Goal: Task Accomplishment & Management: Manage account settings

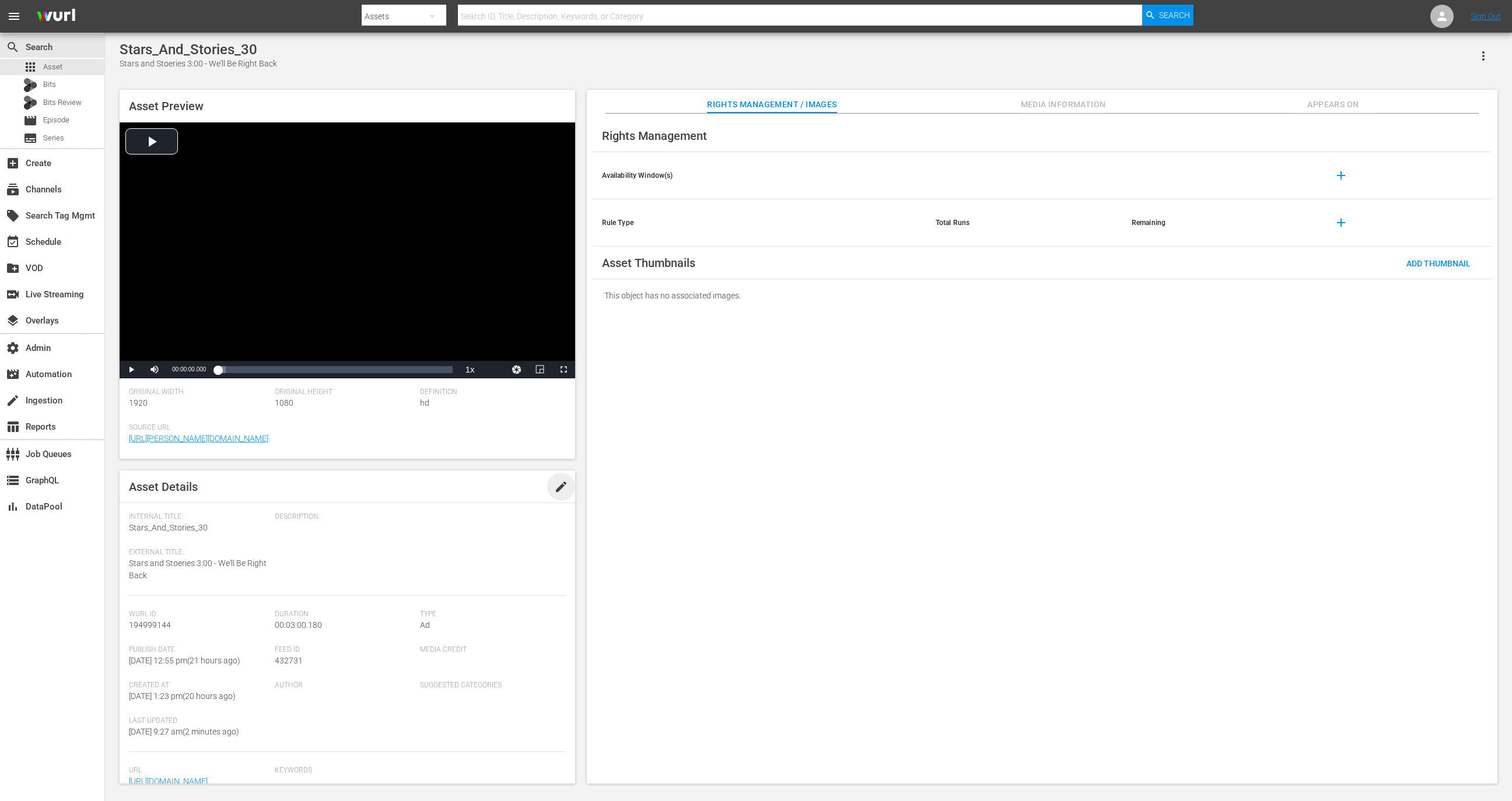
click at [554, 486] on span "edit" at bounding box center [561, 487] width 14 height 14
click at [213, 533] on div "Internal Title: Stars_And_Stories_30" at bounding box center [199, 523] width 140 height 22
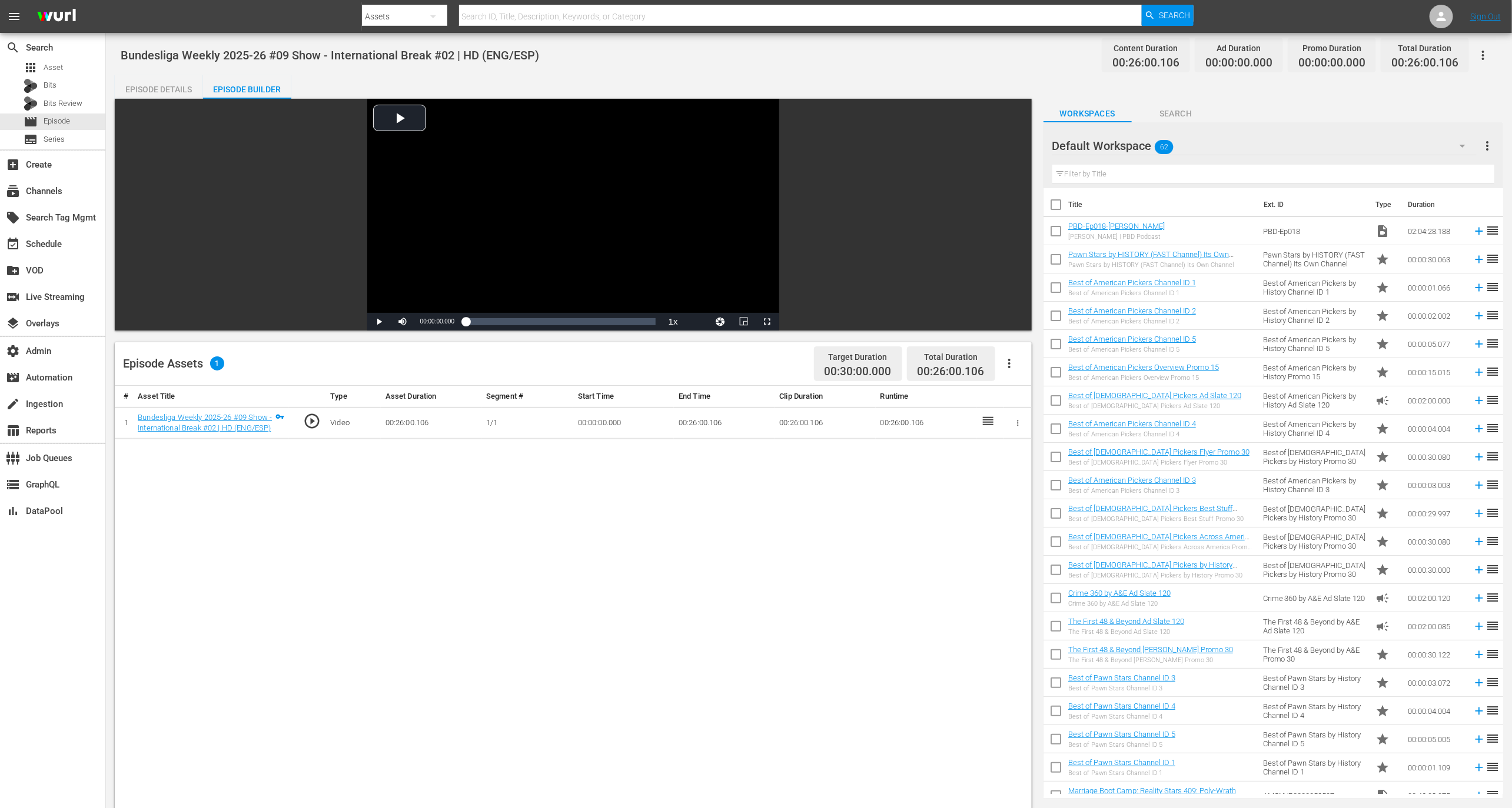
click at [1019, 355] on button "button" at bounding box center [1009, 364] width 29 height 28
click at [1025, 369] on div "Edit Cue Points" at bounding box center [1044, 368] width 80 height 28
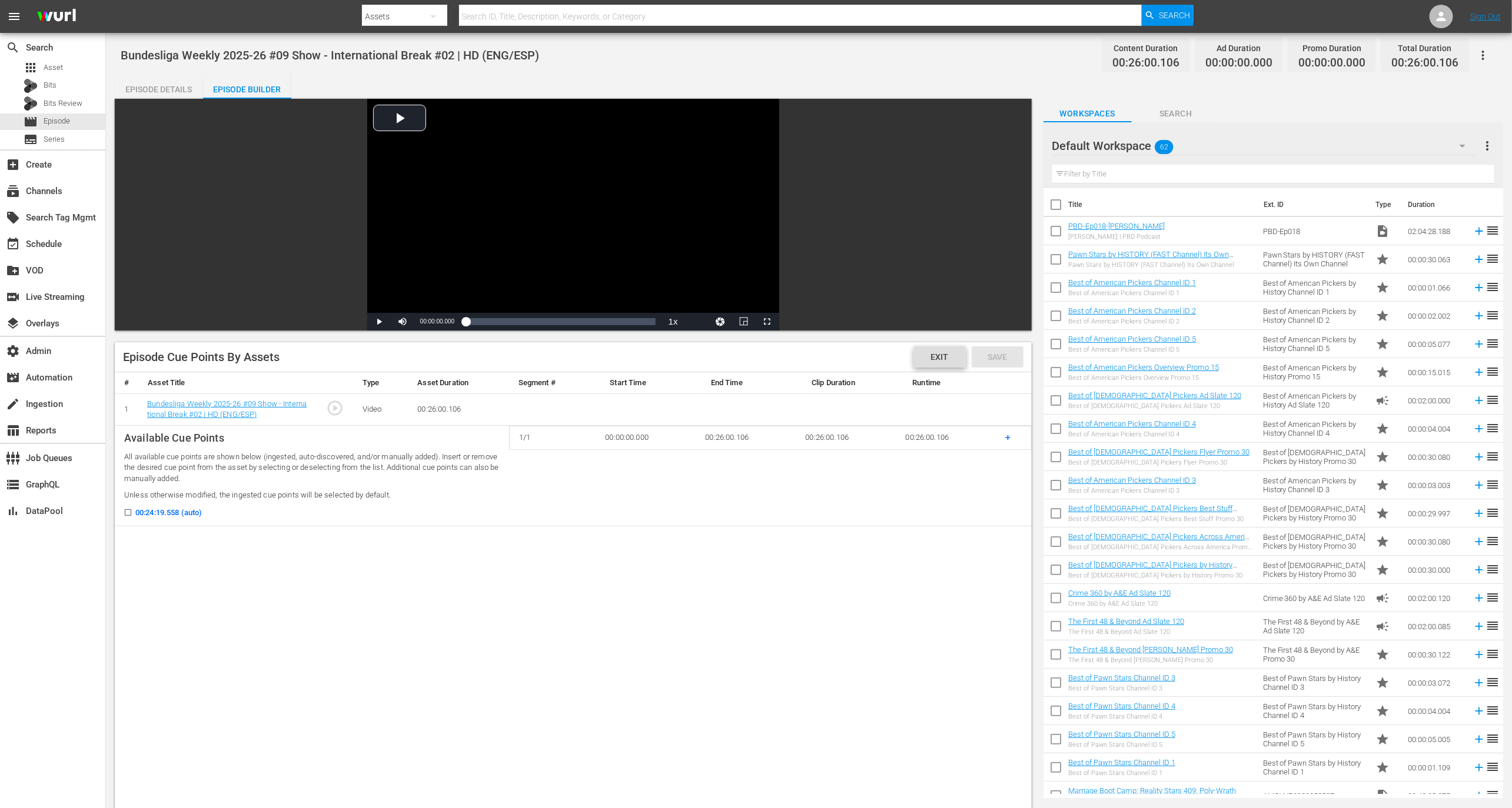
click at [941, 353] on span "Exit" at bounding box center [940, 357] width 37 height 9
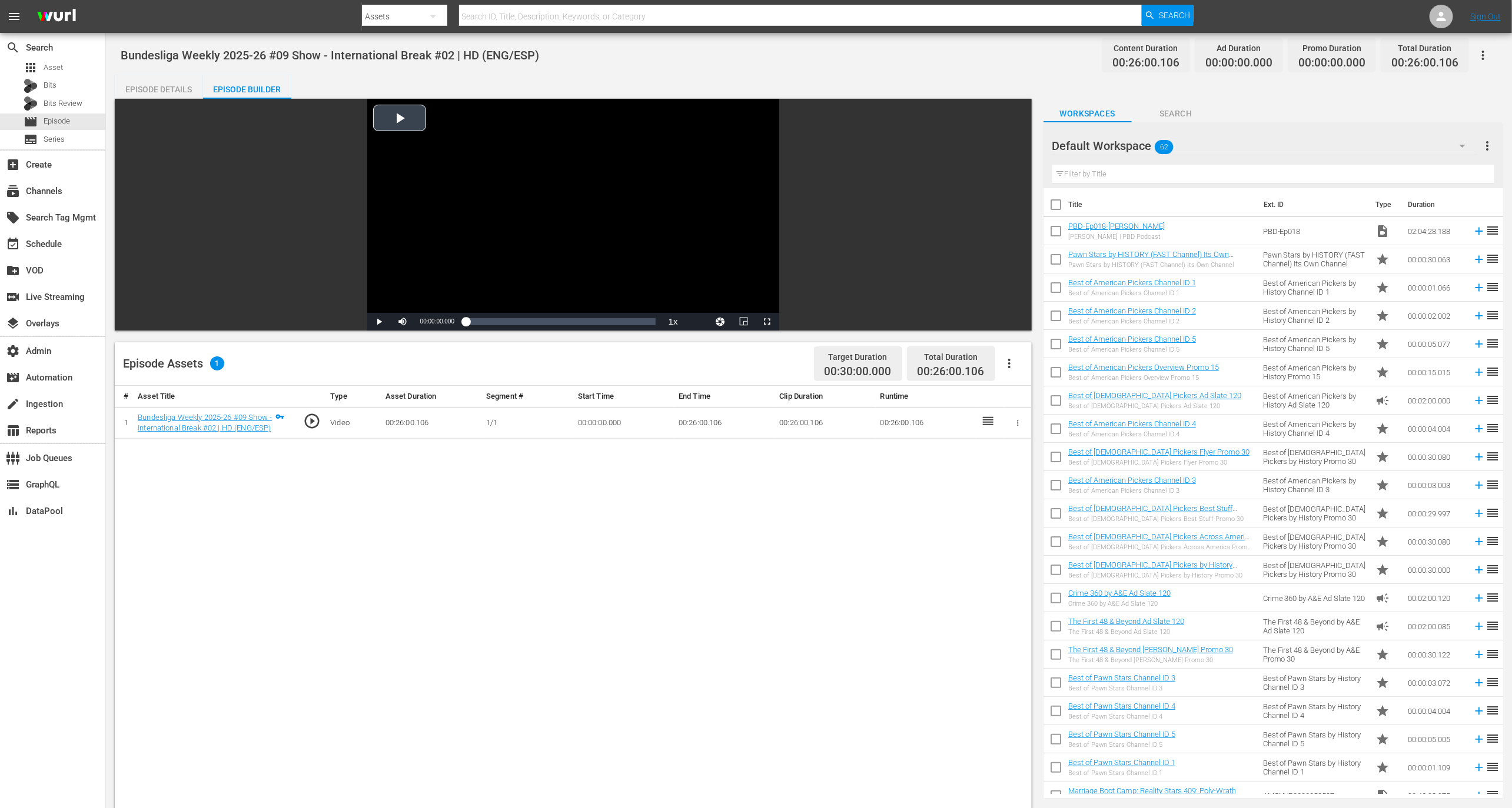
click at [504, 233] on div "Video Player" at bounding box center [573, 206] width 412 height 214
click at [478, 321] on div "Loaded : 0.76% 00:01:27.210 Bundesliga Weekly 2025-26 #09 Show - International …" at bounding box center [561, 322] width 189 height 12
click at [521, 313] on div "Loaded : 6.92% 00:07:40.279 Bundesliga Weekly 2025-26 #09 Show - International …" at bounding box center [561, 322] width 202 height 18
click at [208, 427] on link "Bundesliga Weekly 2025-26 #09 Show - International Break #02 | HD (ENG/ESP)" at bounding box center [205, 423] width 134 height 20
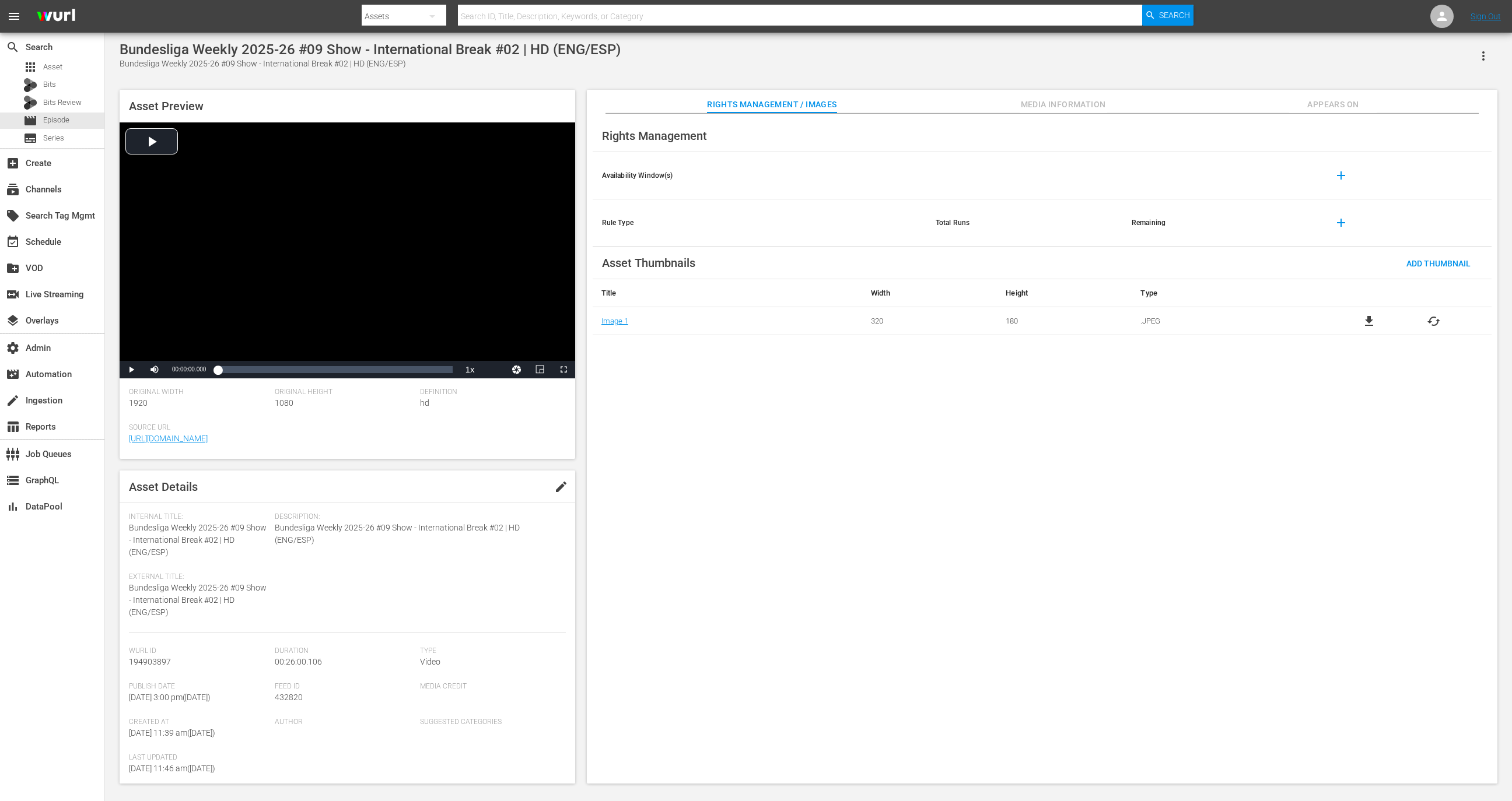
scroll to position [140, 0]
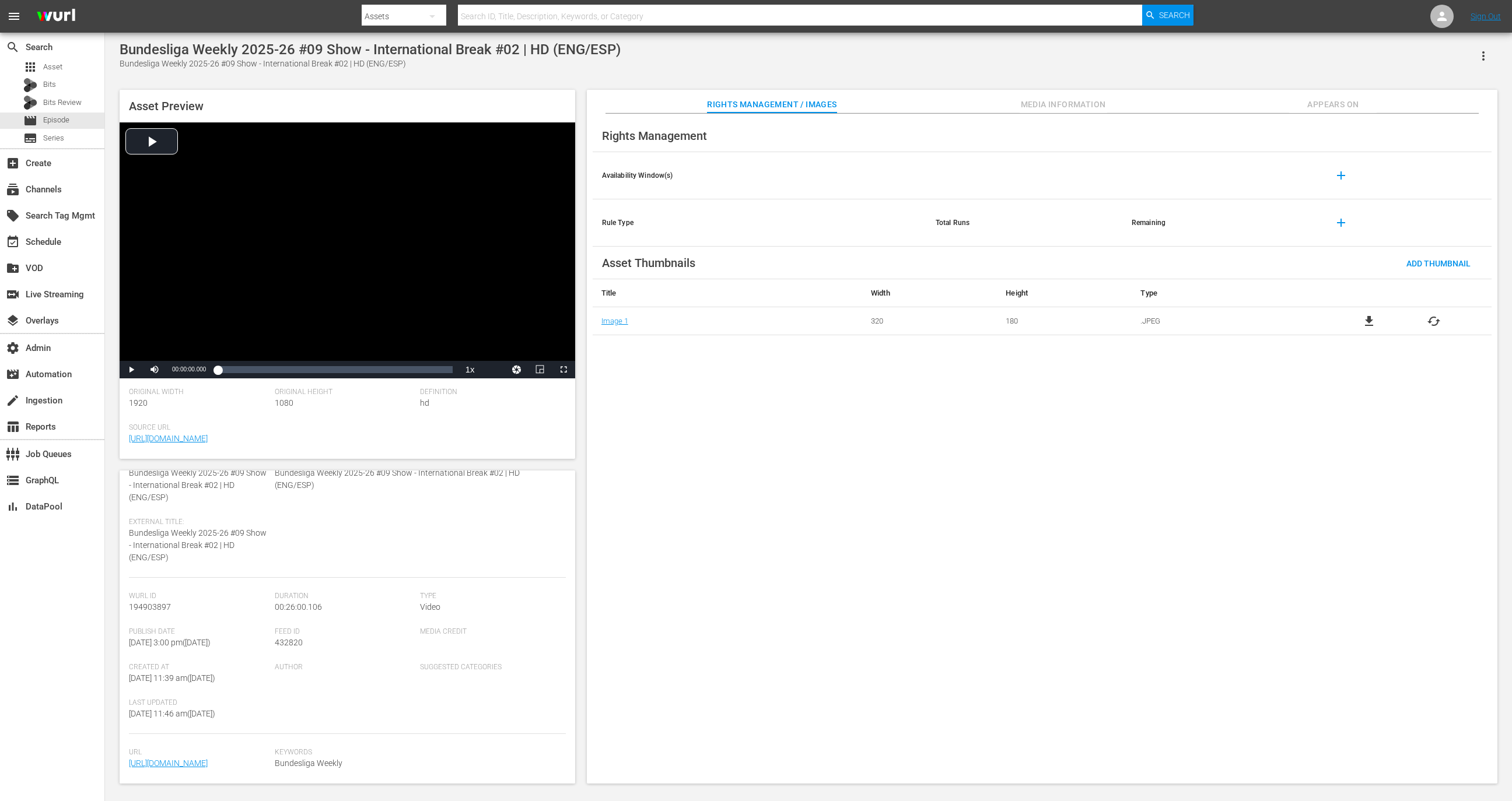
click at [153, 603] on span "194903897" at bounding box center [150, 607] width 42 height 9
copy span "194903897"
click at [1057, 120] on div "Rights Management" at bounding box center [1042, 136] width 899 height 33
click at [1059, 103] on span "Media Information" at bounding box center [1063, 105] width 87 height 15
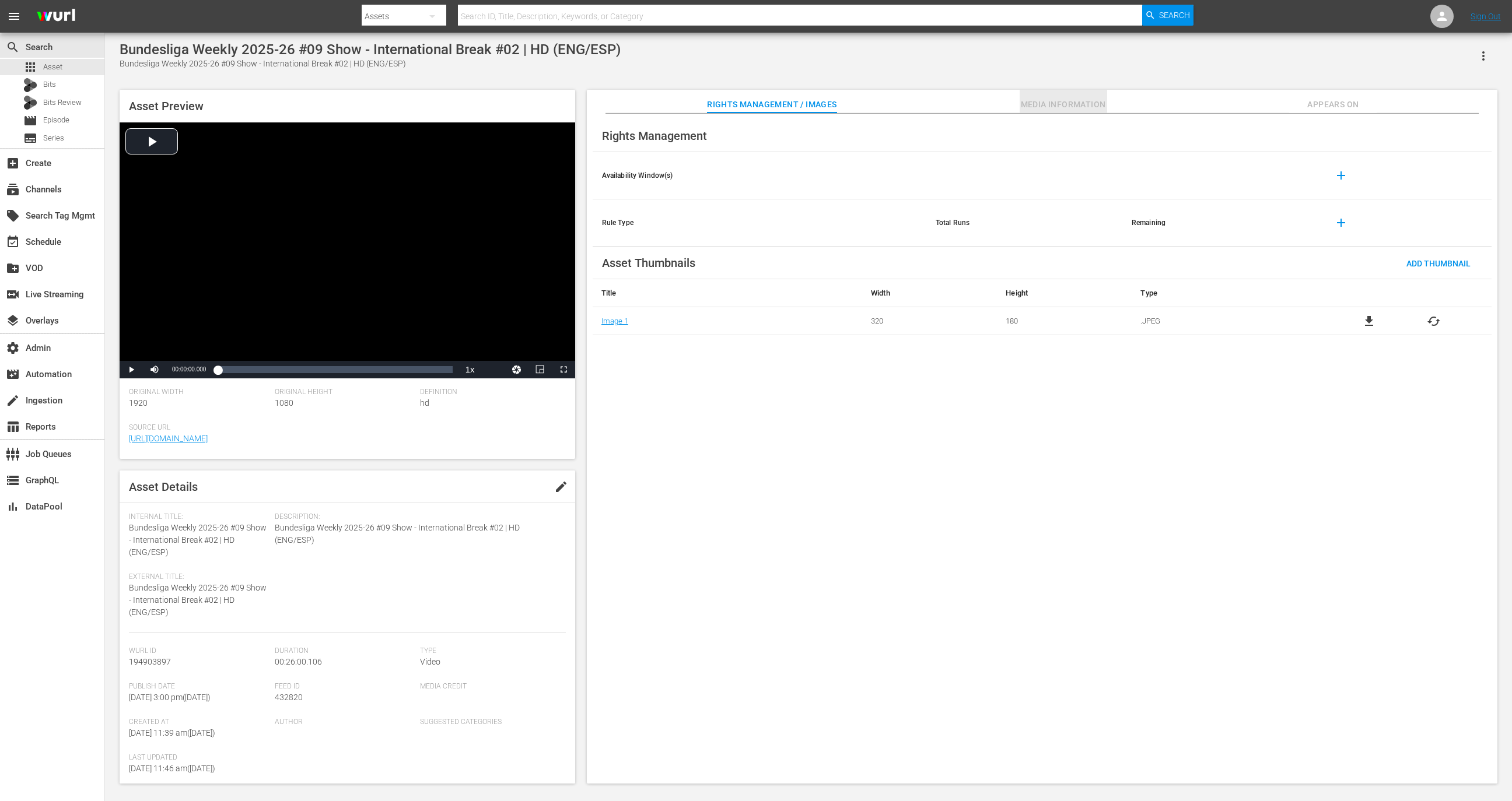
click at [1041, 98] on span "Media Information" at bounding box center [1063, 105] width 87 height 15
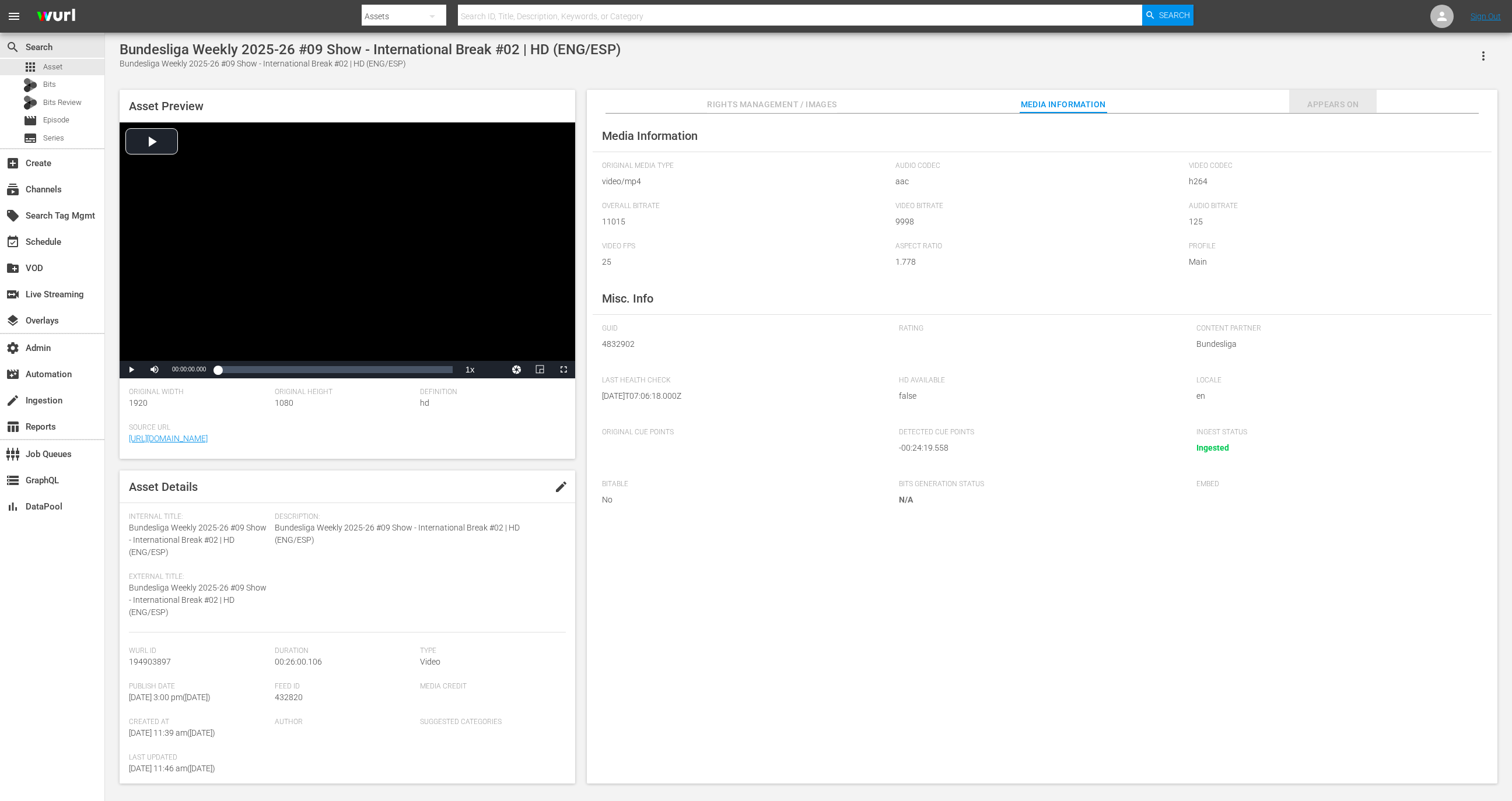
click at [1312, 107] on span "Appears On" at bounding box center [1332, 105] width 87 height 15
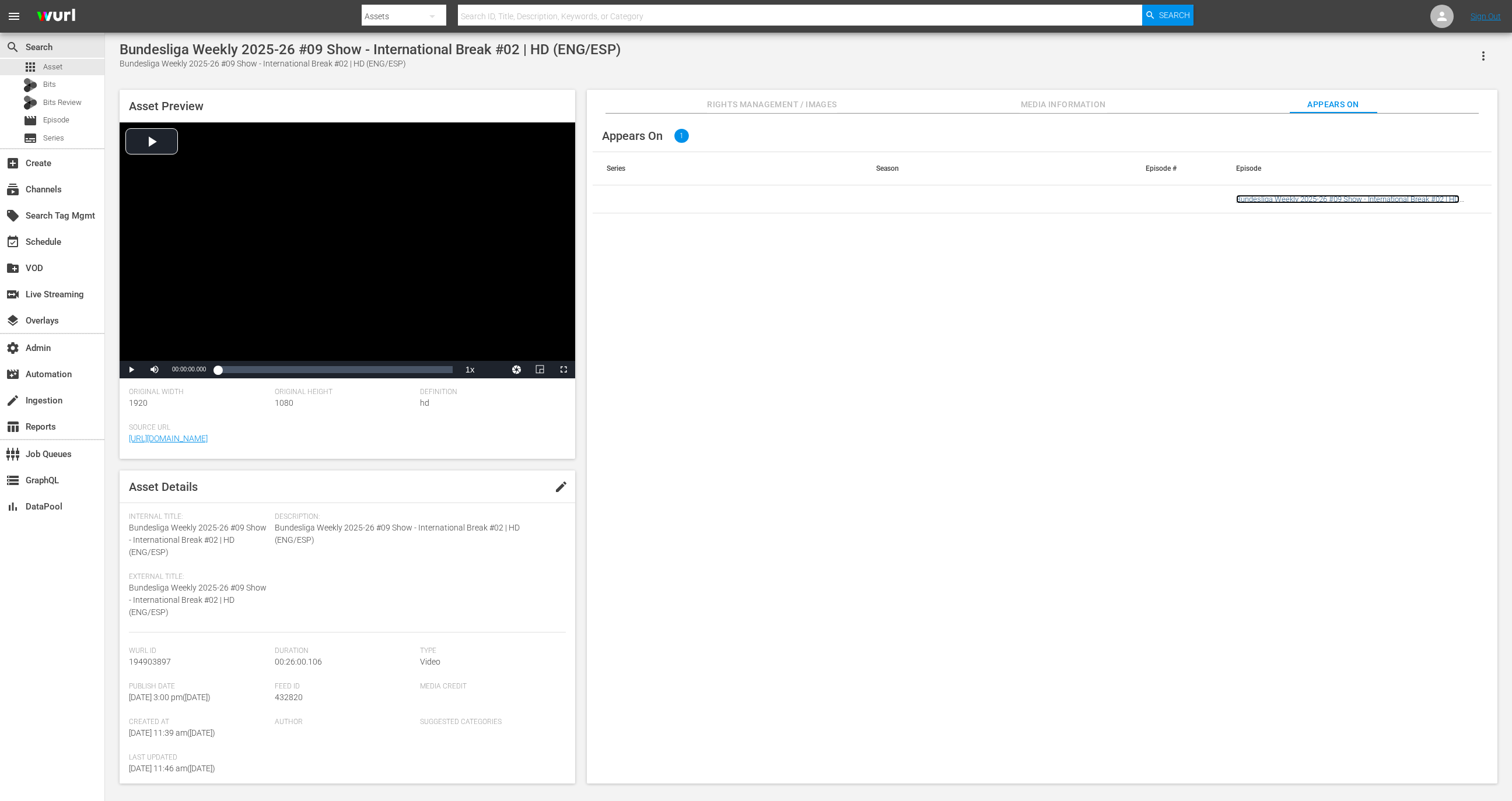
click at [1260, 195] on link "Bundesliga Weekly 2025-26 #09 Show - International Break #02 | HD (ENG/ESP)" at bounding box center [1348, 204] width 223 height 17
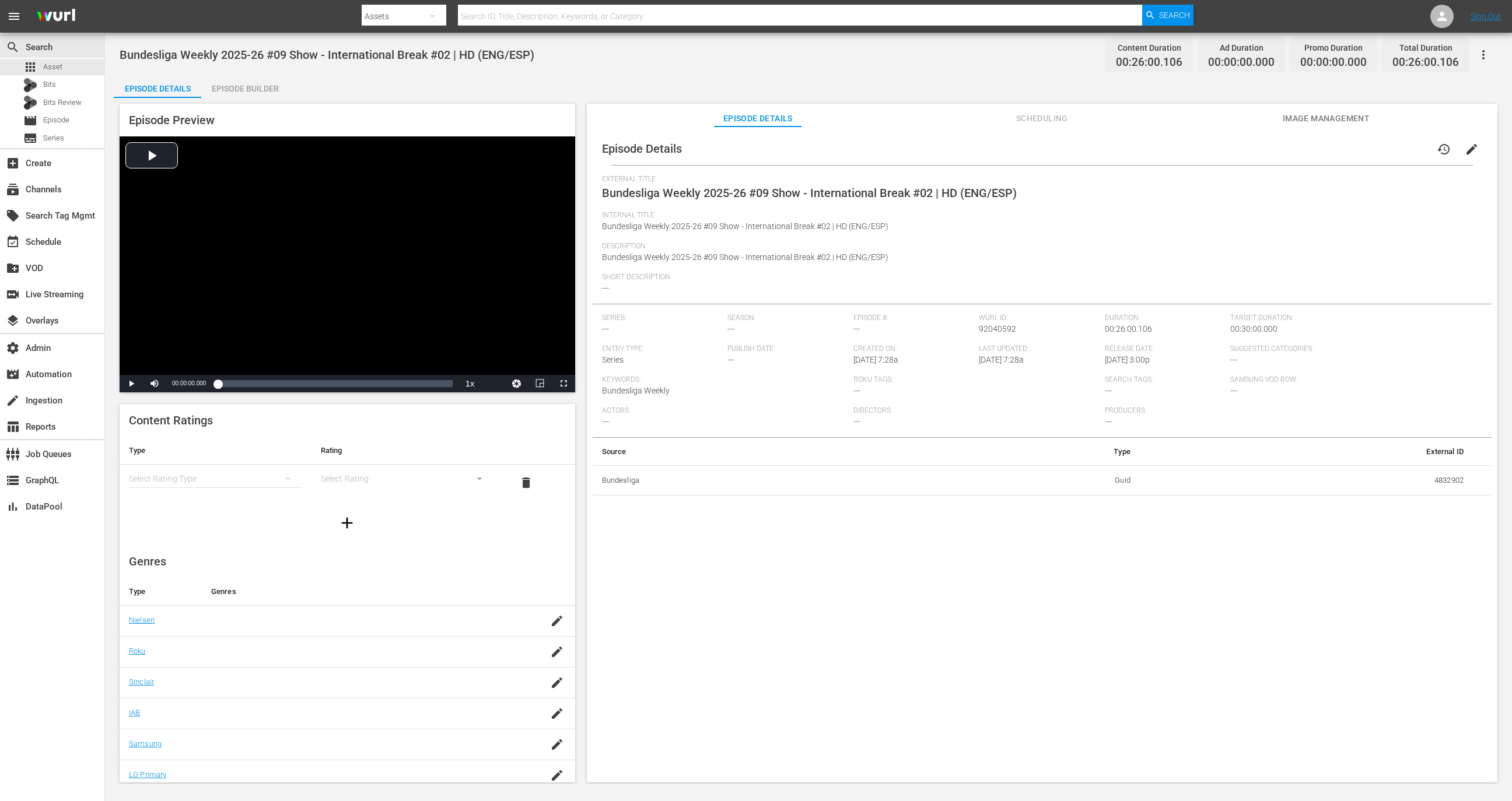
click at [260, 94] on div "Episode Builder" at bounding box center [245, 89] width 87 height 28
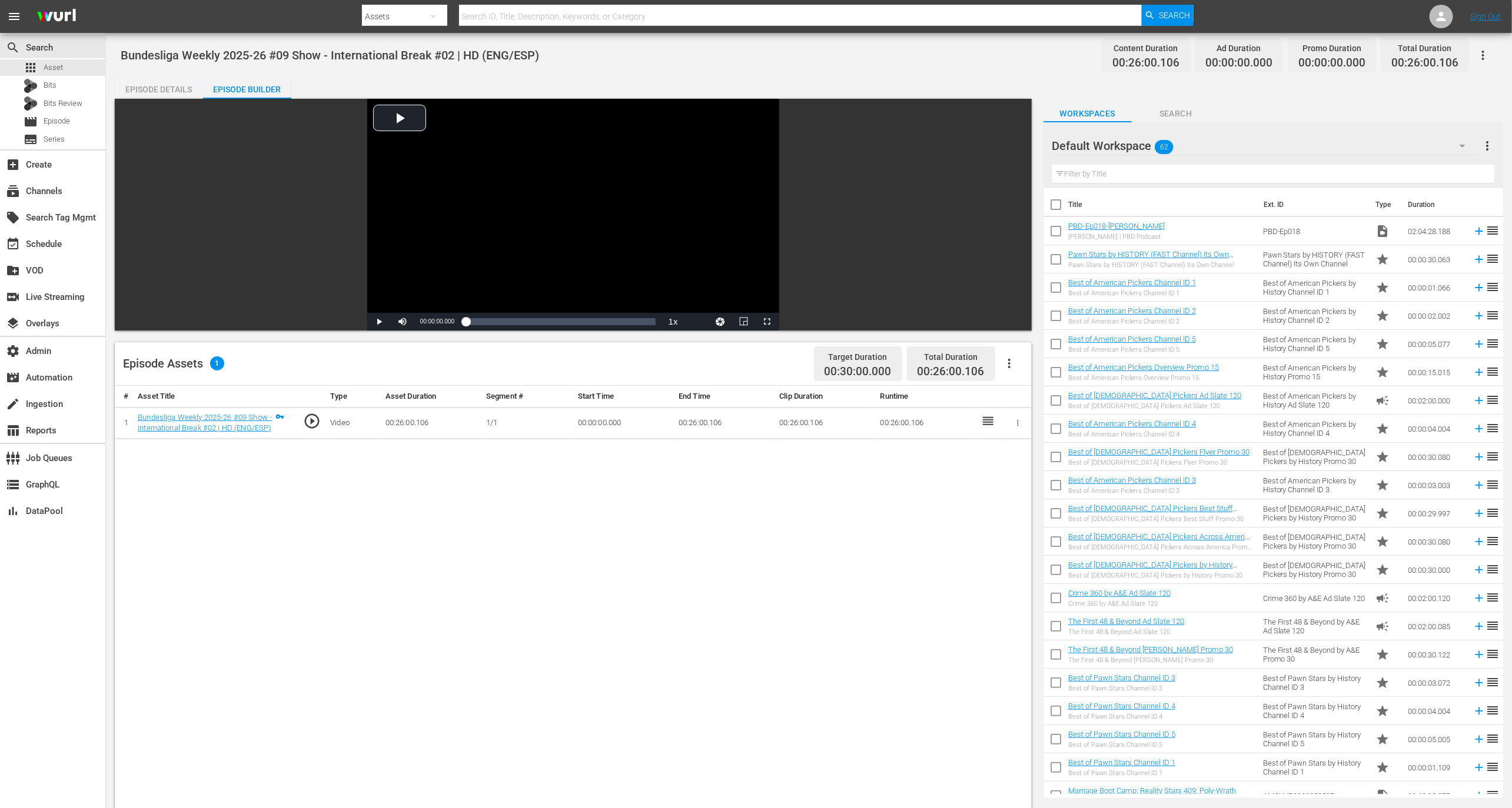
click at [1002, 364] on icon "button" at bounding box center [1009, 363] width 14 height 14
click at [1010, 379] on div "Edit Cue Points" at bounding box center [1044, 368] width 80 height 28
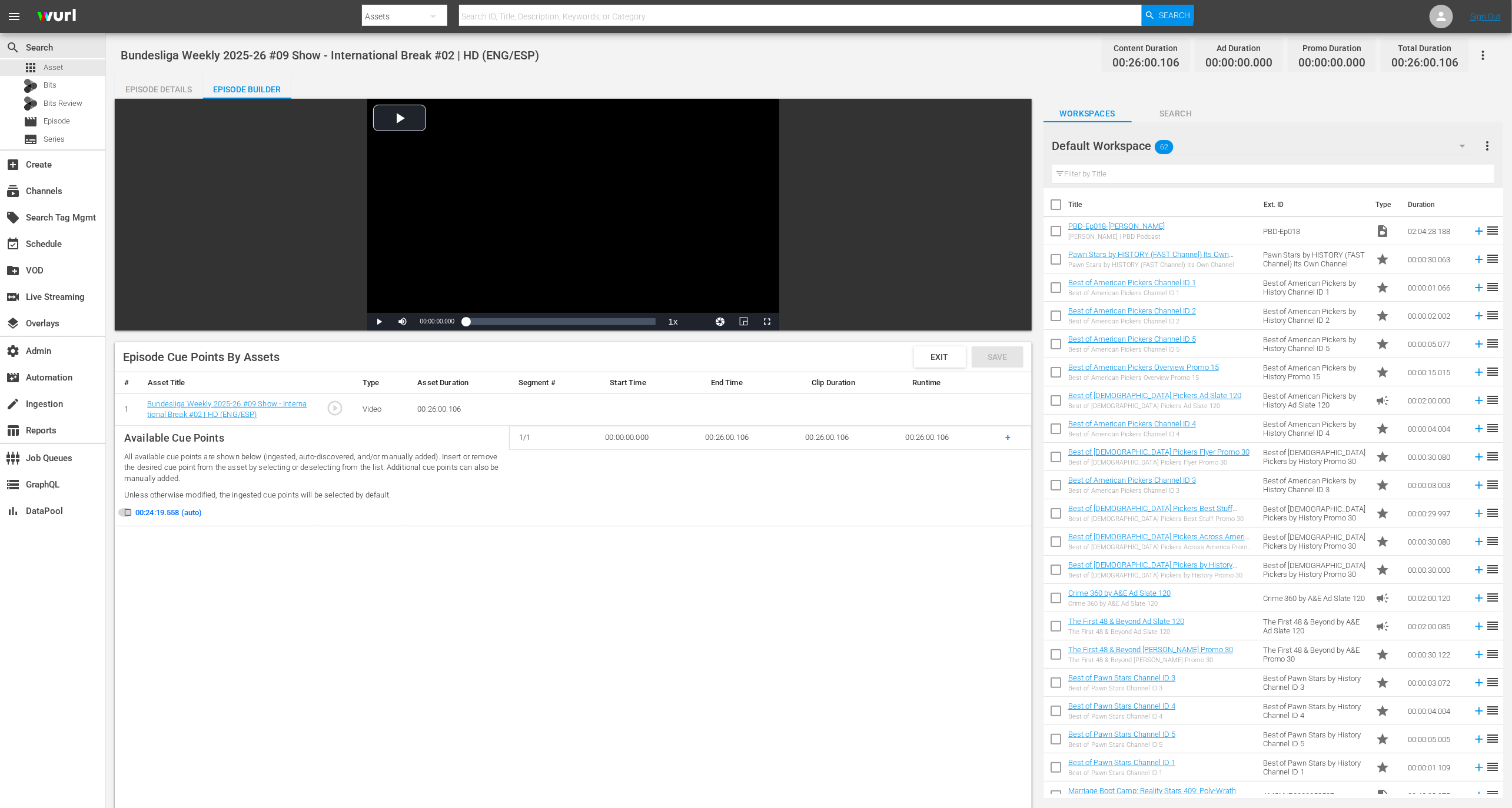
click at [127, 512] on input "00:24:19.558 (auto)" at bounding box center [125, 515] width 15 height 9
checkbox input "false"
click at [66, 294] on div "switch_video Live Streaming" at bounding box center [33, 296] width 66 height 11
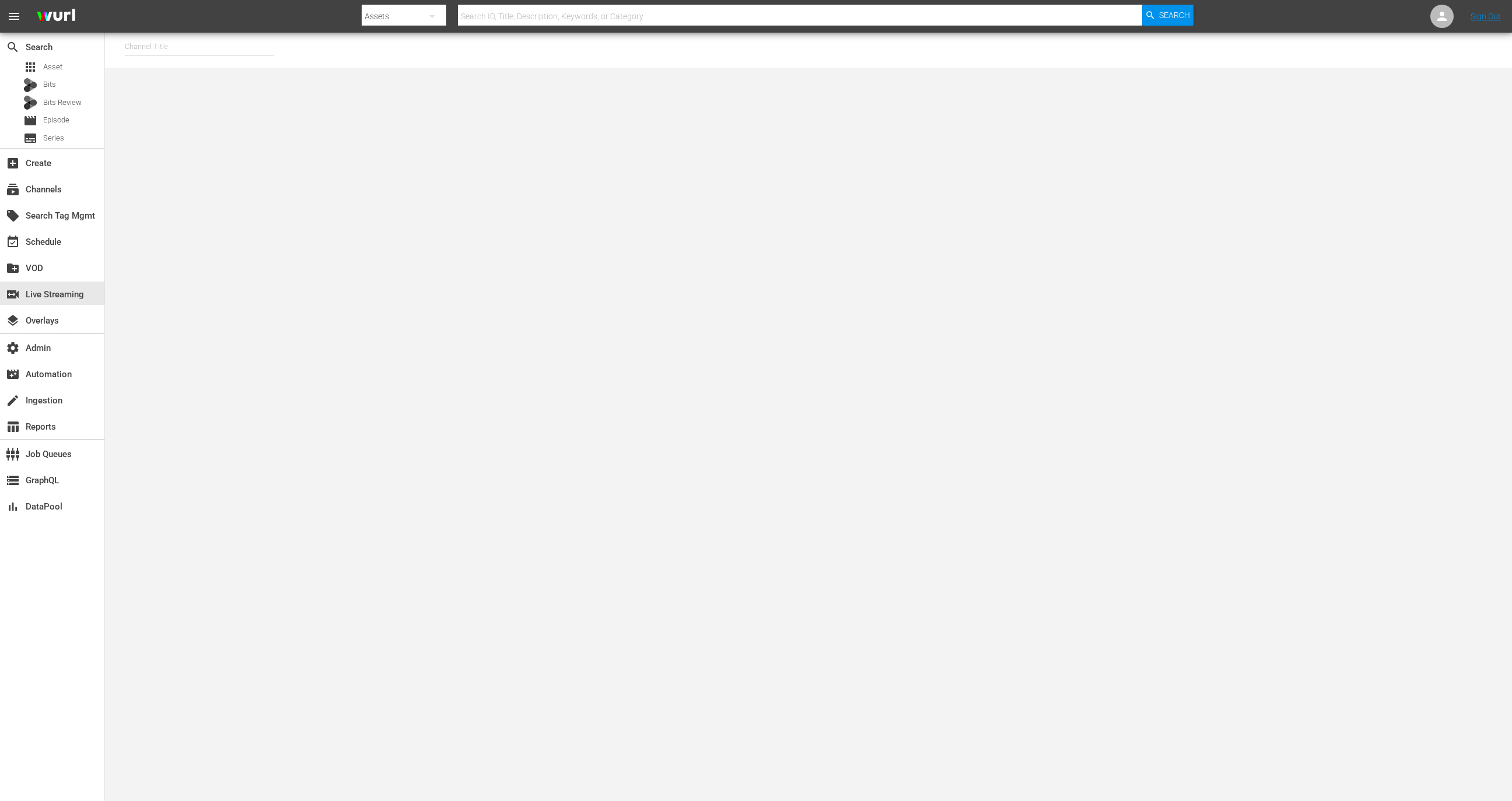
click at [226, 43] on input "text" at bounding box center [200, 47] width 149 height 28
type input "world"
click at [228, 76] on div "RugbyPass TV (1872 - world_rugby_rugbypasstv_1)" at bounding box center [285, 79] width 302 height 28
type input "RugbyPass TV (1872 - world_rugby_rugbypasstv_1)"
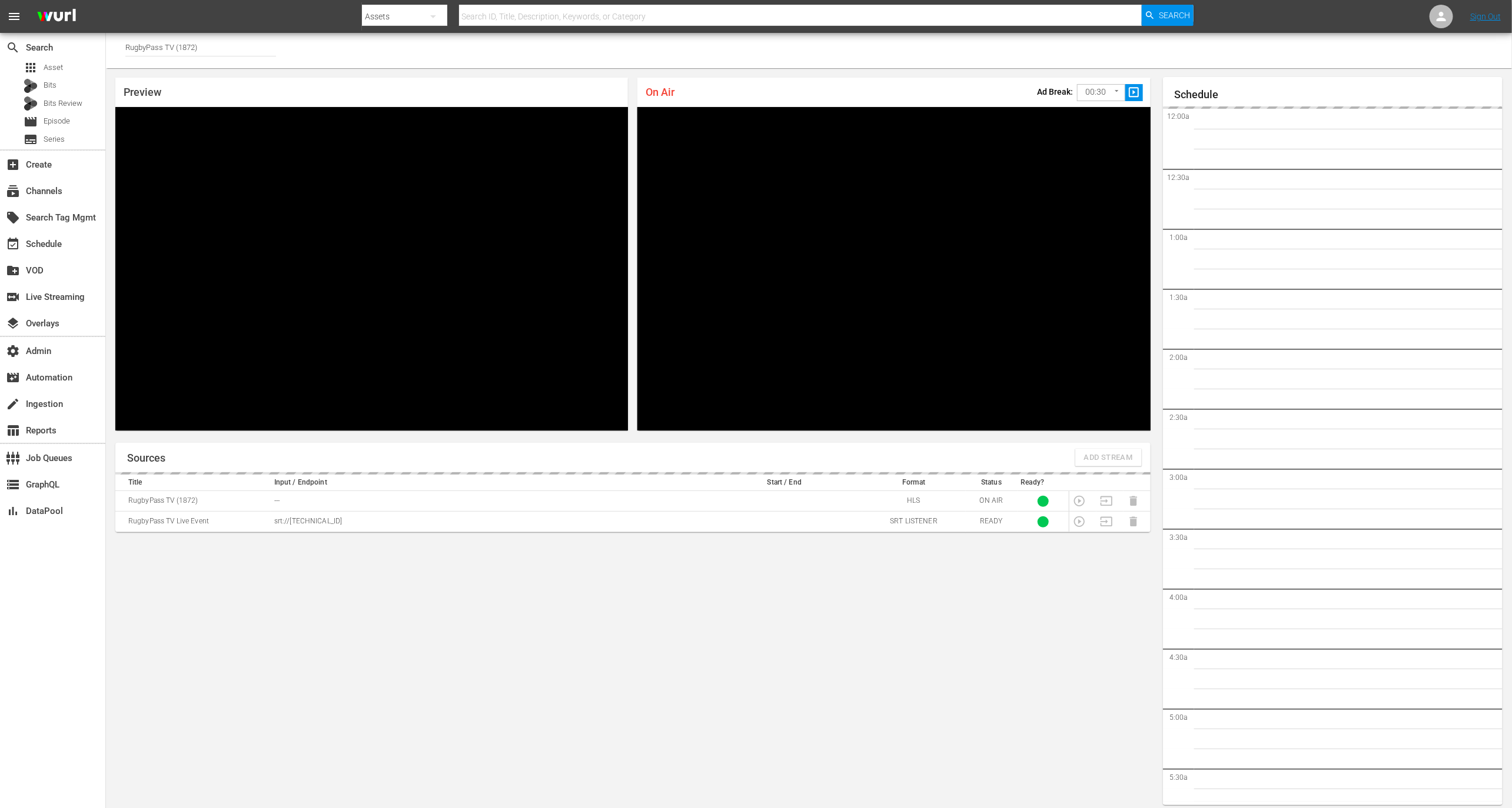
scroll to position [7, 0]
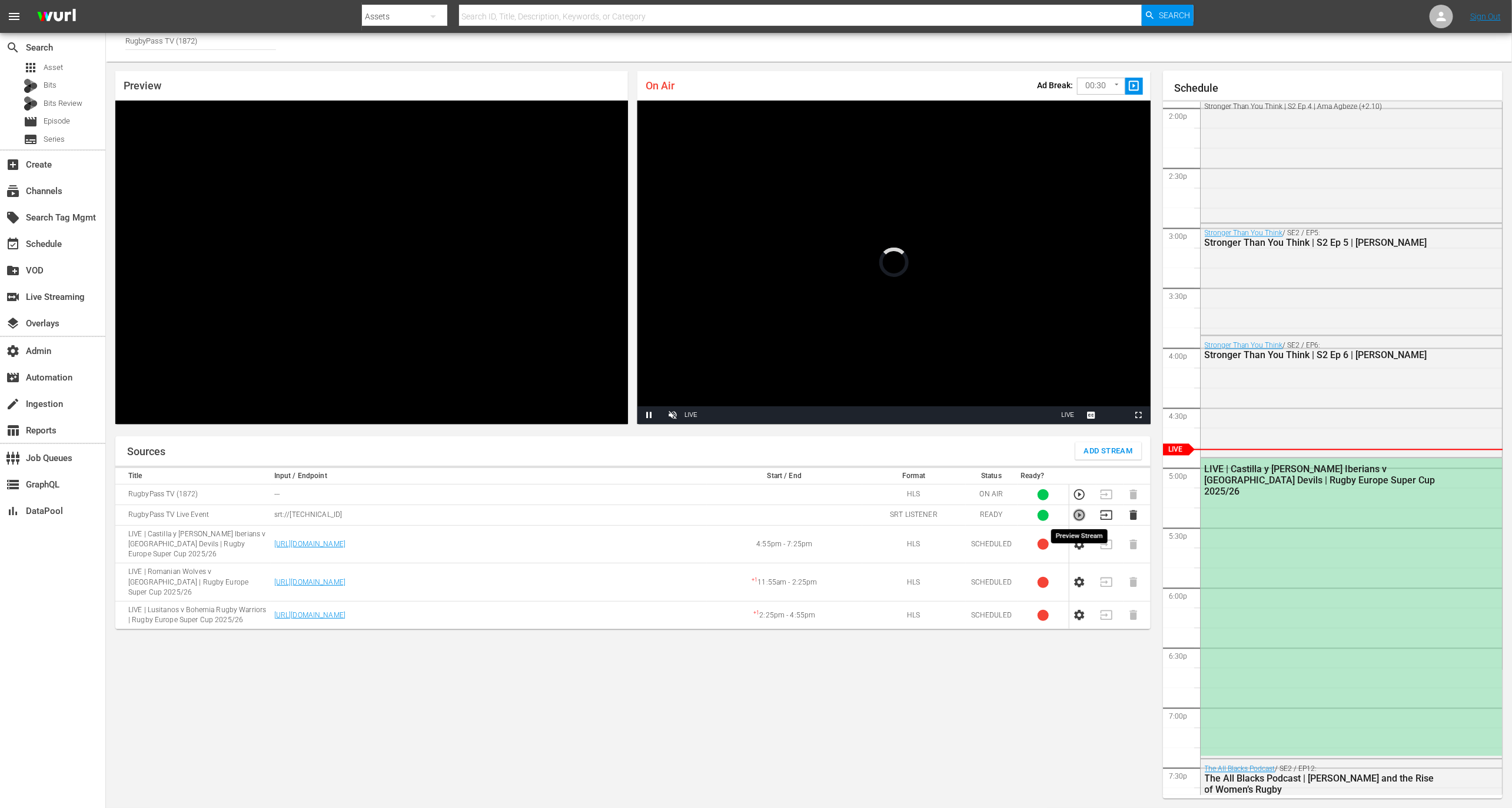
click at [1078, 515] on icon "button" at bounding box center [1079, 515] width 13 height 13
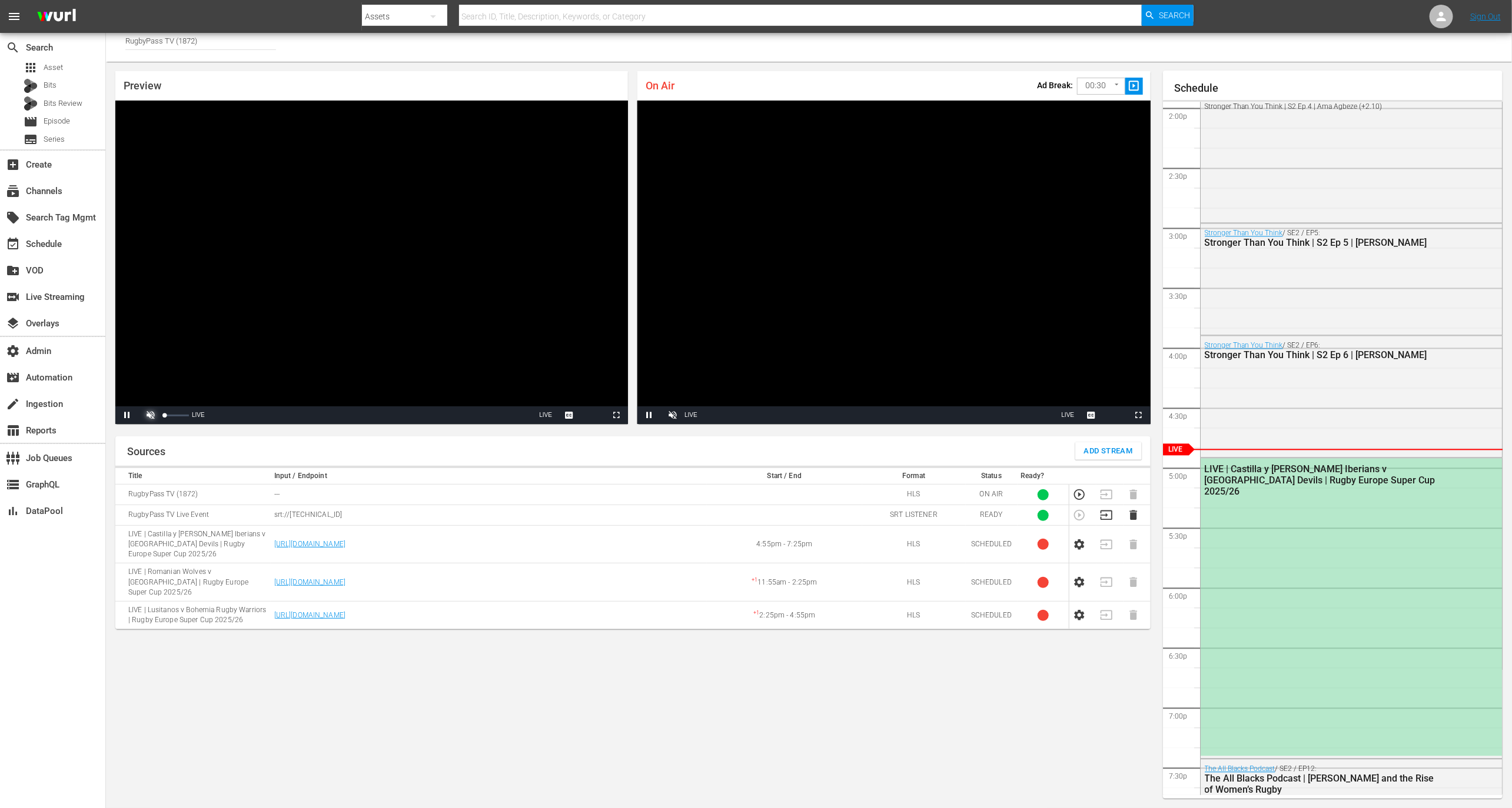
click at [151, 415] on span "Video Player" at bounding box center [151, 415] width 0 height 0
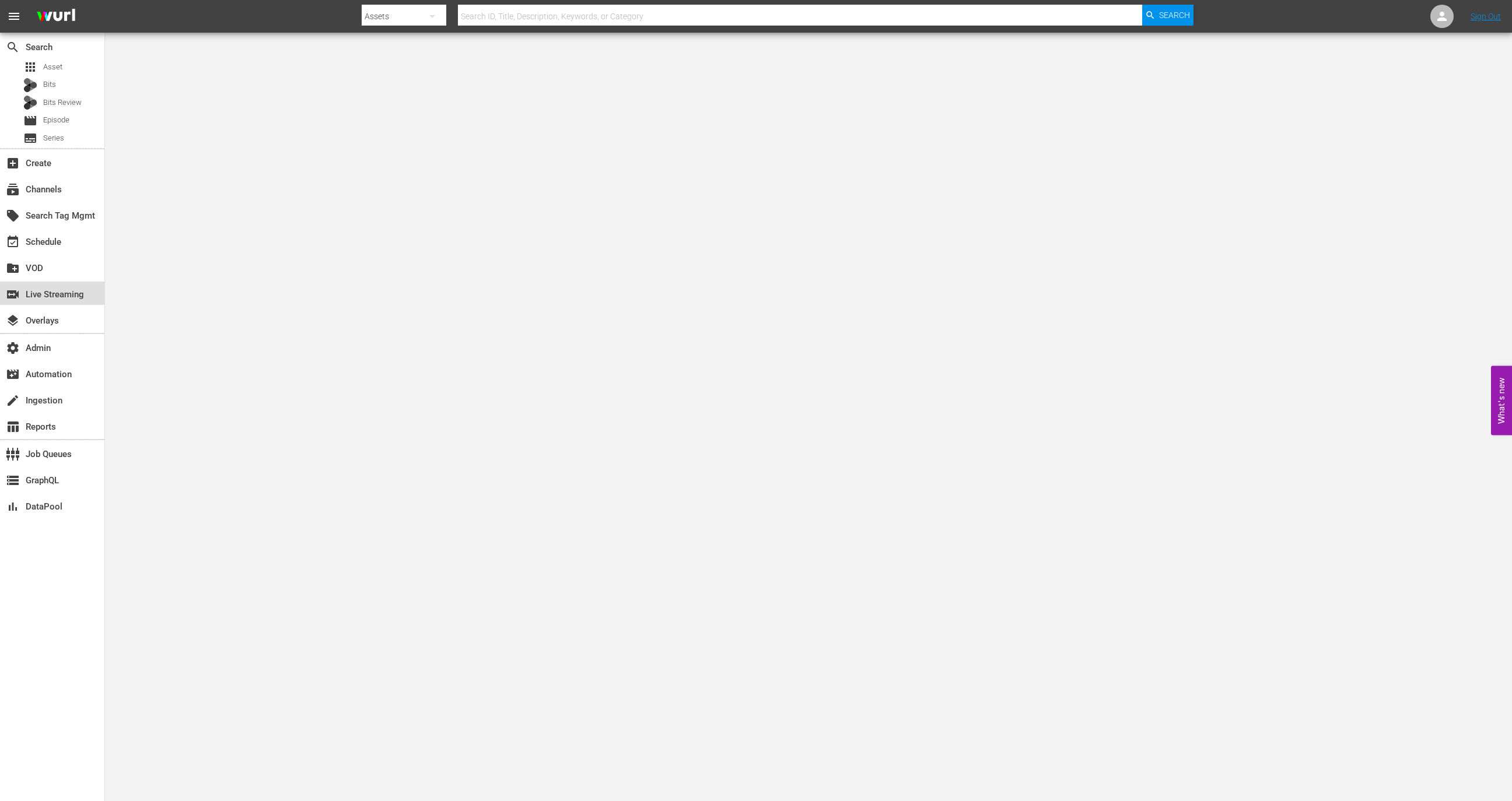
click at [37, 294] on div "switch_video Live Streaming" at bounding box center [32, 293] width 65 height 11
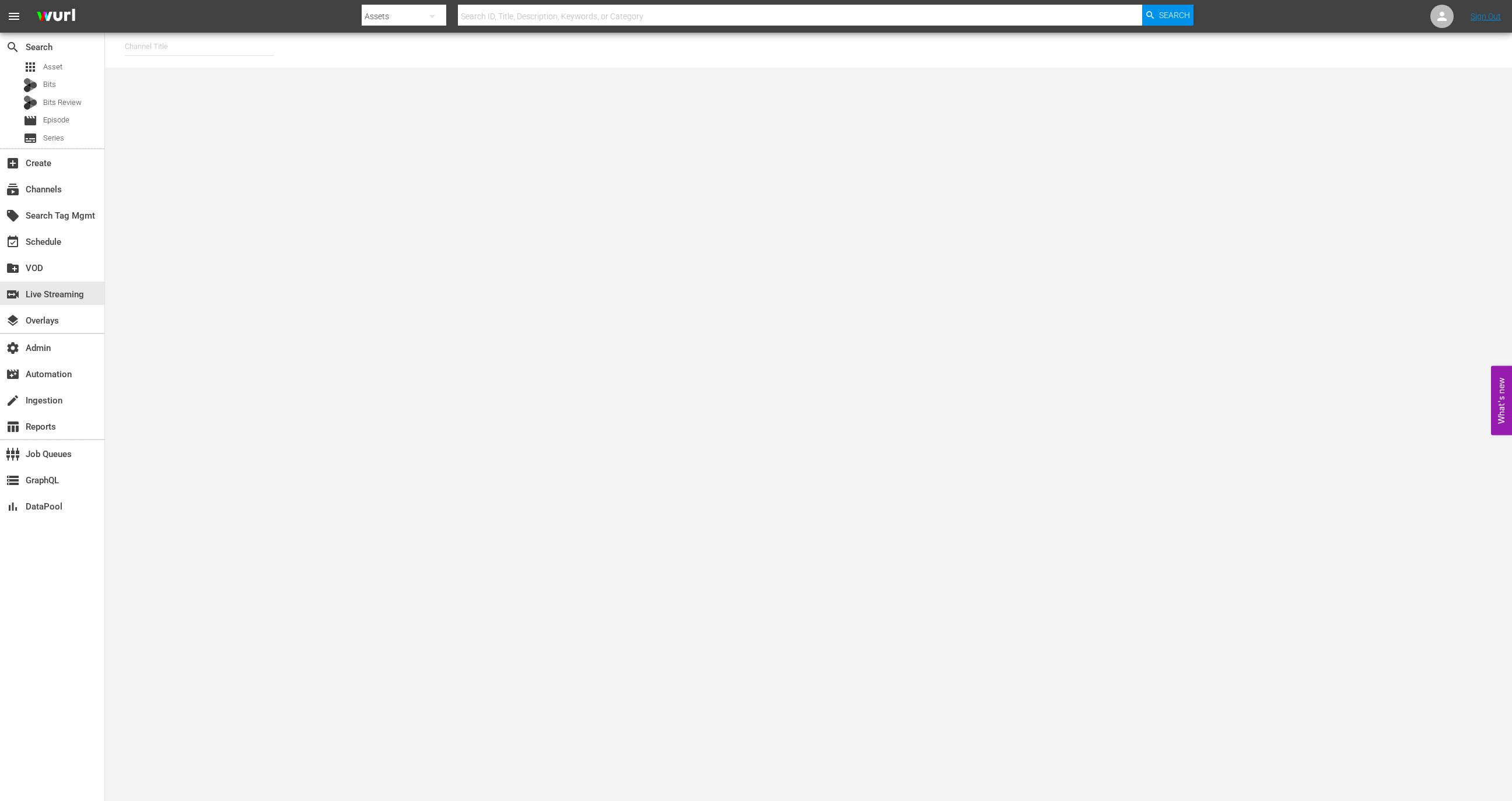
click at [217, 55] on hr at bounding box center [200, 55] width 149 height 1
click at [225, 33] on input "text" at bounding box center [200, 47] width 149 height 28
click at [256, 69] on div "RugbyPass TV (1872 - world_rugby_rugbypasstv_1)" at bounding box center [285, 79] width 302 height 28
type input "RugbyPass TV (1872 - world_rugby_rugbypasstv_1)"
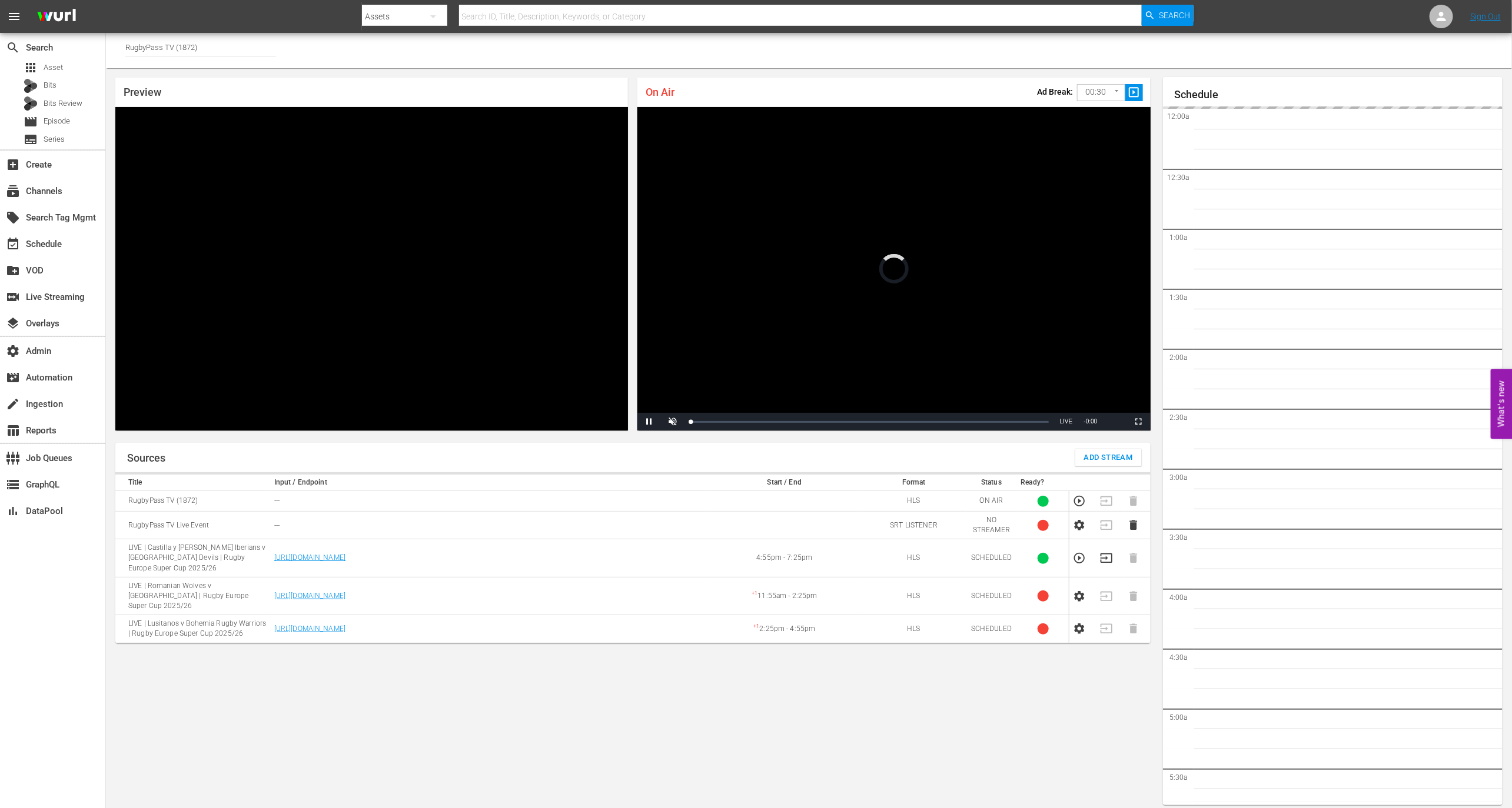
scroll to position [7, 0]
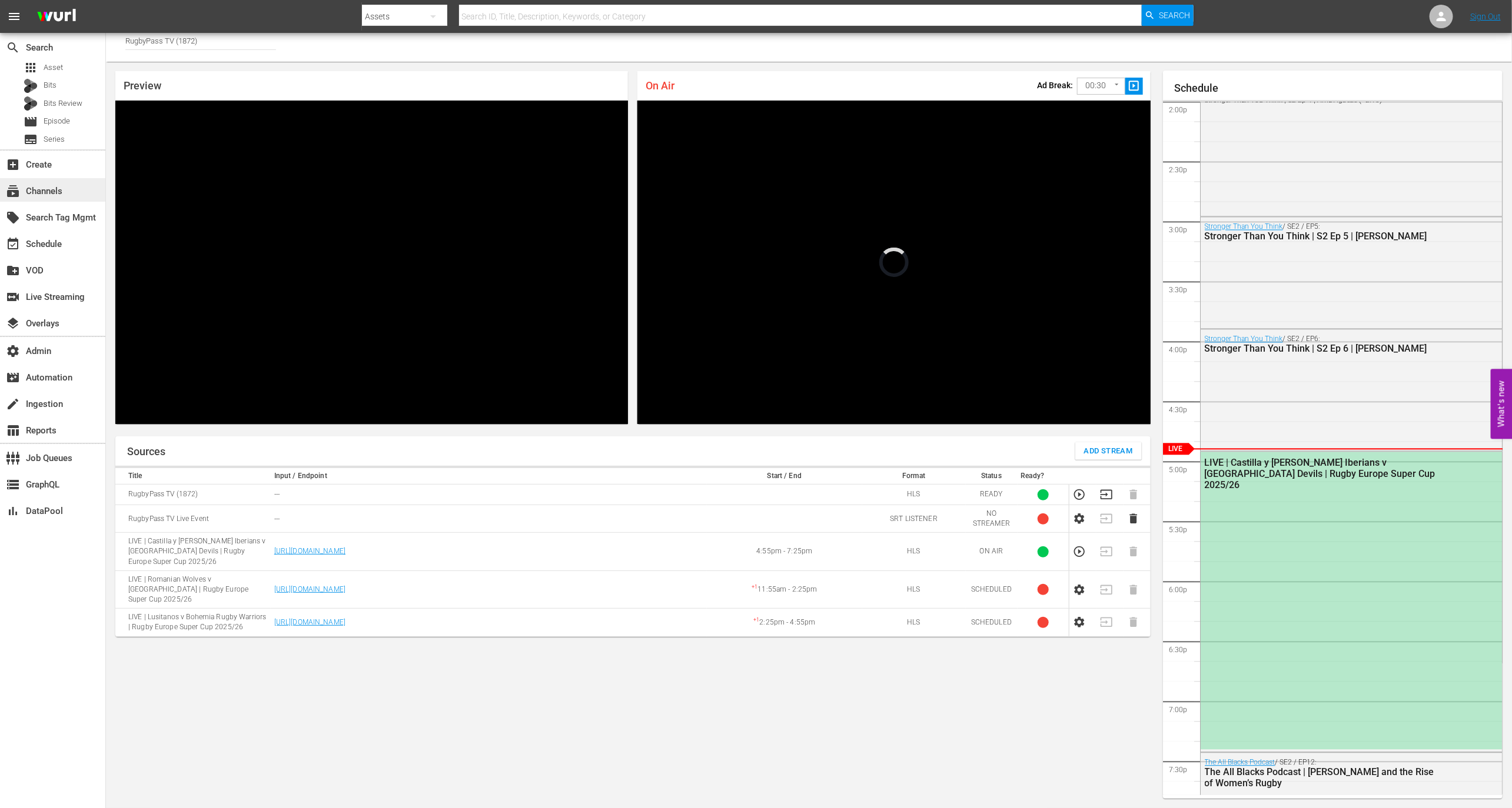
click at [76, 197] on div "subscriptions Channels" at bounding box center [52, 190] width 105 height 24
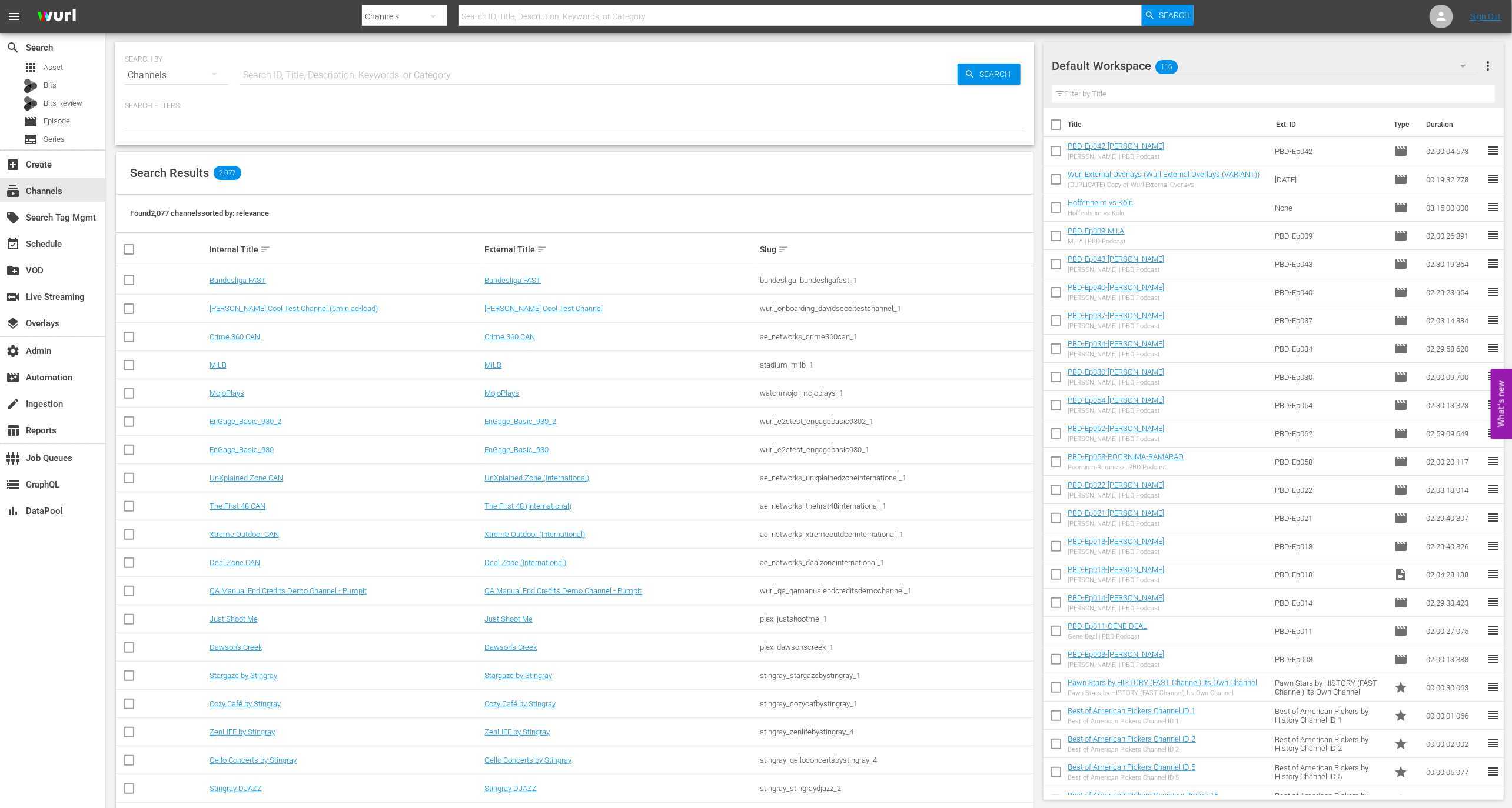
click at [289, 88] on input "text" at bounding box center [599, 75] width 717 height 28
type input "soap"
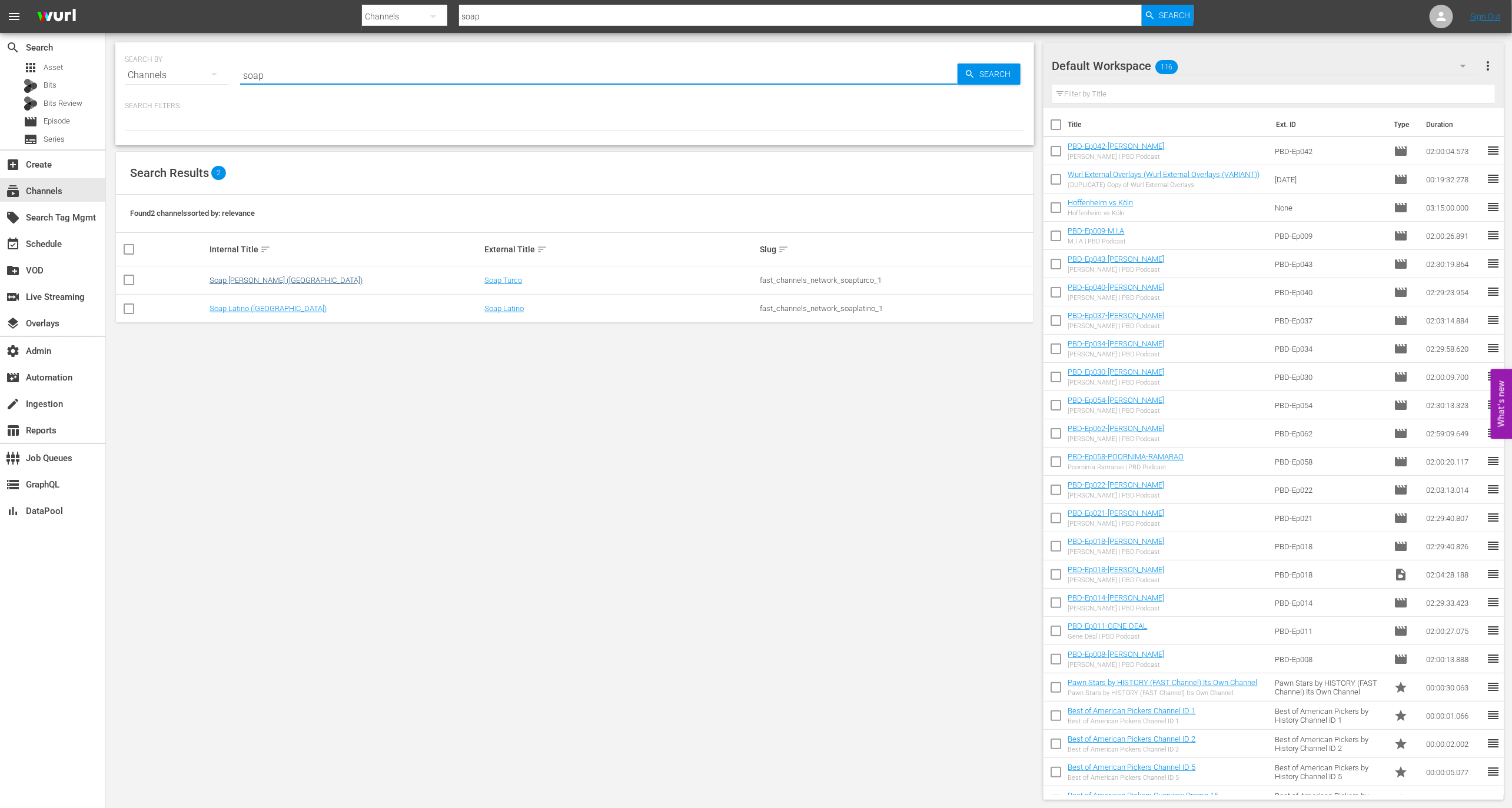
type input "soap"
click at [234, 280] on link "Soap [PERSON_NAME] ([GEOGRAPHIC_DATA])" at bounding box center [286, 280] width 153 height 9
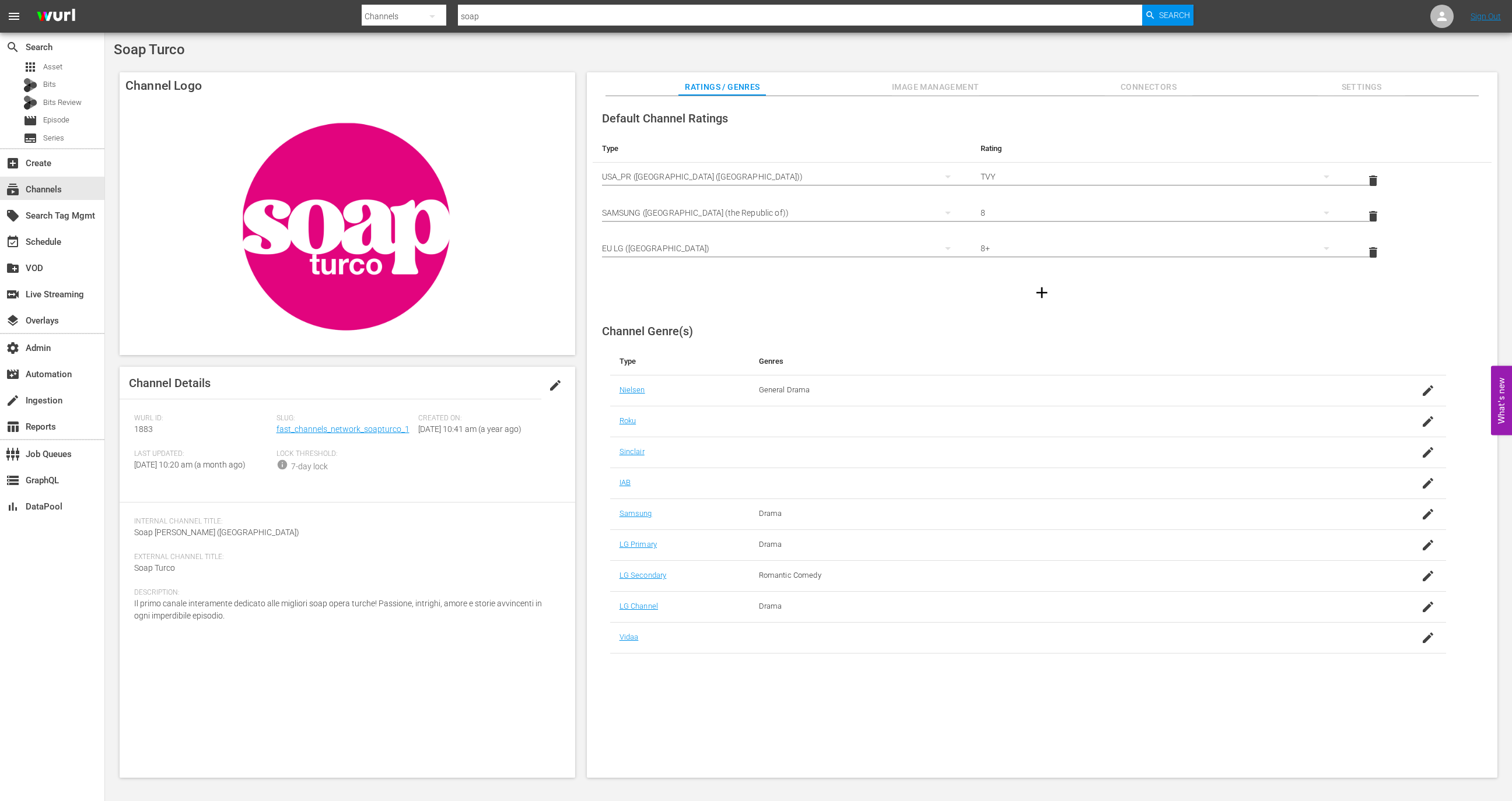
click at [976, 61] on div "Soap Turco Channel Logo Channel Details edit Wurl ID: 1883 Slug: fast_channels_…" at bounding box center [808, 414] width 1407 height 761
click at [960, 81] on span "Image Management" at bounding box center [936, 87] width 87 height 15
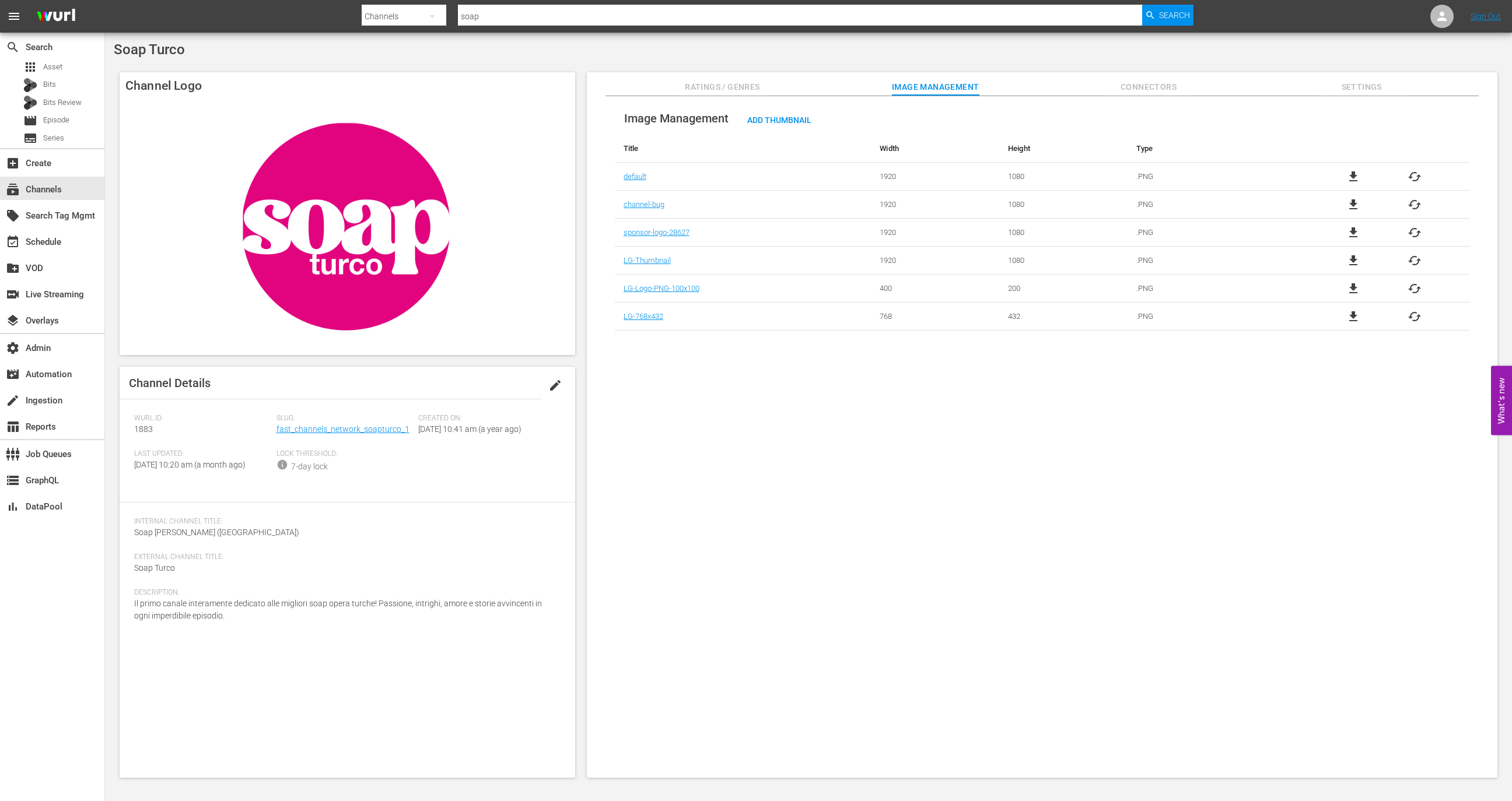
click at [781, 118] on span "Add Thumbnail" at bounding box center [779, 120] width 83 height 9
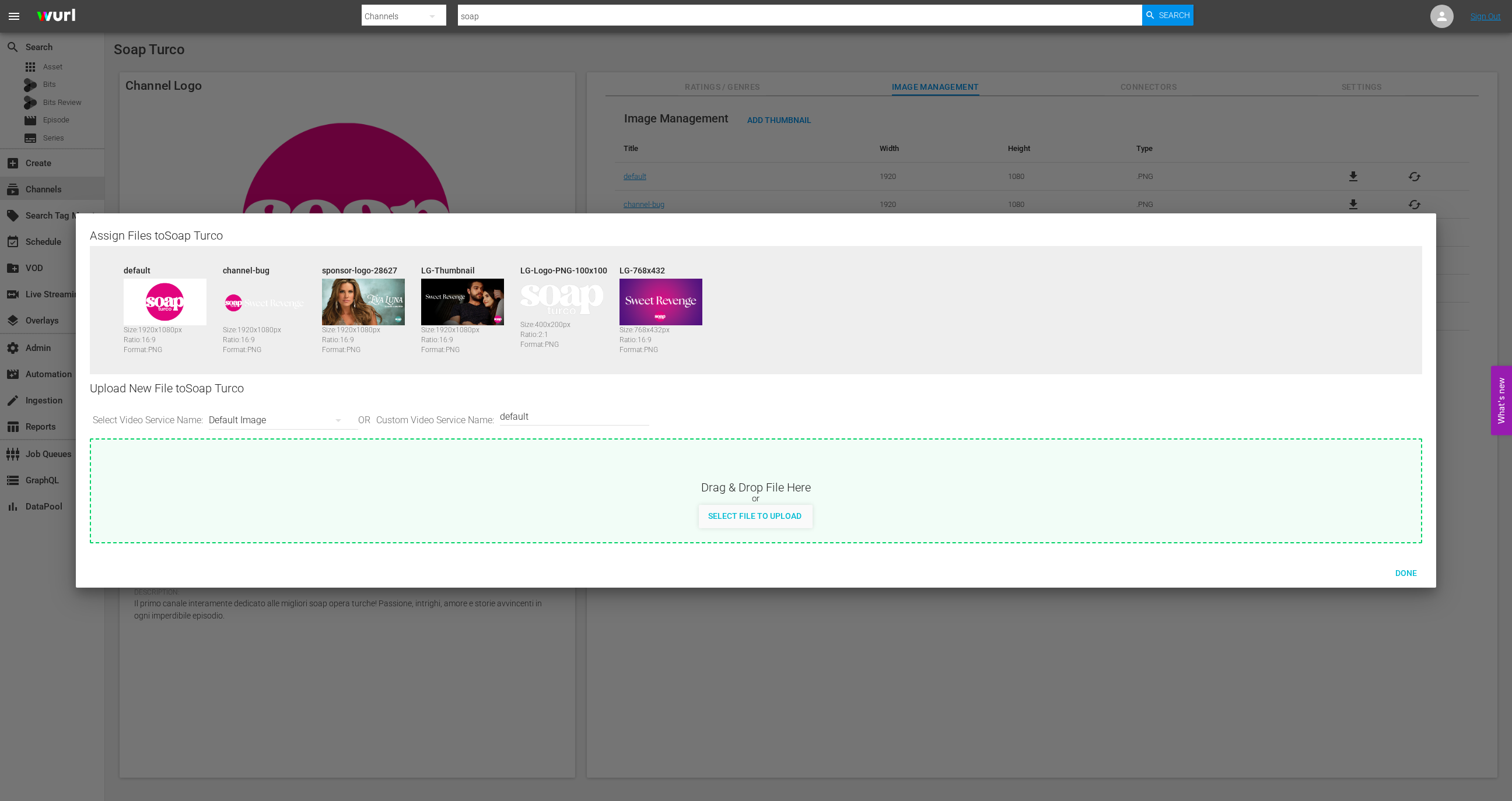
click at [302, 416] on div "Default Image" at bounding box center [280, 420] width 143 height 33
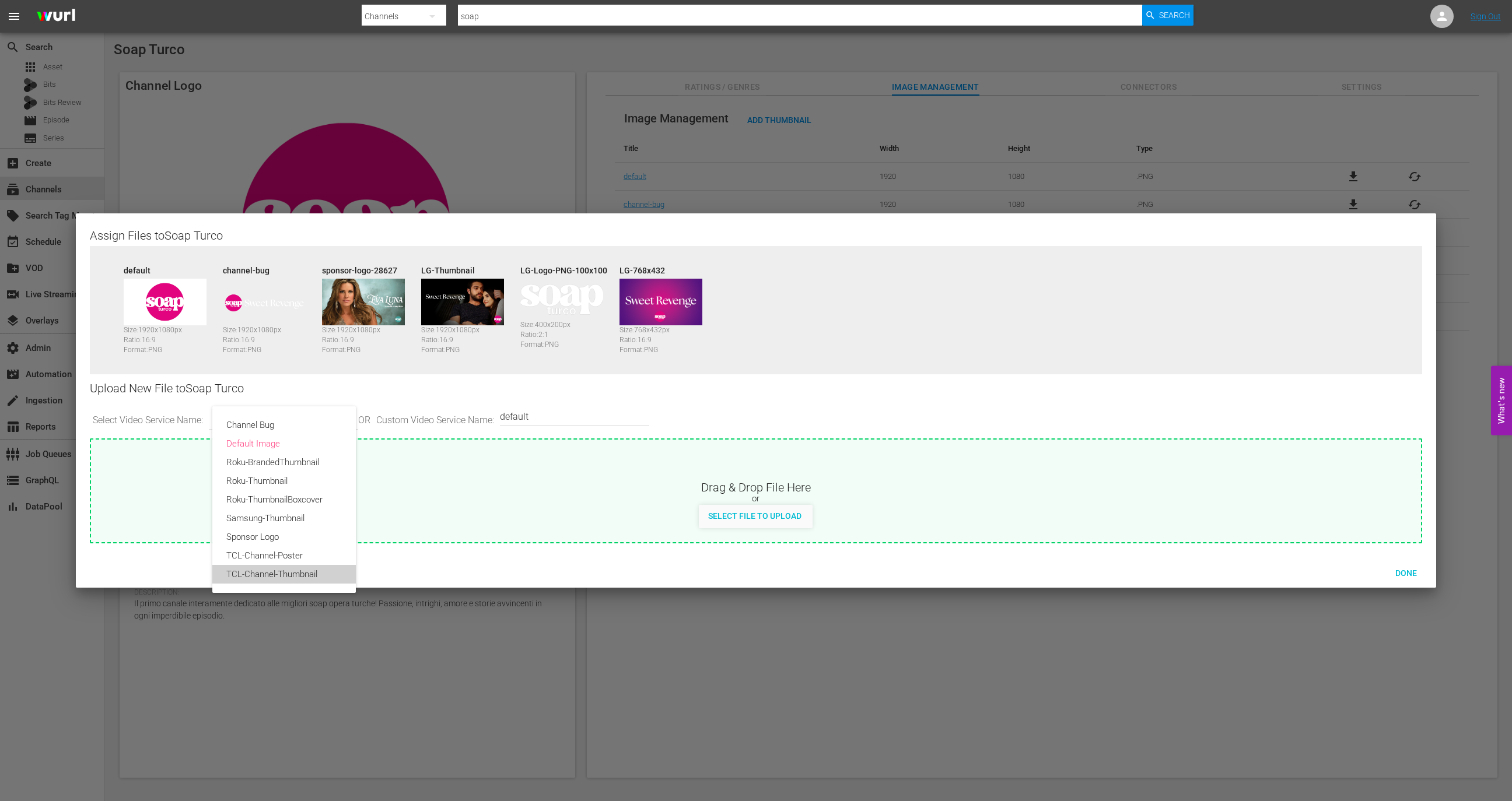
click at [281, 565] on div "TCL-Channel-Thumbnail" at bounding box center [284, 574] width 116 height 19
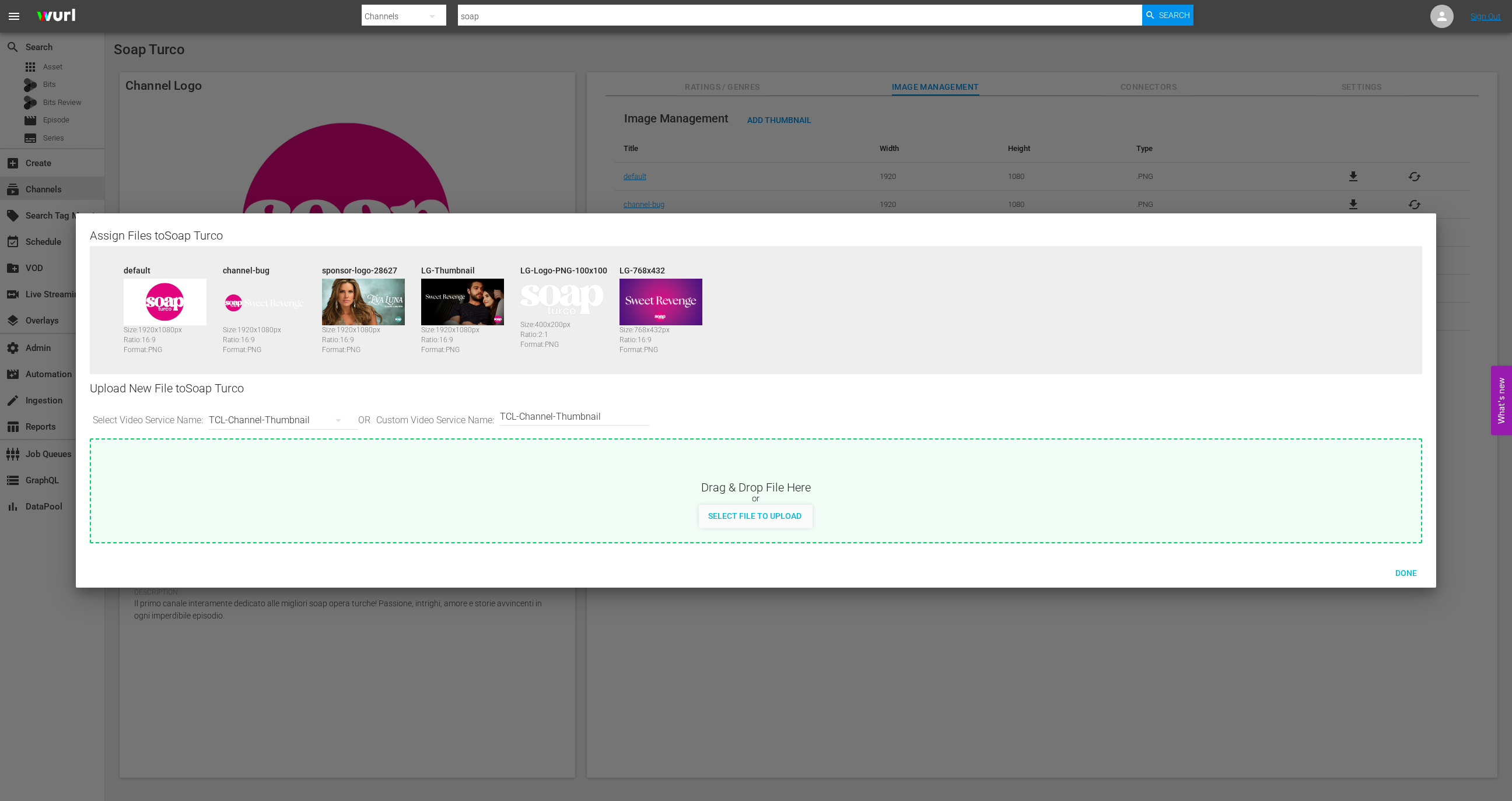
click at [315, 418] on div "TCL-Channel-Thumbnail" at bounding box center [280, 420] width 143 height 33
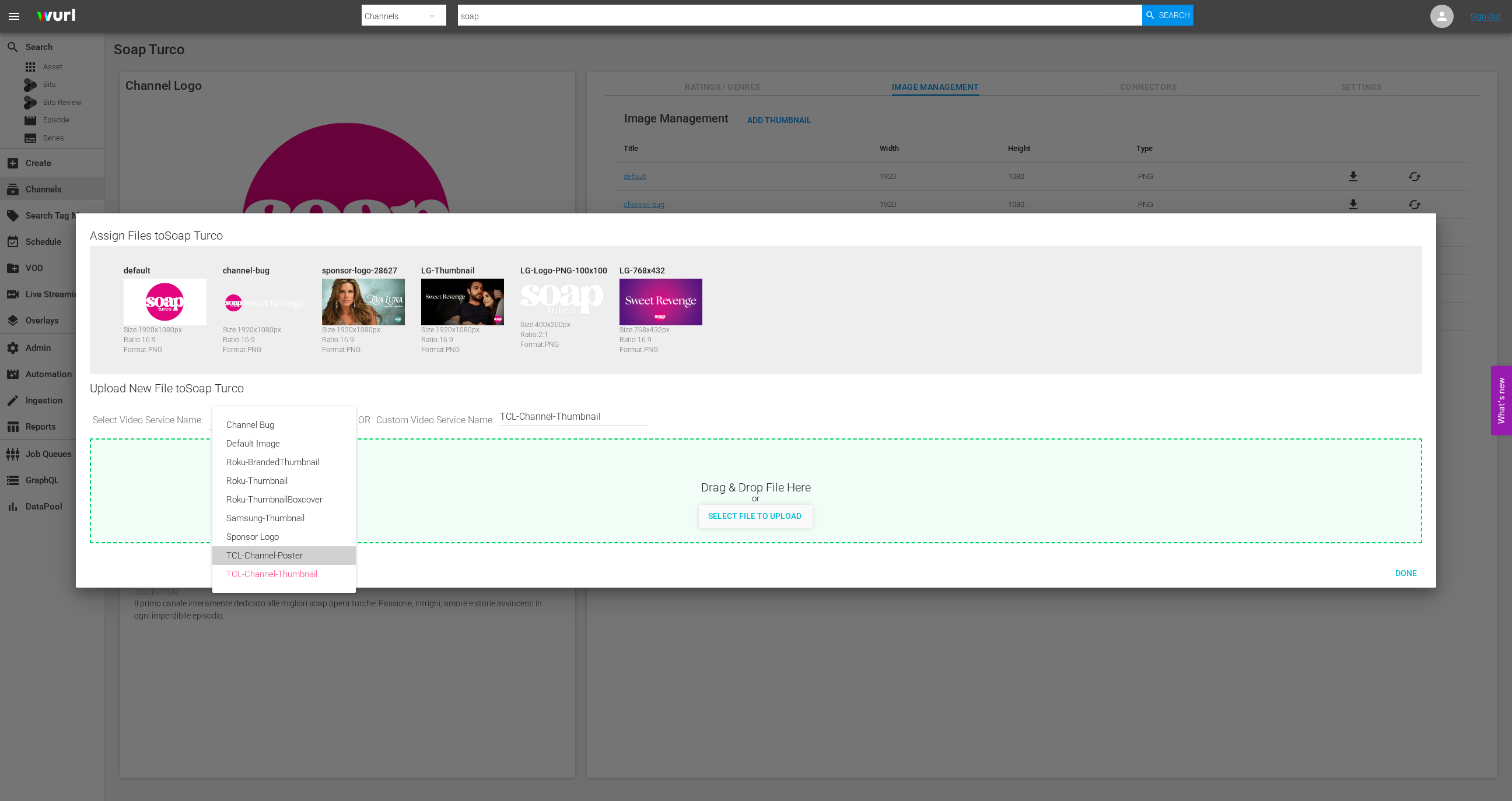
click at [303, 555] on div "TCL-Channel-Poster" at bounding box center [284, 556] width 116 height 19
type input "TCL-Channel-Poster"
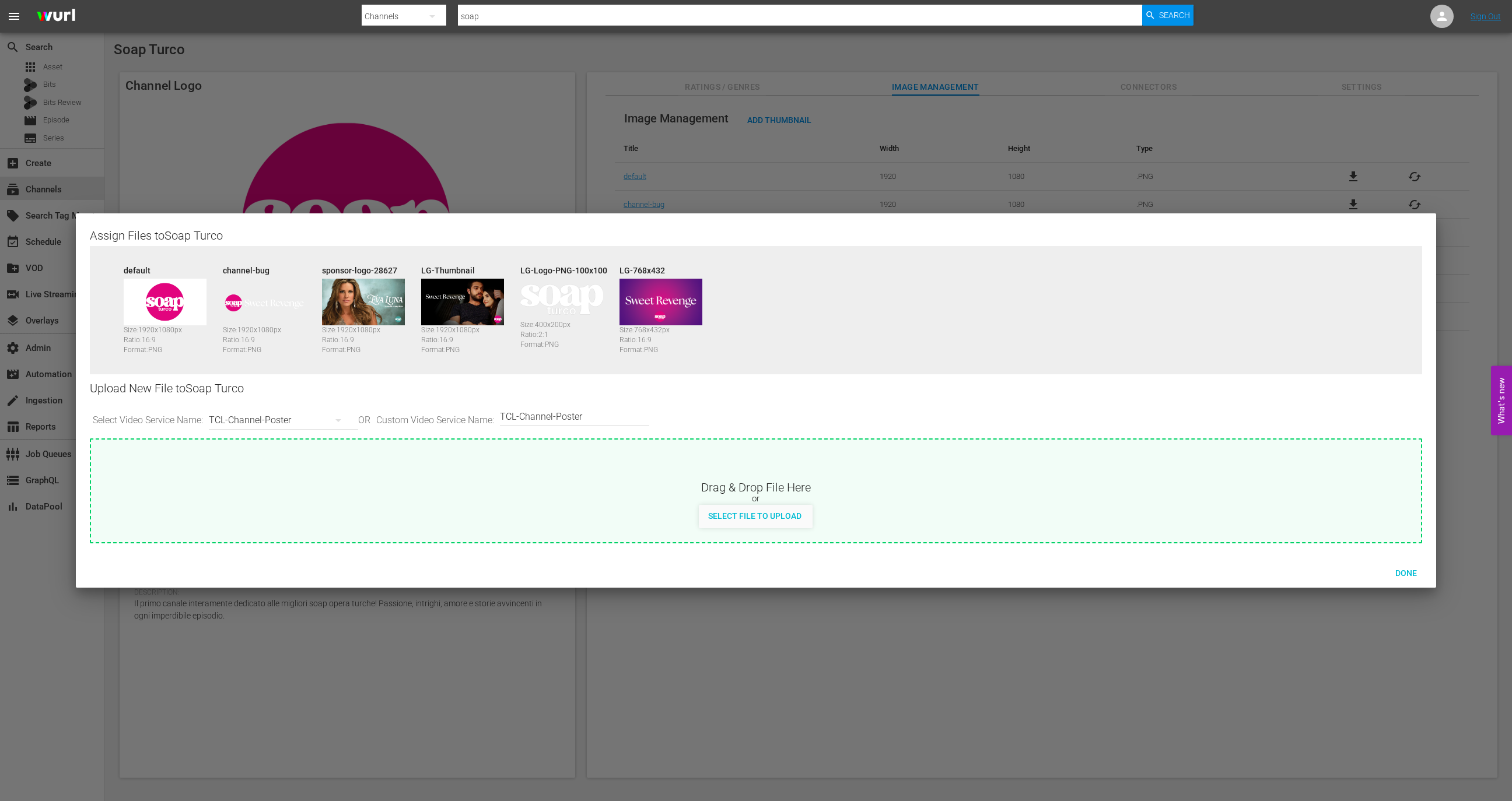
click at [737, 513] on span "Select File to Upload" at bounding box center [755, 516] width 112 height 9
type input "C:\fakepath\TCL-Channel-Poster_v1.png"
click at [318, 418] on div "TCL-Channel-Poster" at bounding box center [280, 420] width 143 height 33
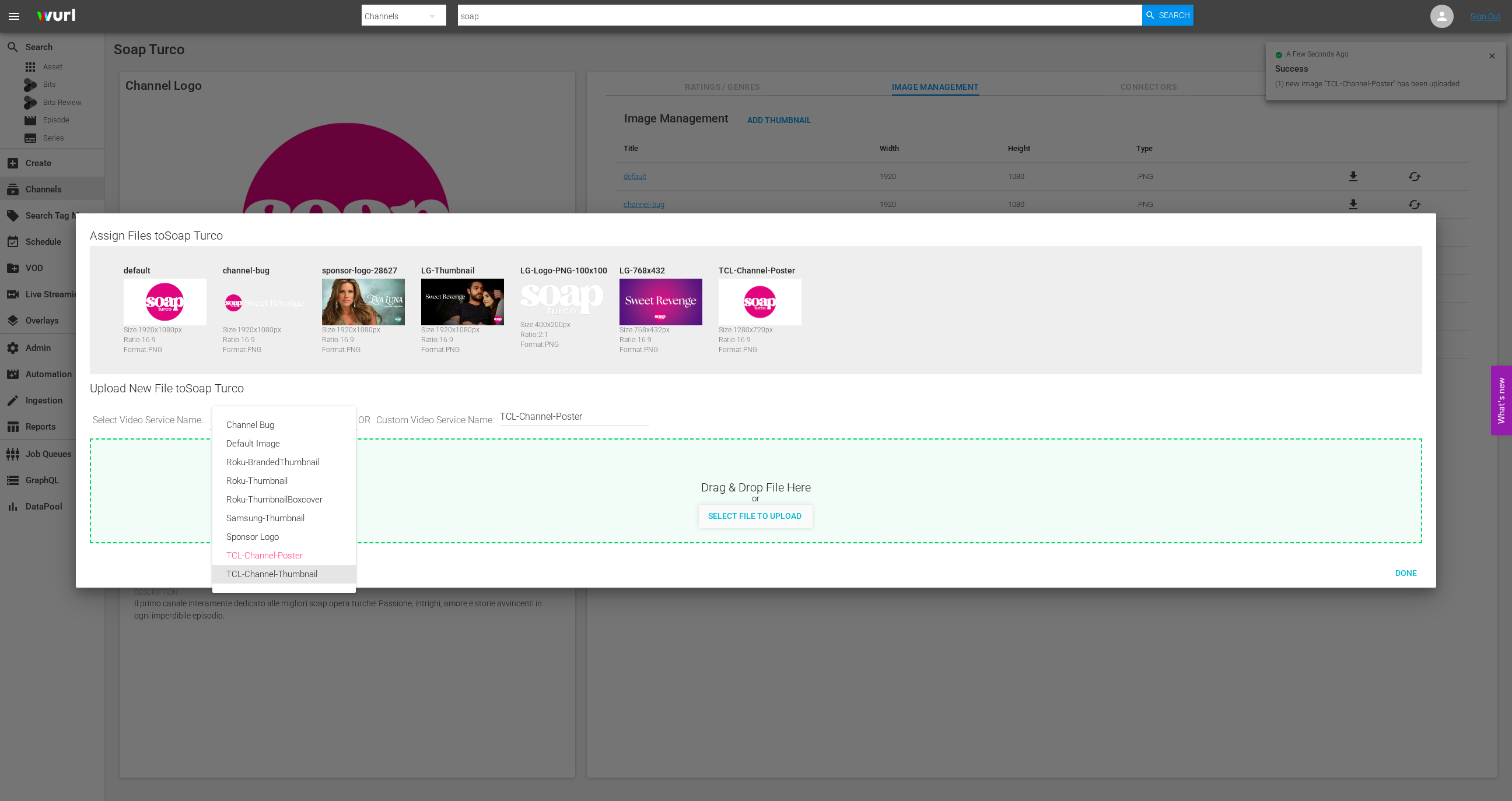
click at [284, 576] on div "TCL-Channel-Thumbnail" at bounding box center [284, 574] width 116 height 19
type input "TCL-Channel-Thumbnail"
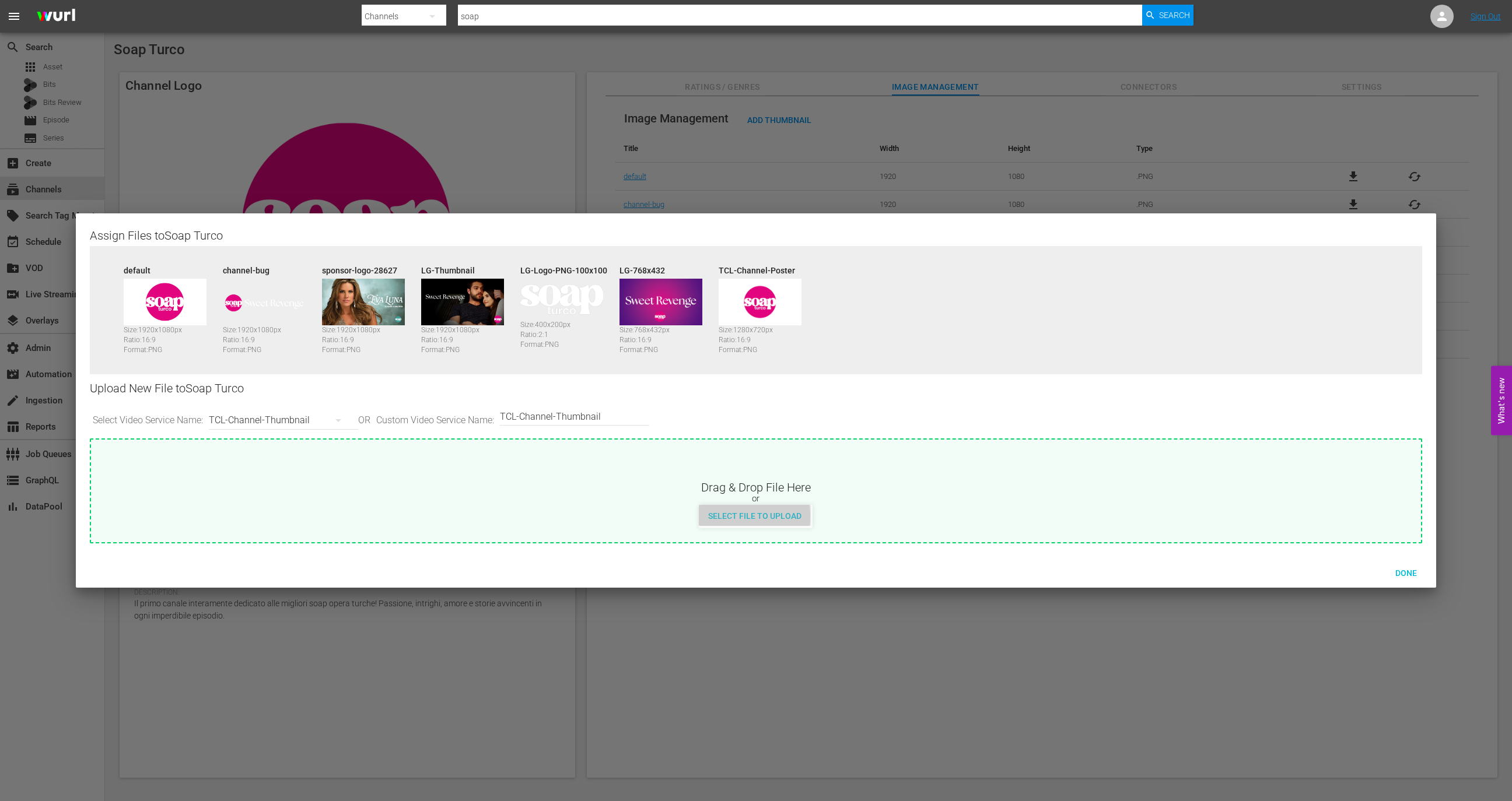
click at [724, 516] on span "Select File to Upload" at bounding box center [755, 516] width 112 height 9
type input "C:\fakepath\TCL-Channel-Thumbnail_v1.png"
click at [1403, 575] on span "Done" at bounding box center [1406, 573] width 40 height 9
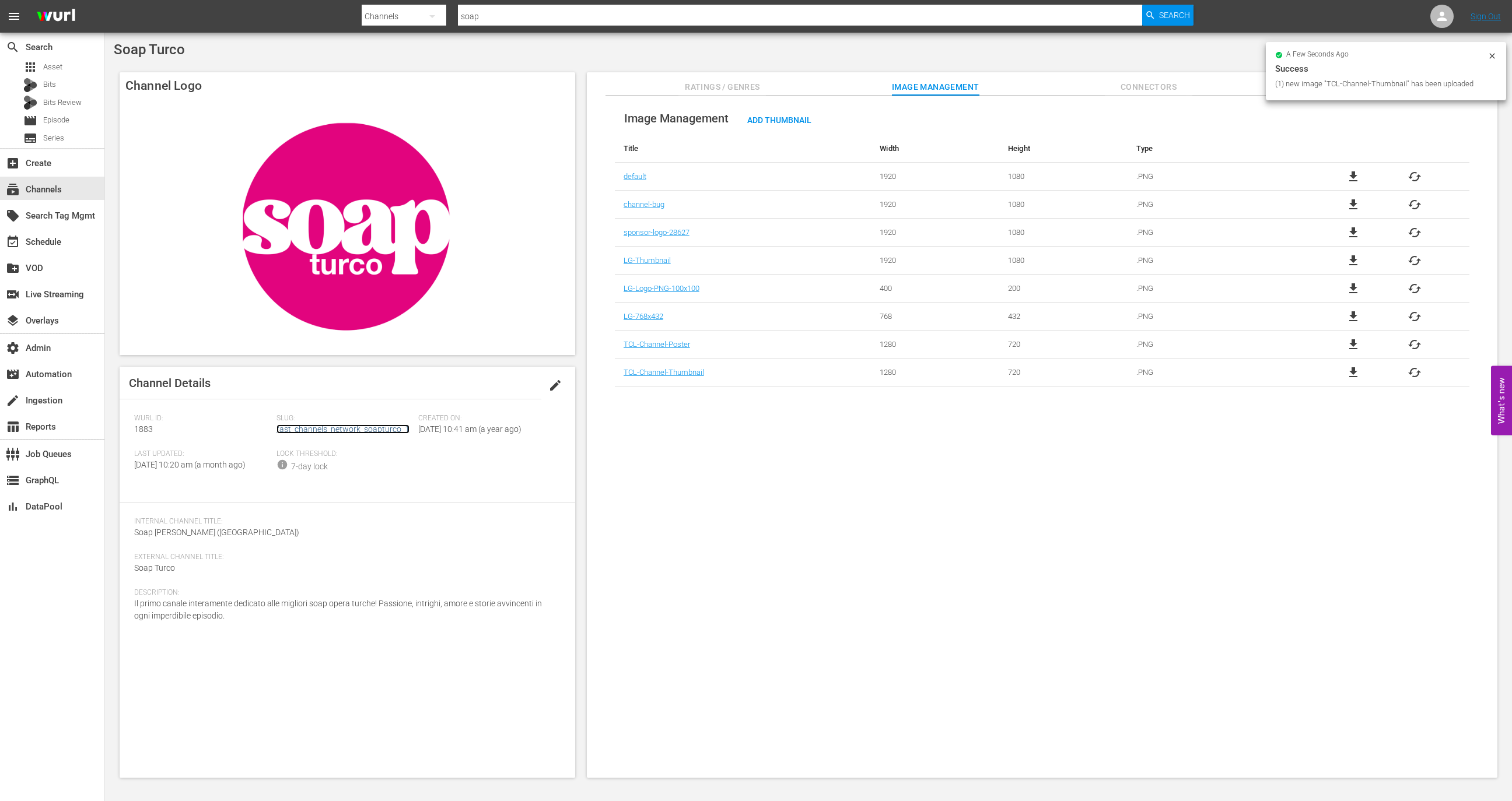
click at [323, 428] on link "fast_channels_network_soapturco_1" at bounding box center [343, 429] width 133 height 9
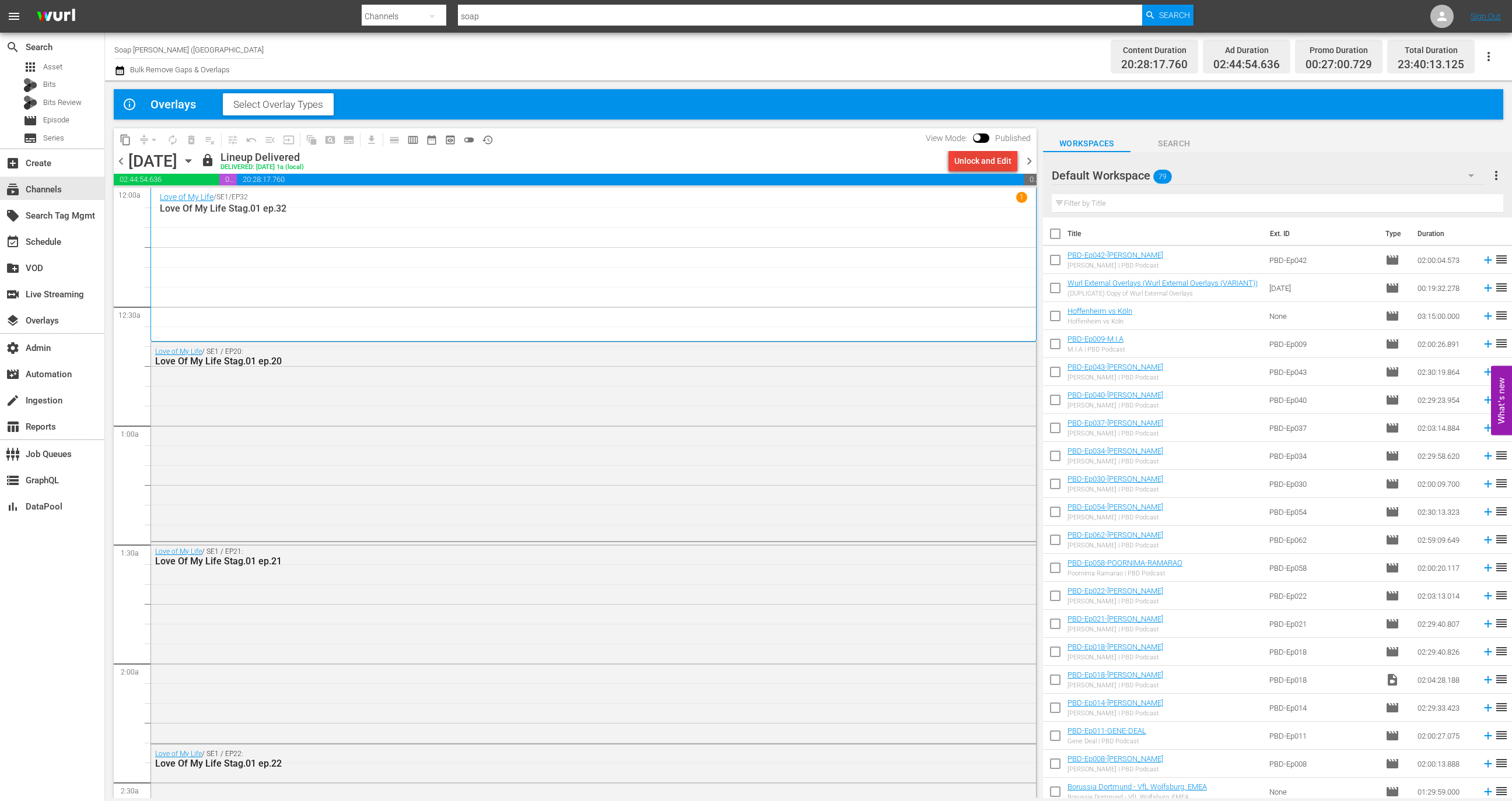
click at [983, 162] on div "Unlock and Edit" at bounding box center [983, 161] width 57 height 21
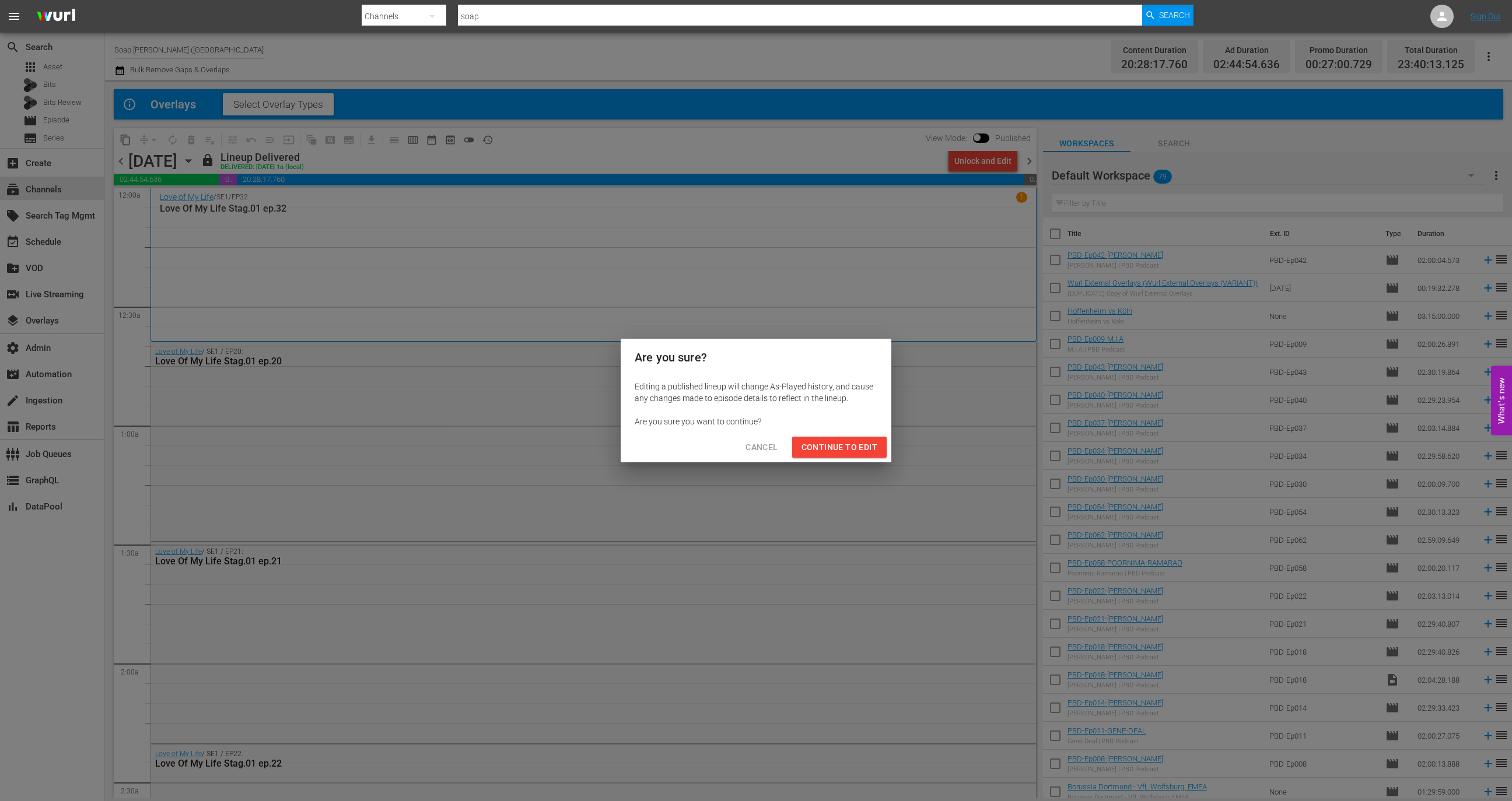
click at [853, 449] on span "Continue to Edit" at bounding box center [839, 448] width 76 height 15
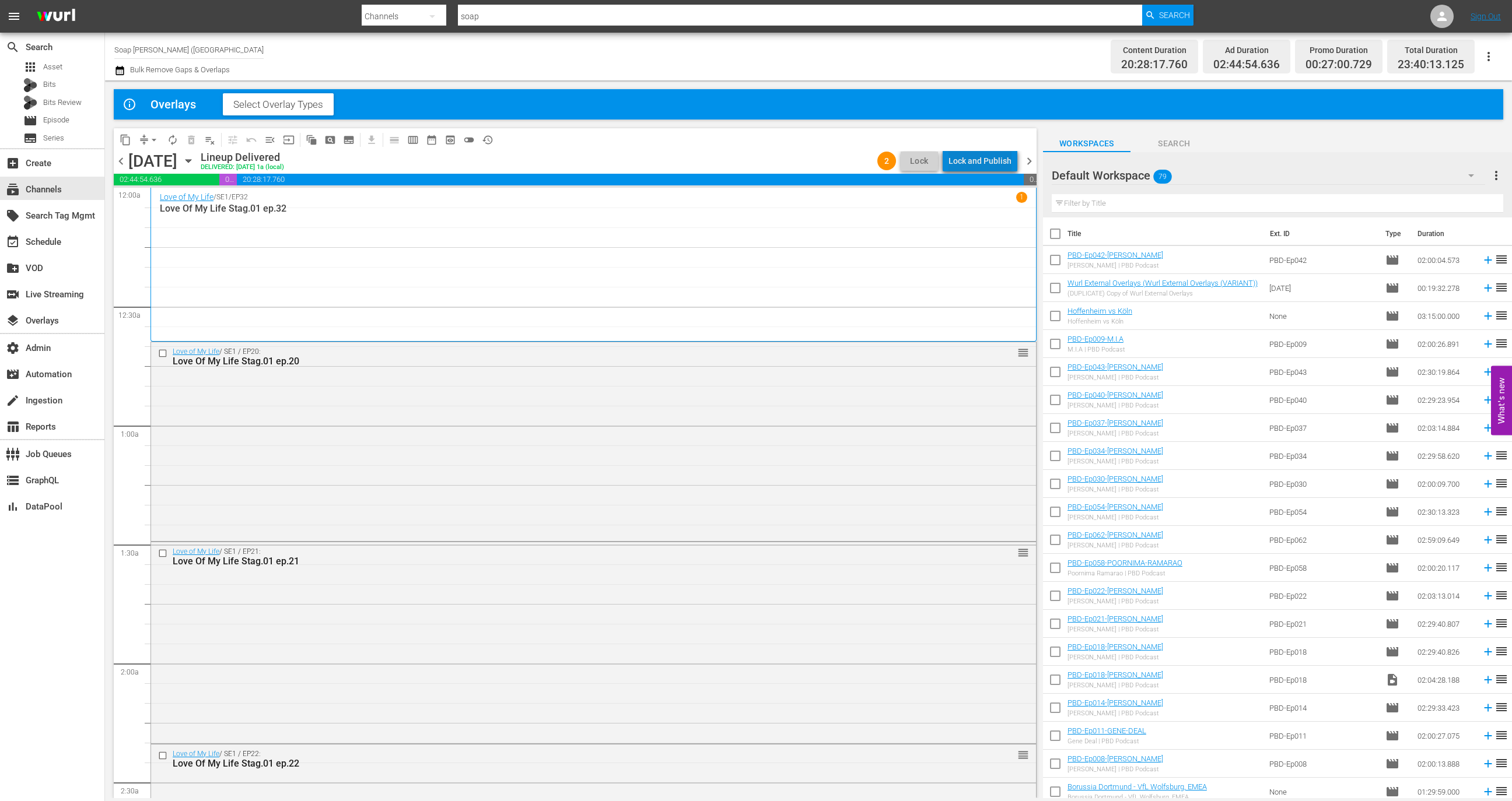
click at [988, 159] on div "Lock and Publish" at bounding box center [980, 161] width 63 height 21
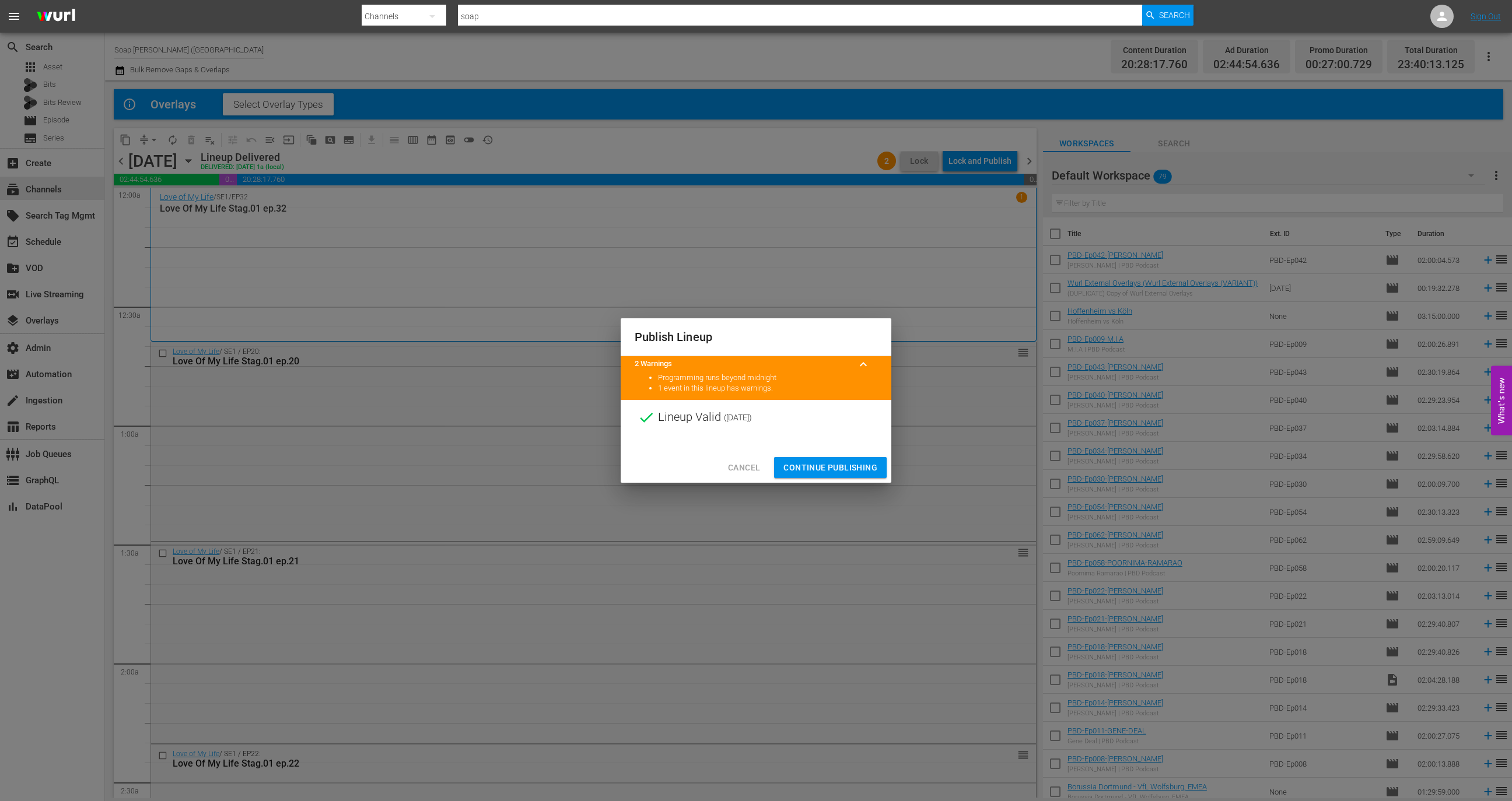
click at [831, 460] on button "Continue Publishing" at bounding box center [830, 468] width 112 height 22
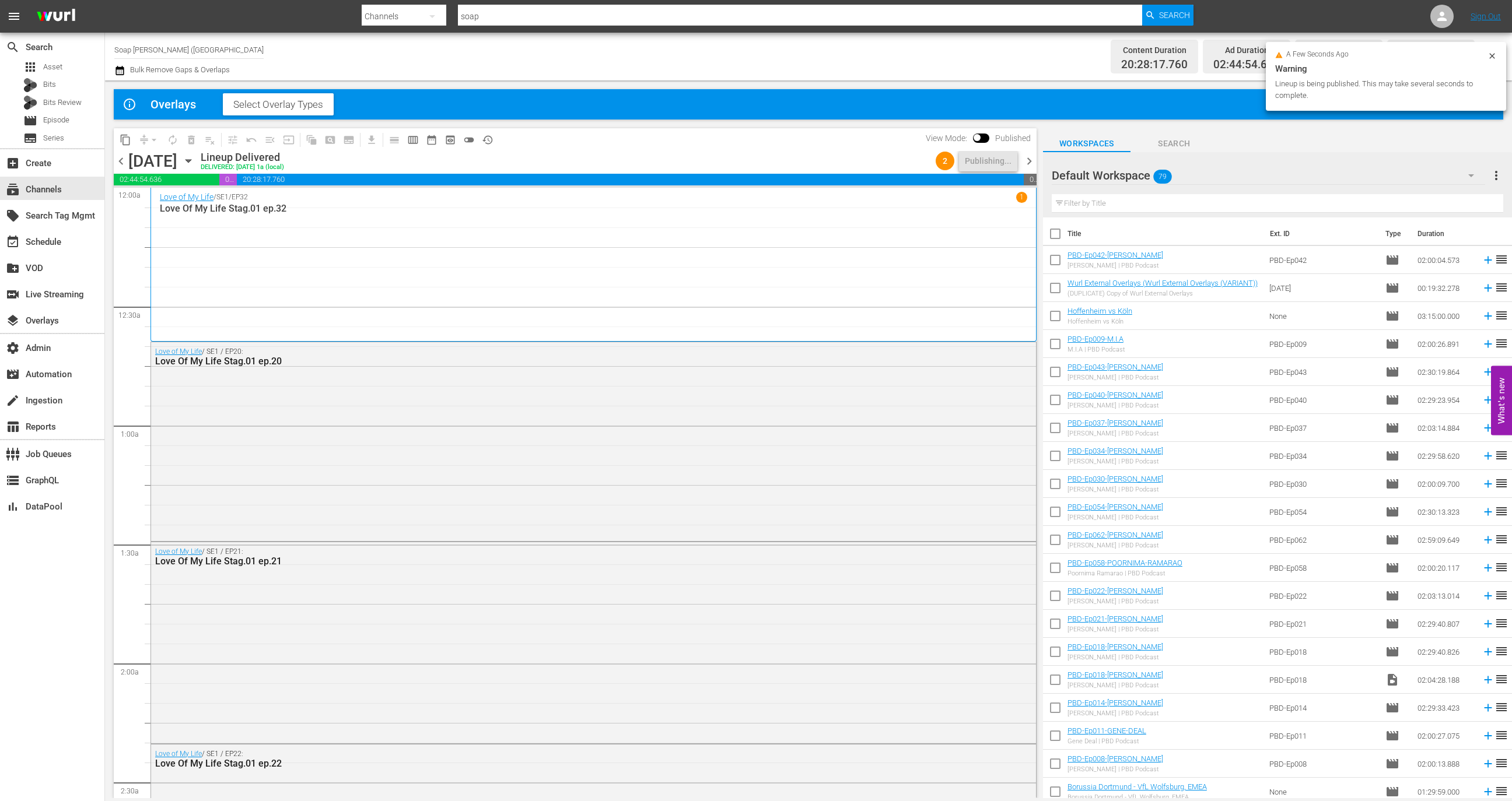
click at [1026, 161] on span "chevron_right" at bounding box center [1029, 161] width 15 height 15
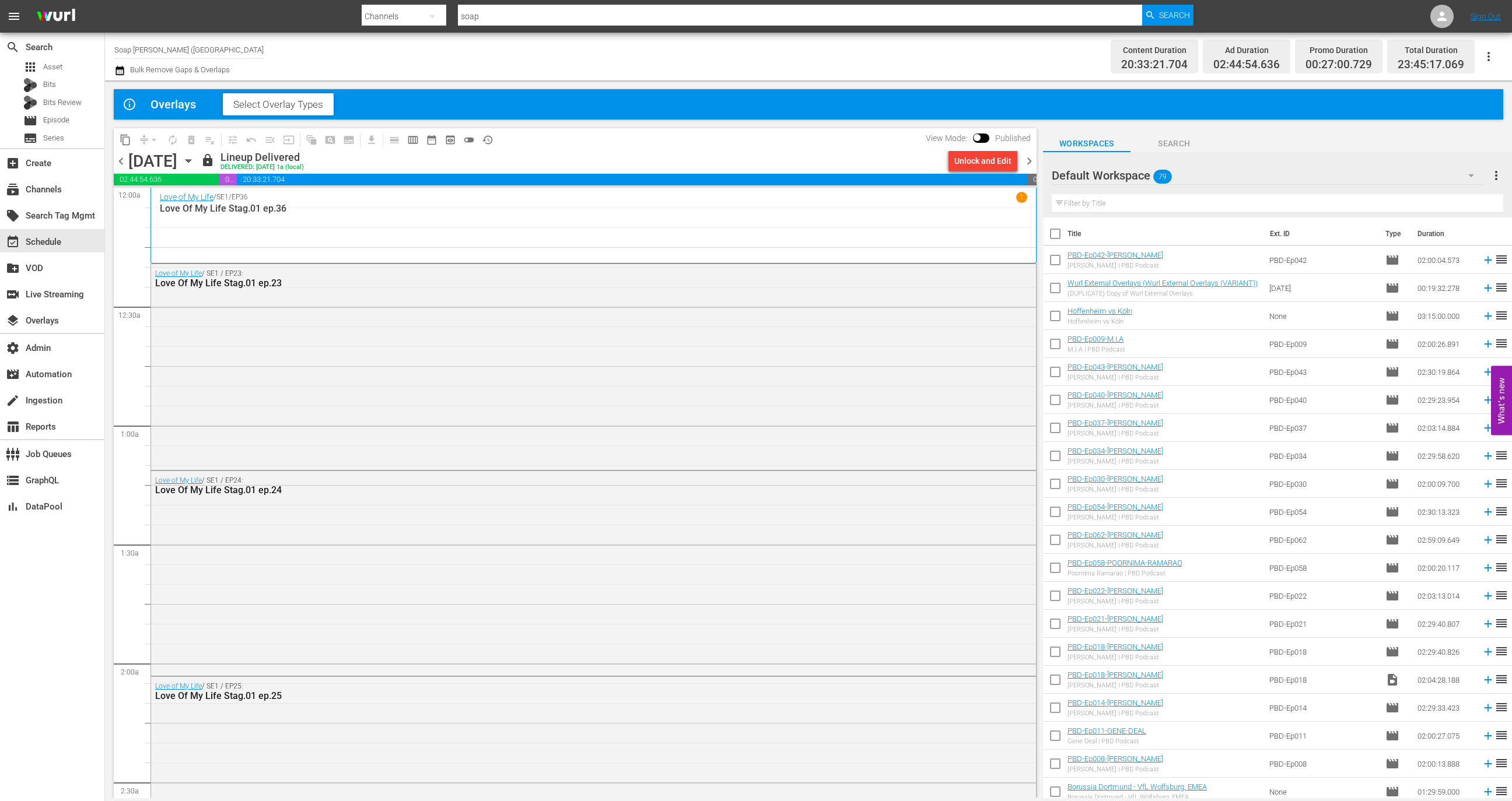
click at [982, 157] on div "Unlock and Edit" at bounding box center [983, 161] width 57 height 21
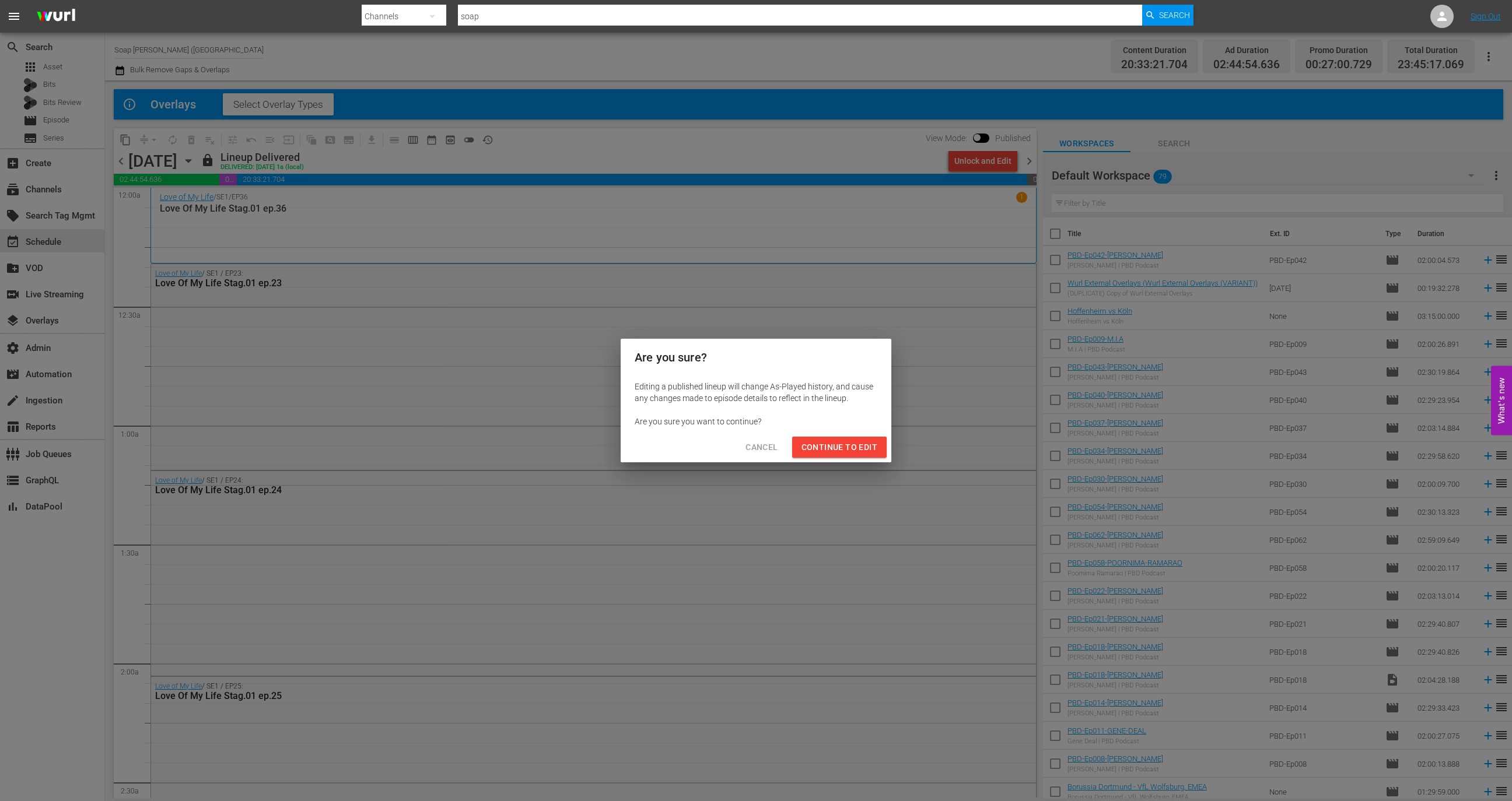
click at [854, 436] on button "Continue to Edit" at bounding box center [839, 447] width 94 height 22
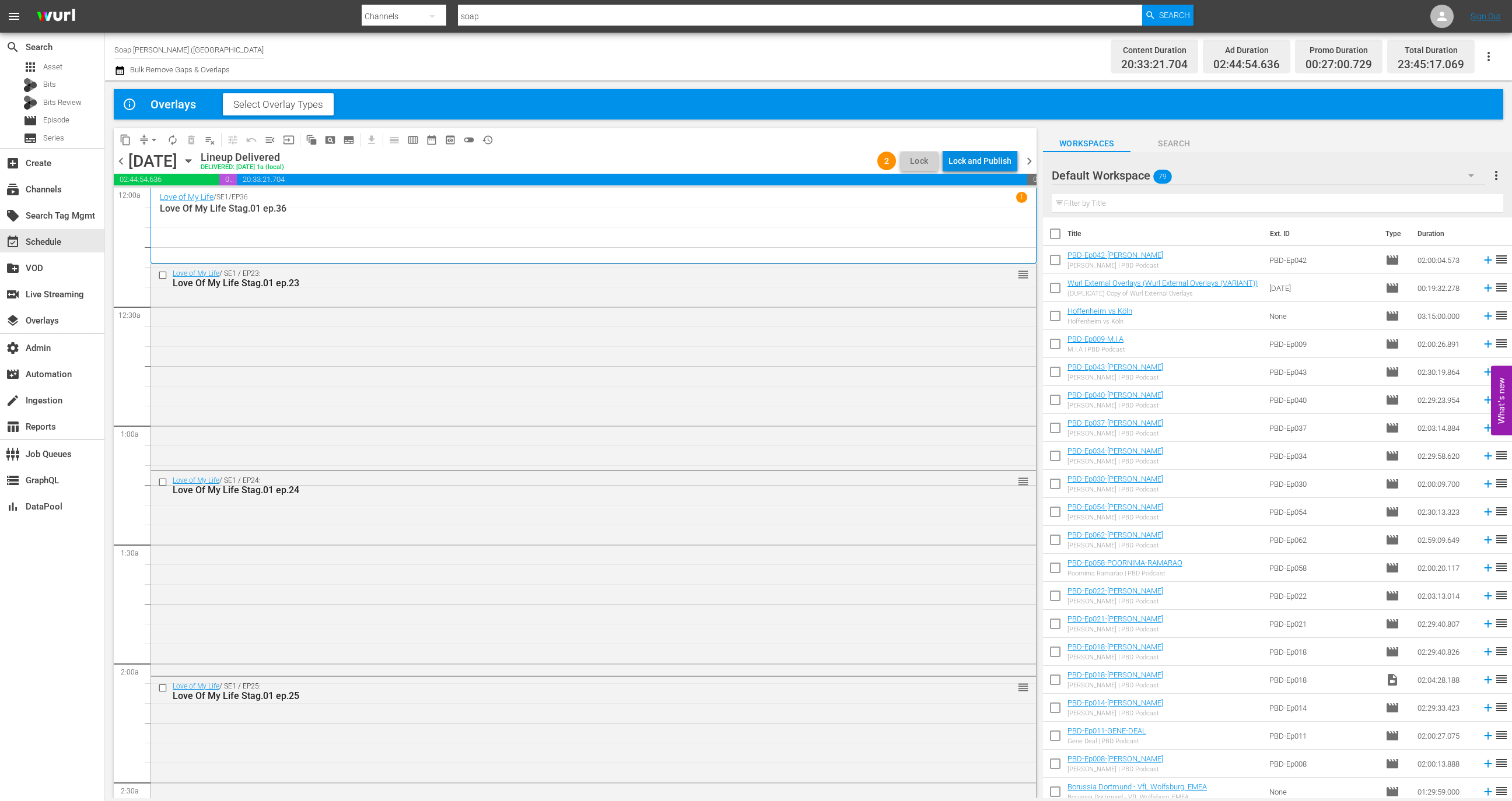
click at [986, 154] on div "Lock and Publish" at bounding box center [980, 161] width 63 height 21
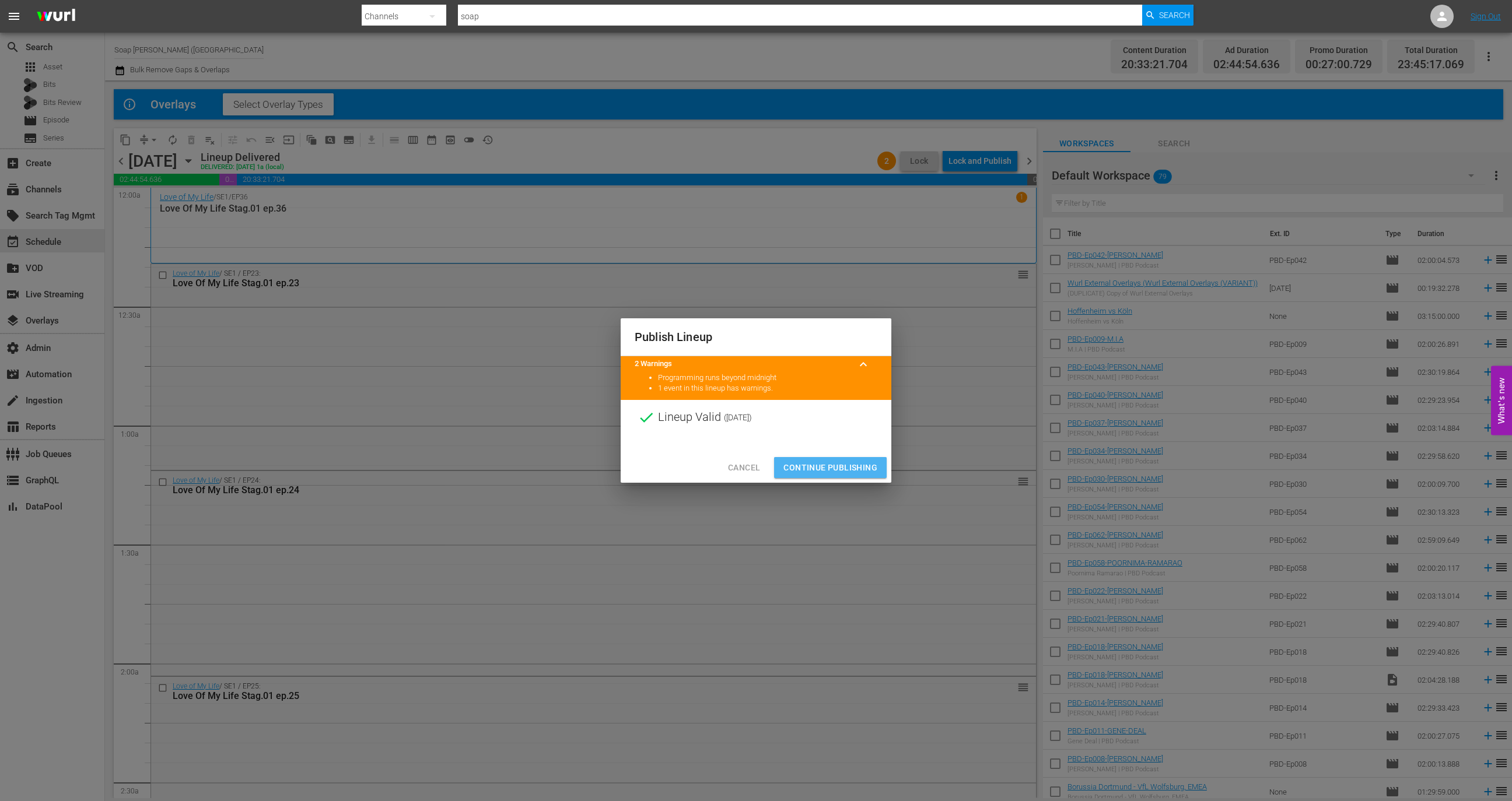
click at [847, 465] on span "Continue Publishing" at bounding box center [831, 468] width 94 height 15
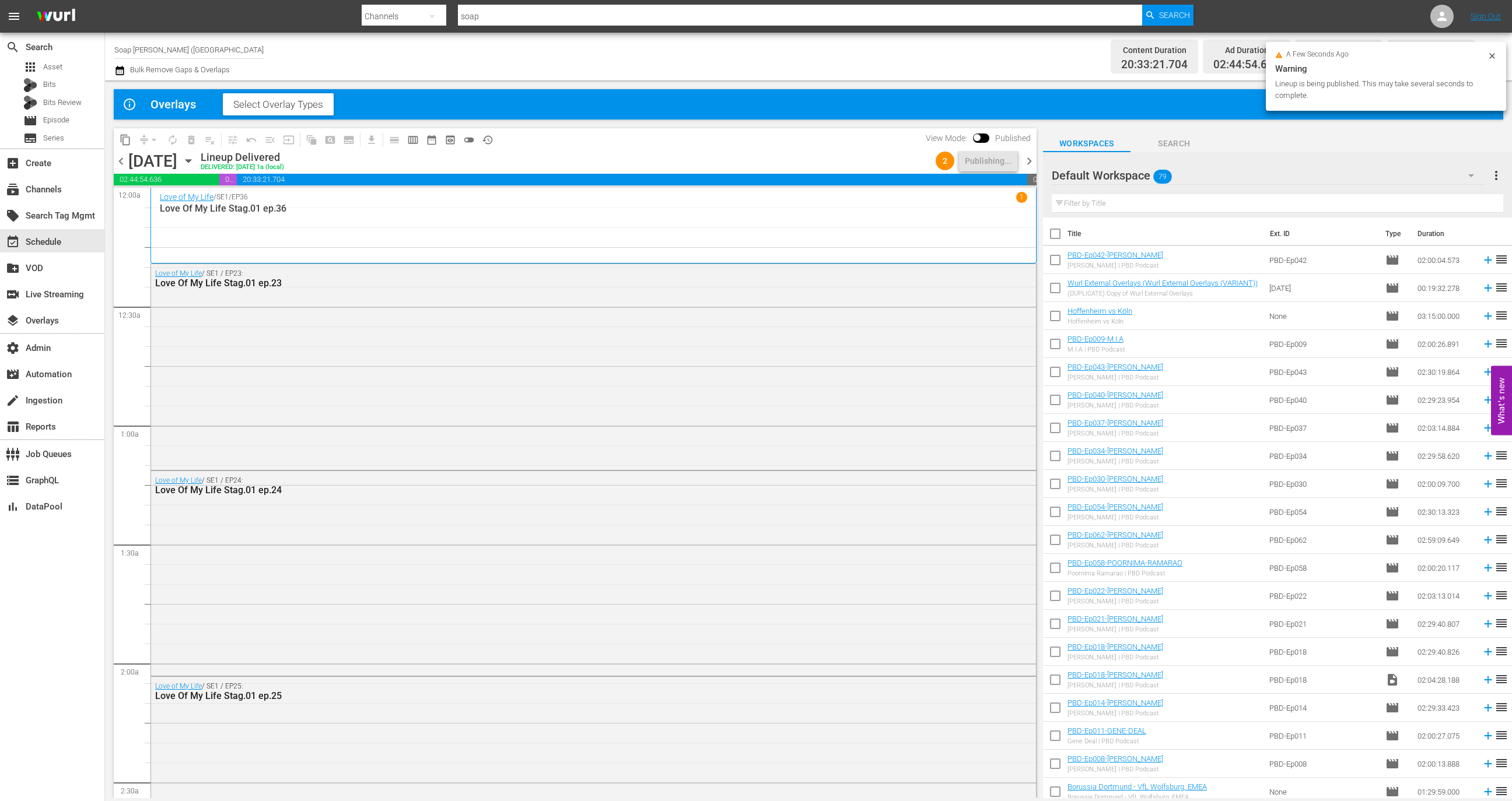
click at [1026, 160] on span "chevron_right" at bounding box center [1029, 161] width 15 height 15
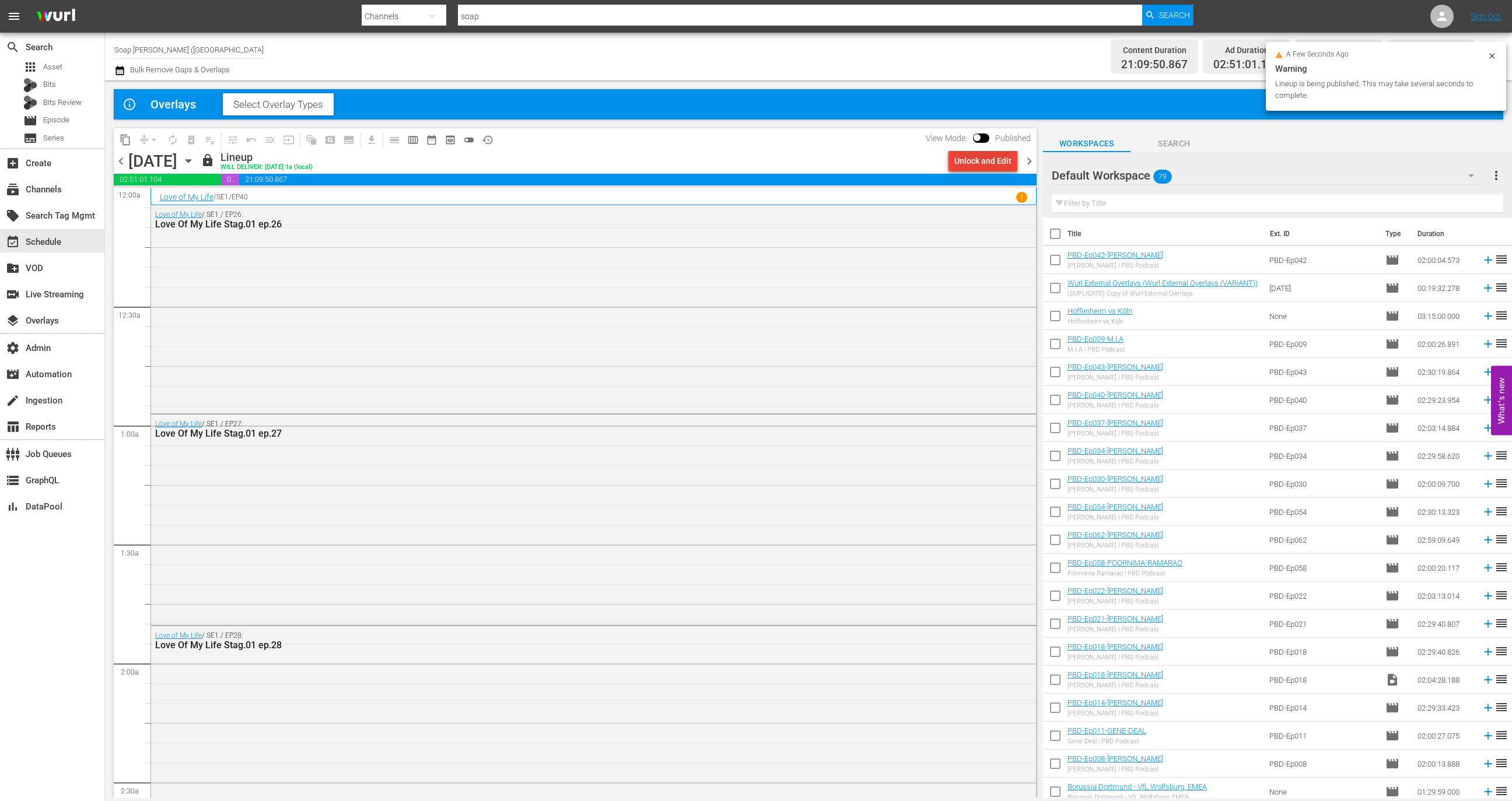
click at [982, 163] on div "Unlock and Edit" at bounding box center [983, 161] width 57 height 21
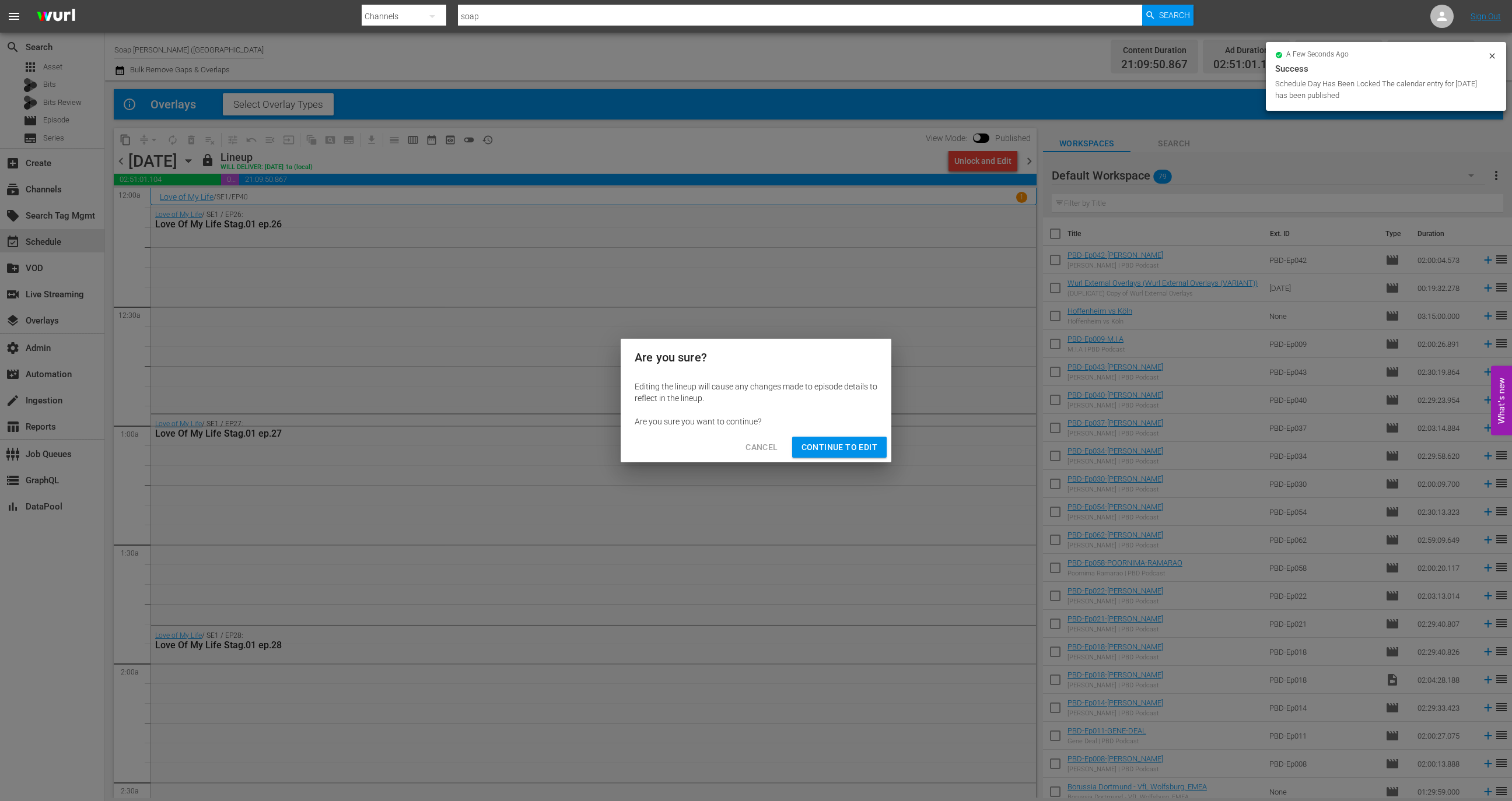
click at [859, 464] on div "Are you sure? Editing the lineup will cause any changes made to episode details…" at bounding box center [756, 400] width 1512 height 801
click at [859, 449] on span "Continue to Edit" at bounding box center [839, 448] width 76 height 15
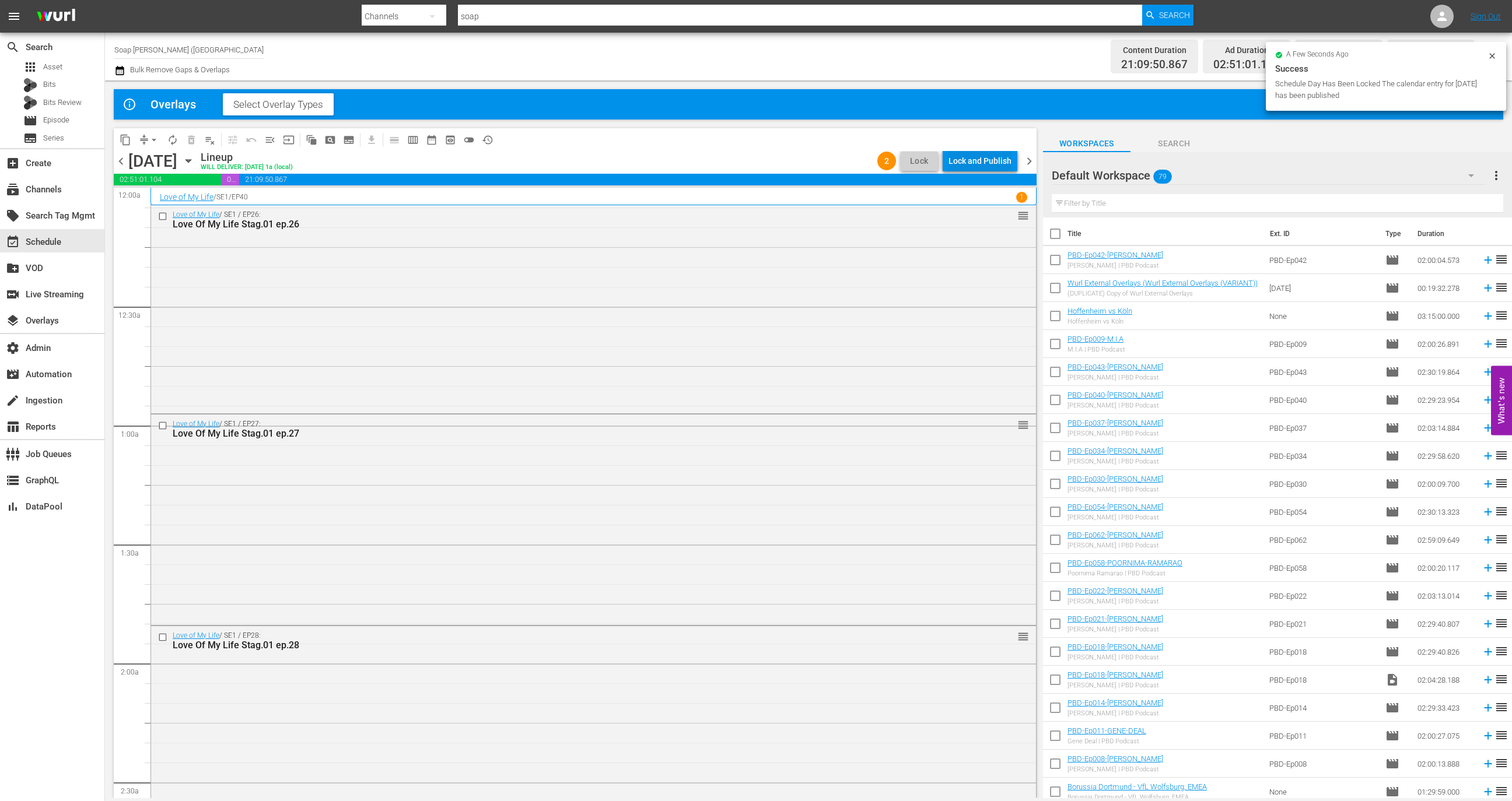
click at [999, 161] on div "Lock and Publish" at bounding box center [980, 161] width 63 height 21
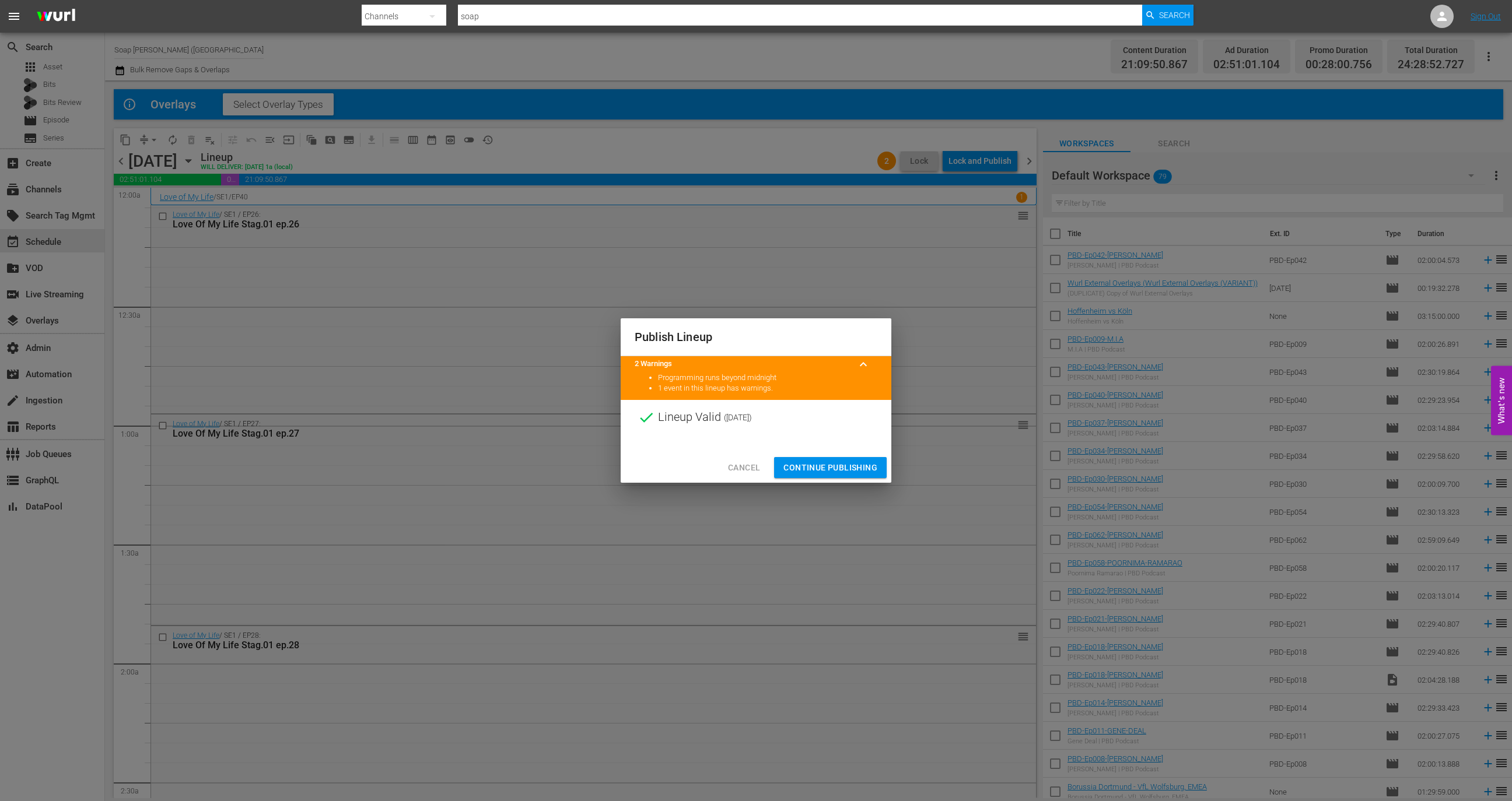
click at [846, 461] on span "Continue Publishing" at bounding box center [831, 468] width 94 height 15
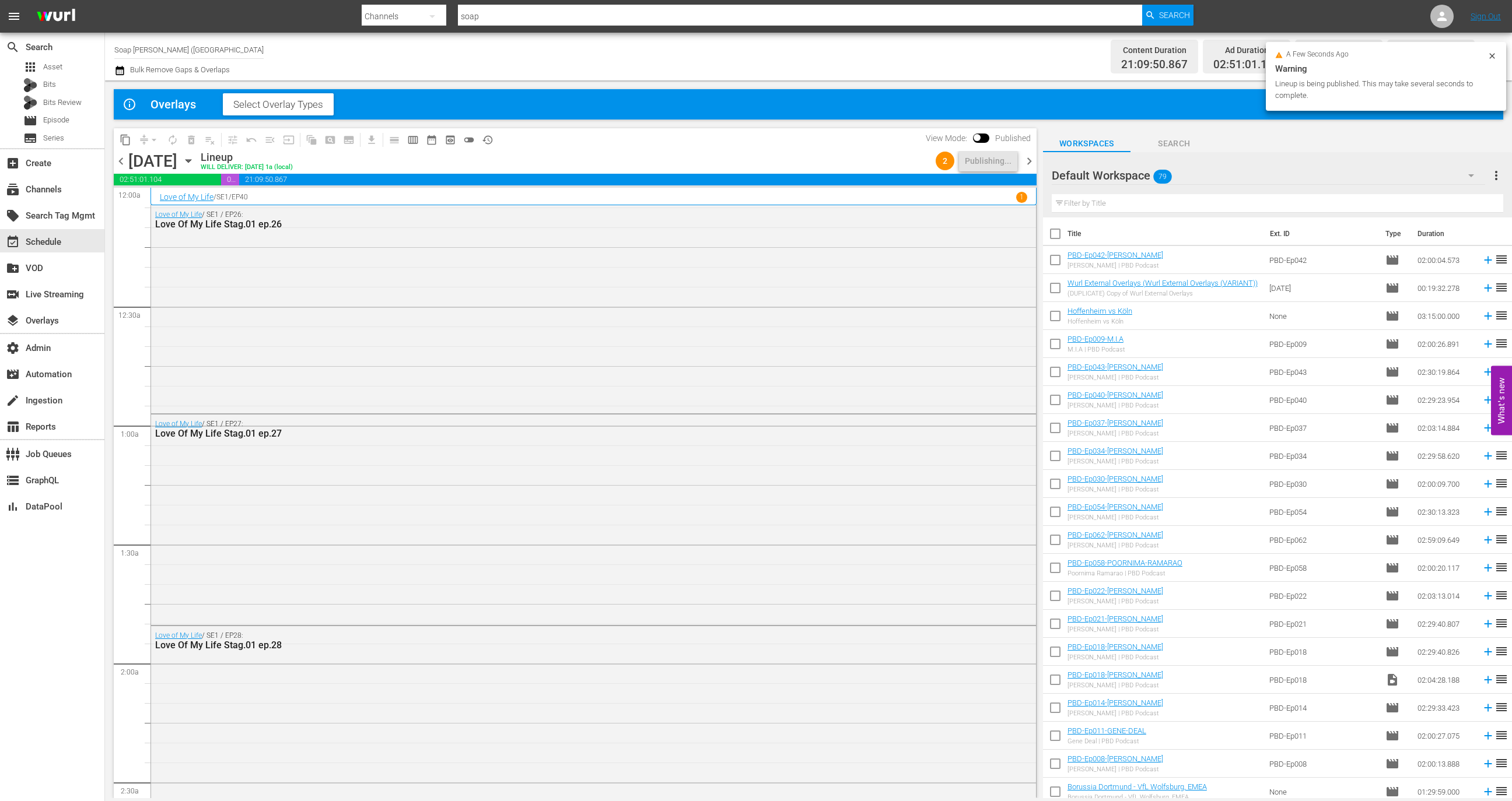
drag, startPoint x: 1028, startPoint y: 157, endPoint x: 1017, endPoint y: 166, distance: 14.2
click at [1028, 157] on span "chevron_right" at bounding box center [1029, 161] width 15 height 15
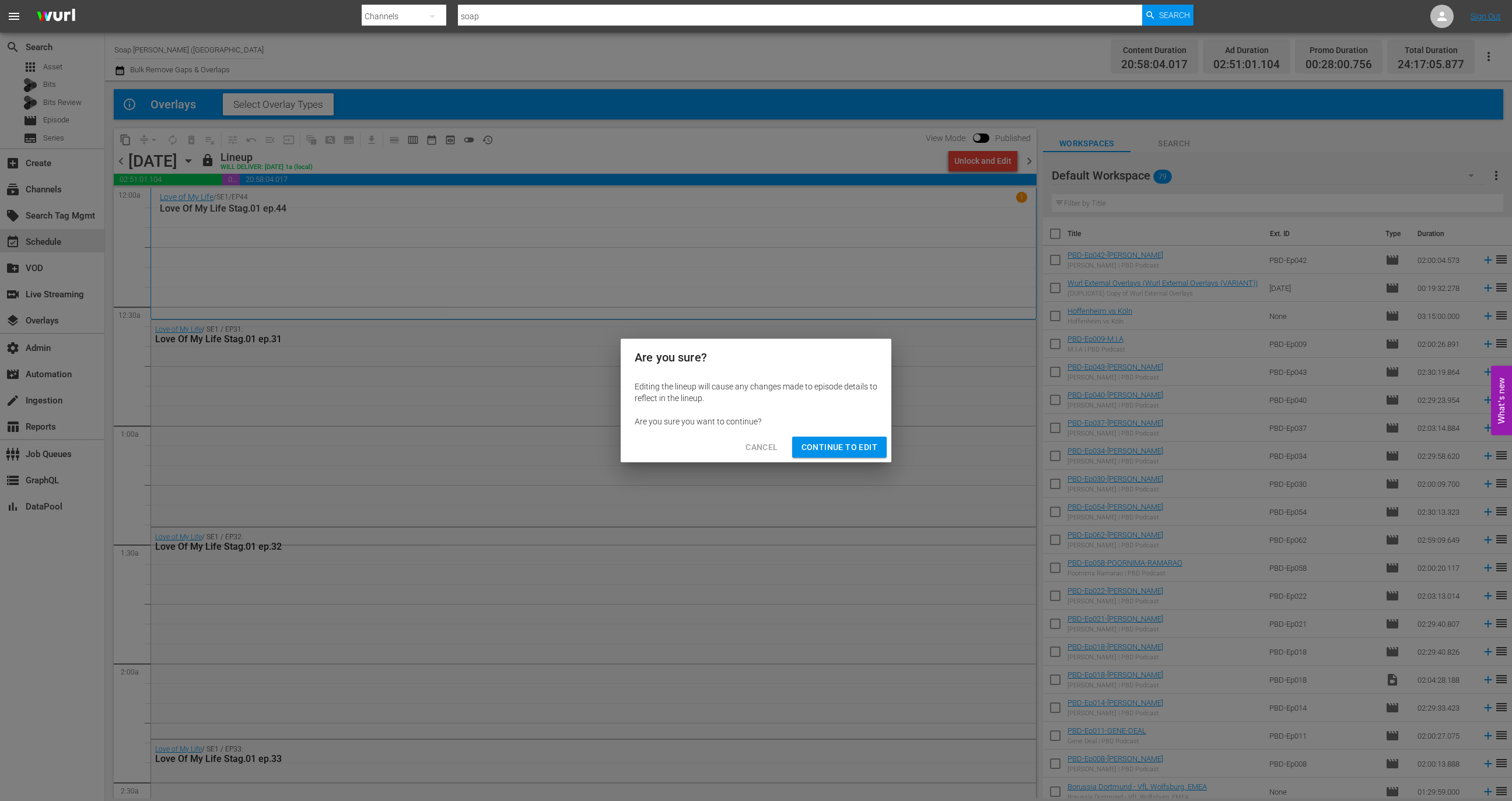
click at [841, 444] on span "Continue to Edit" at bounding box center [839, 448] width 76 height 15
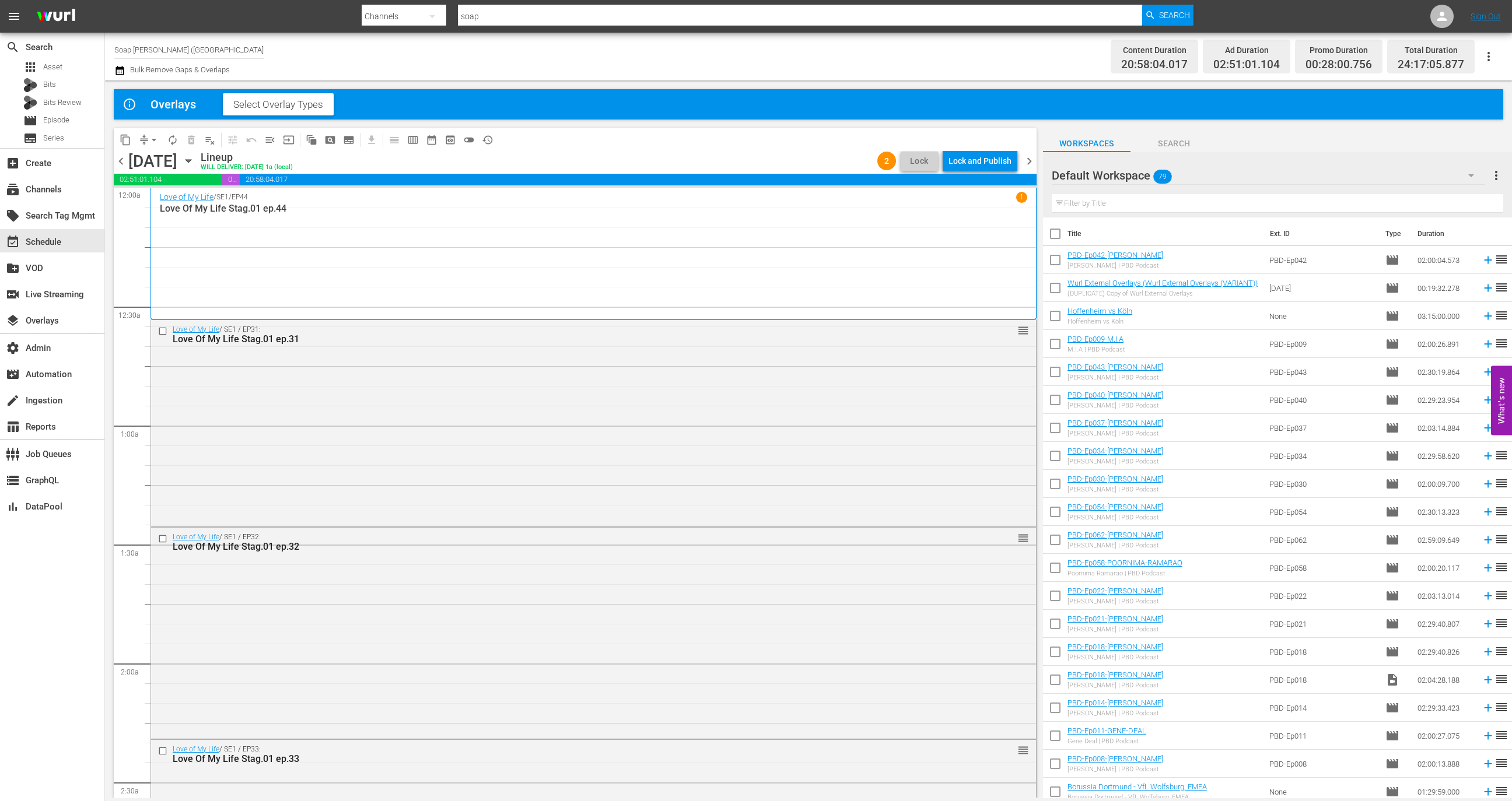
click at [995, 157] on div "Lock and Publish" at bounding box center [980, 161] width 63 height 21
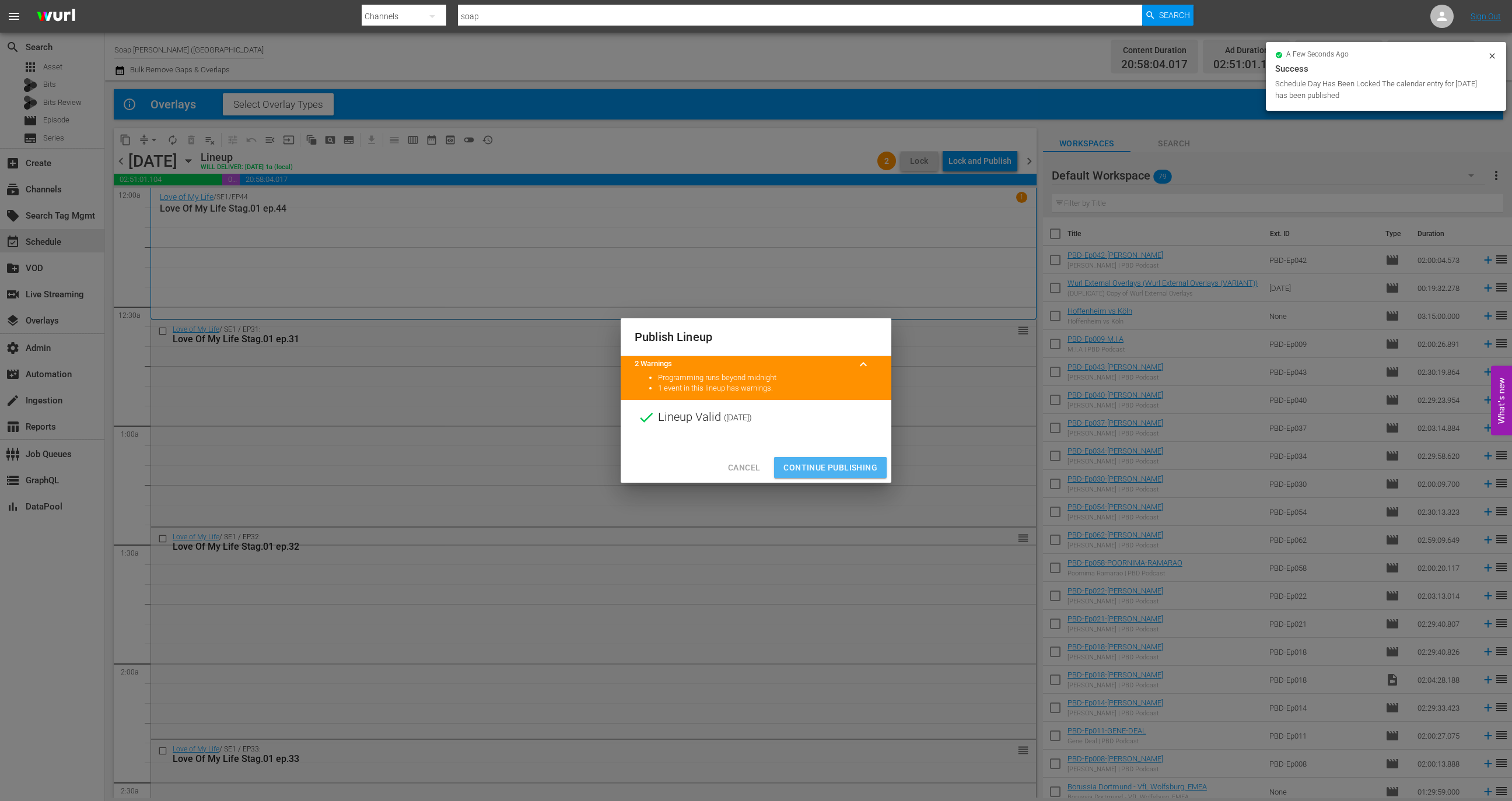
click at [821, 468] on span "Continue Publishing" at bounding box center [831, 468] width 94 height 15
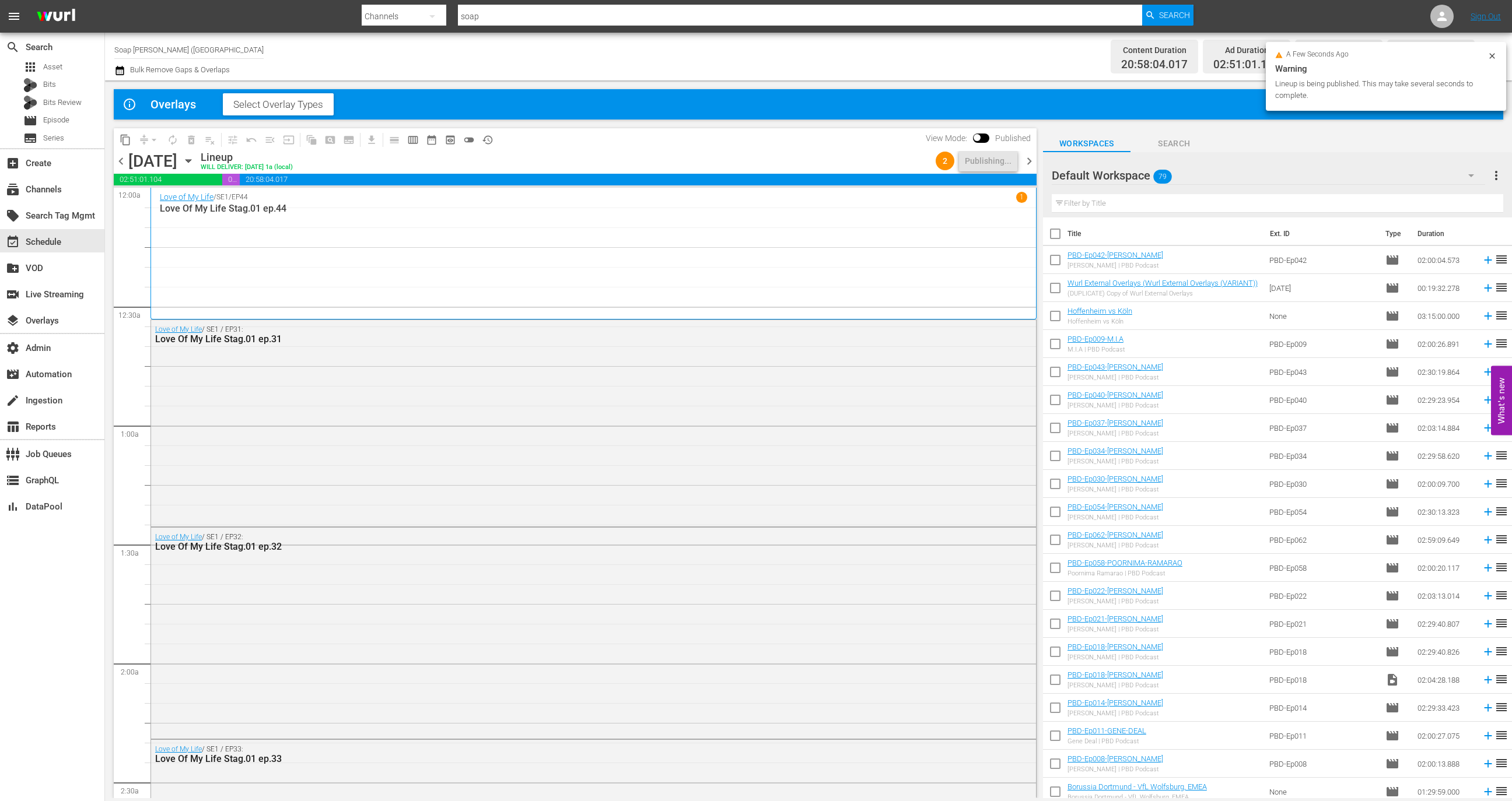
click at [1031, 163] on span "chevron_right" at bounding box center [1029, 161] width 15 height 15
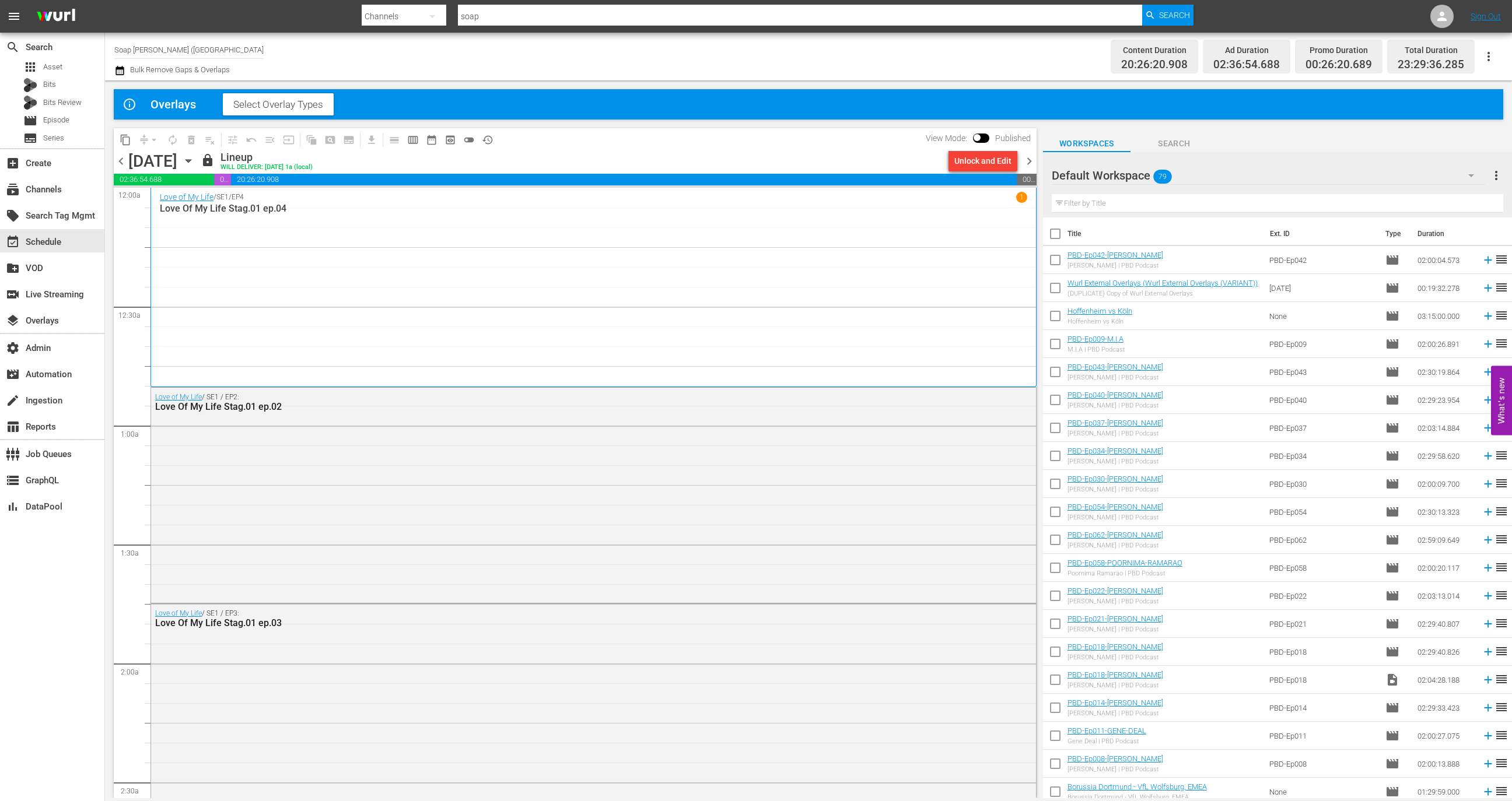
click at [995, 160] on div "Unlock and Edit" at bounding box center [983, 161] width 57 height 21
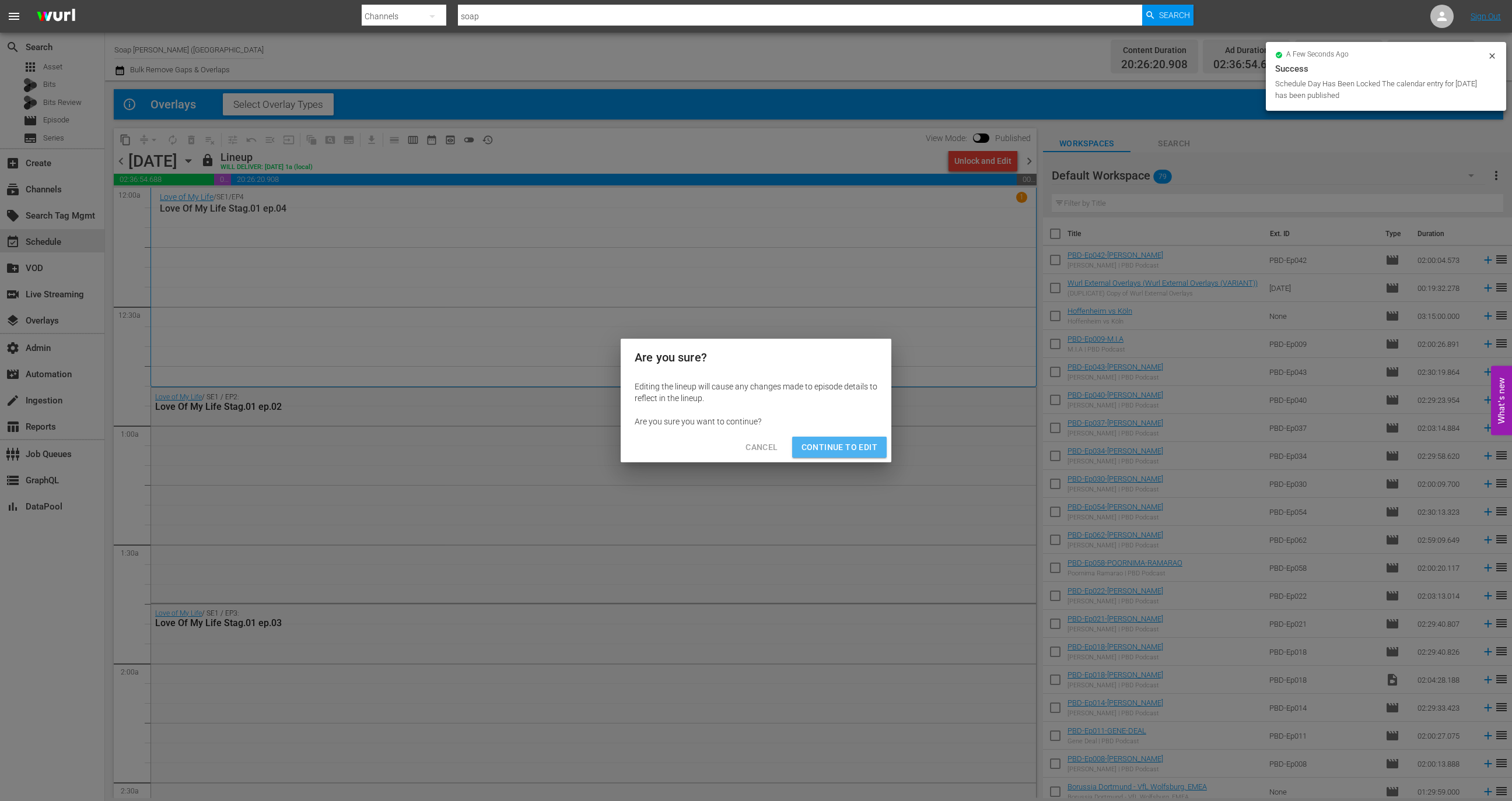
click at [856, 446] on span "Continue to Edit" at bounding box center [839, 448] width 76 height 15
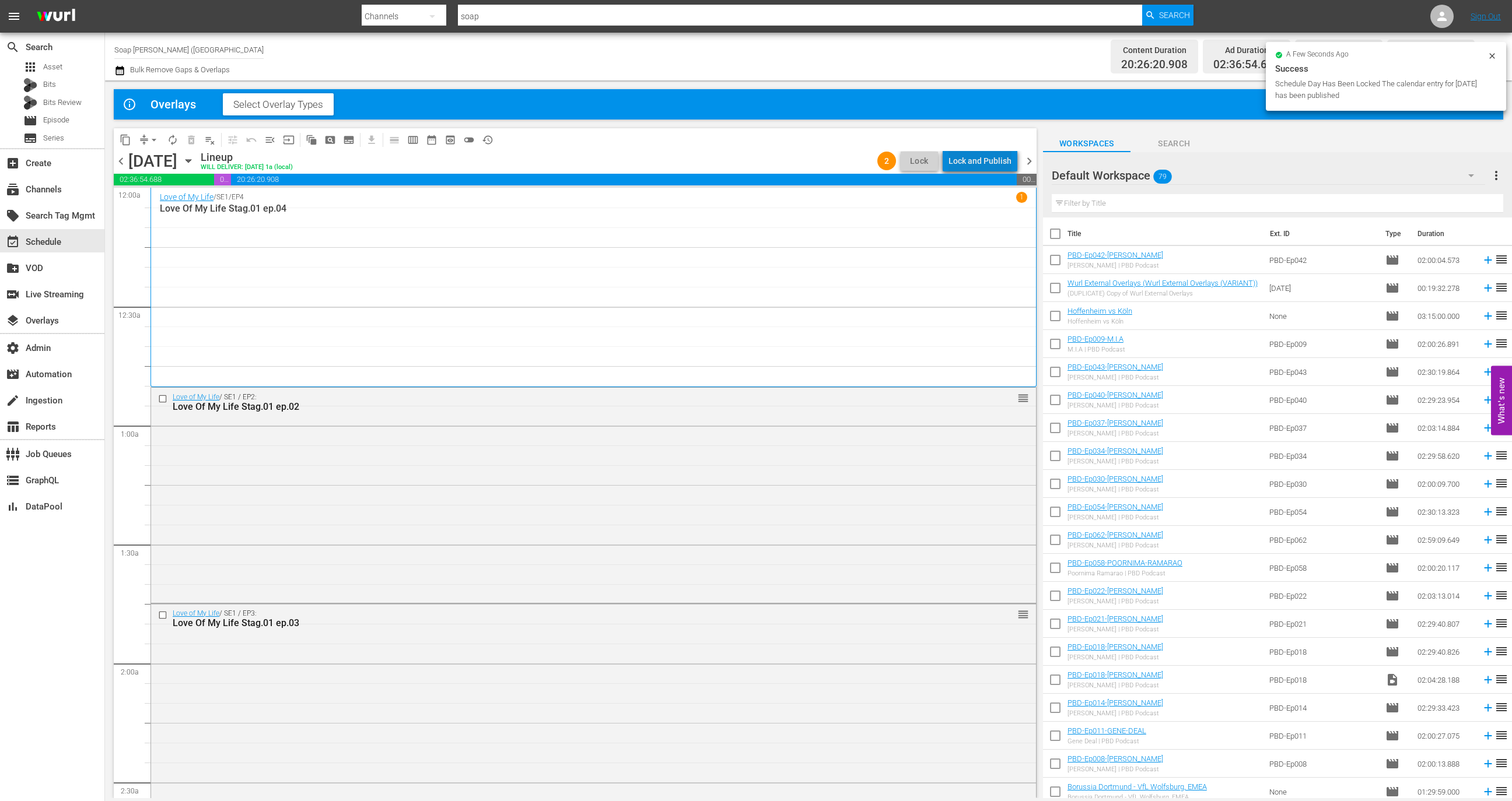
click at [1004, 155] on div "Lock and Publish" at bounding box center [980, 161] width 63 height 21
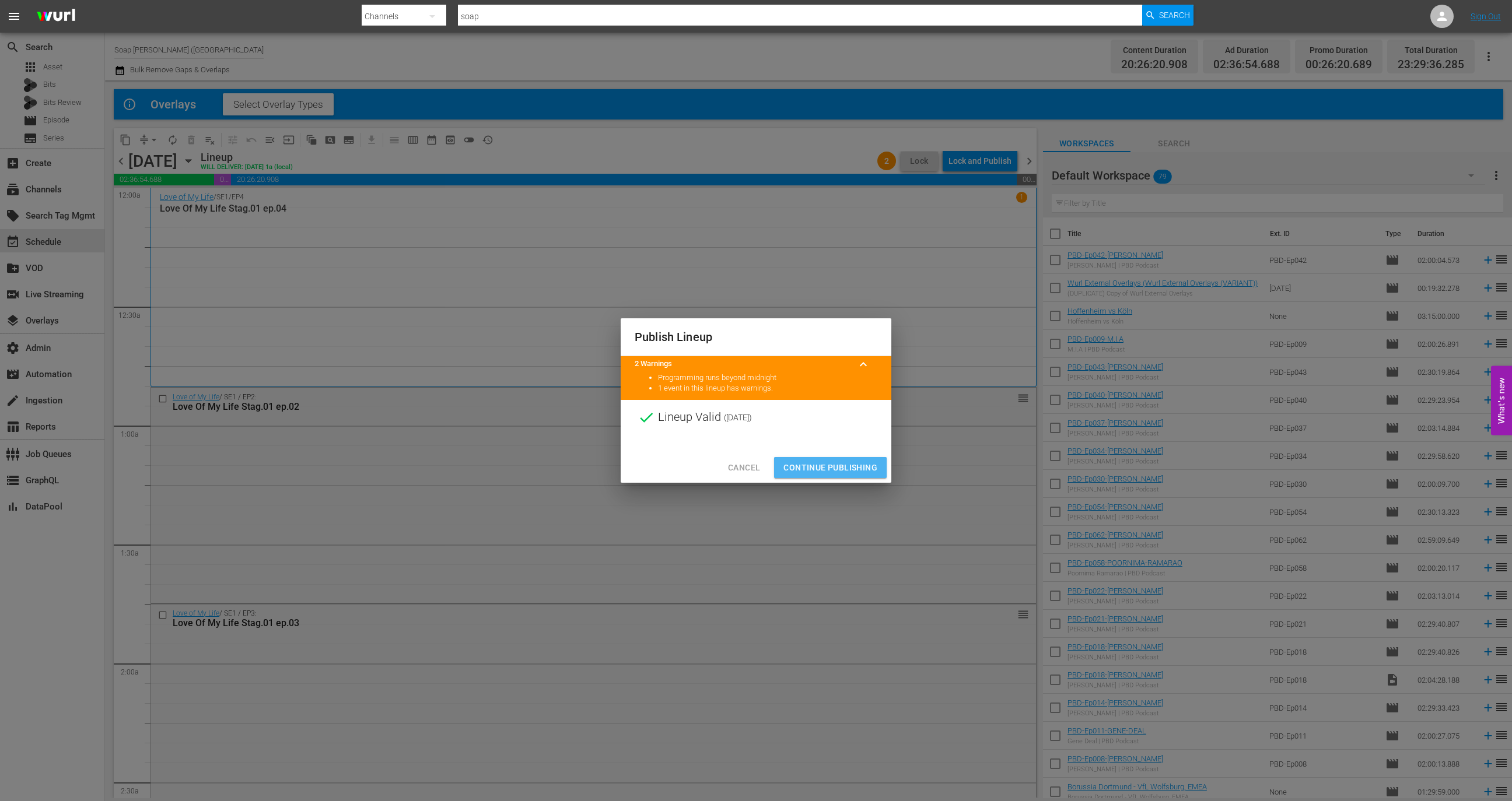
click at [847, 457] on button "Continue Publishing" at bounding box center [830, 468] width 112 height 22
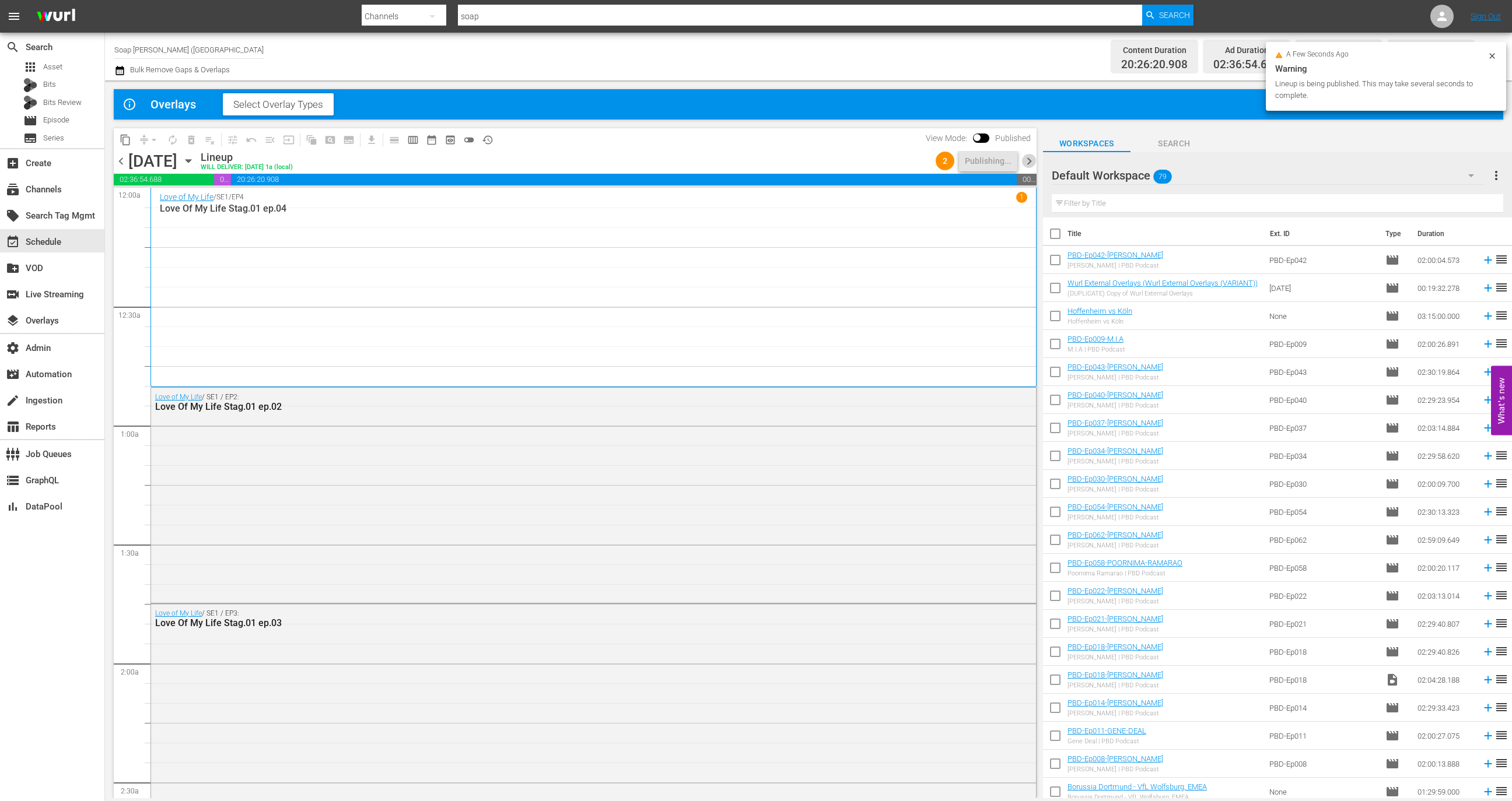
click at [1033, 159] on span "chevron_right" at bounding box center [1029, 161] width 15 height 15
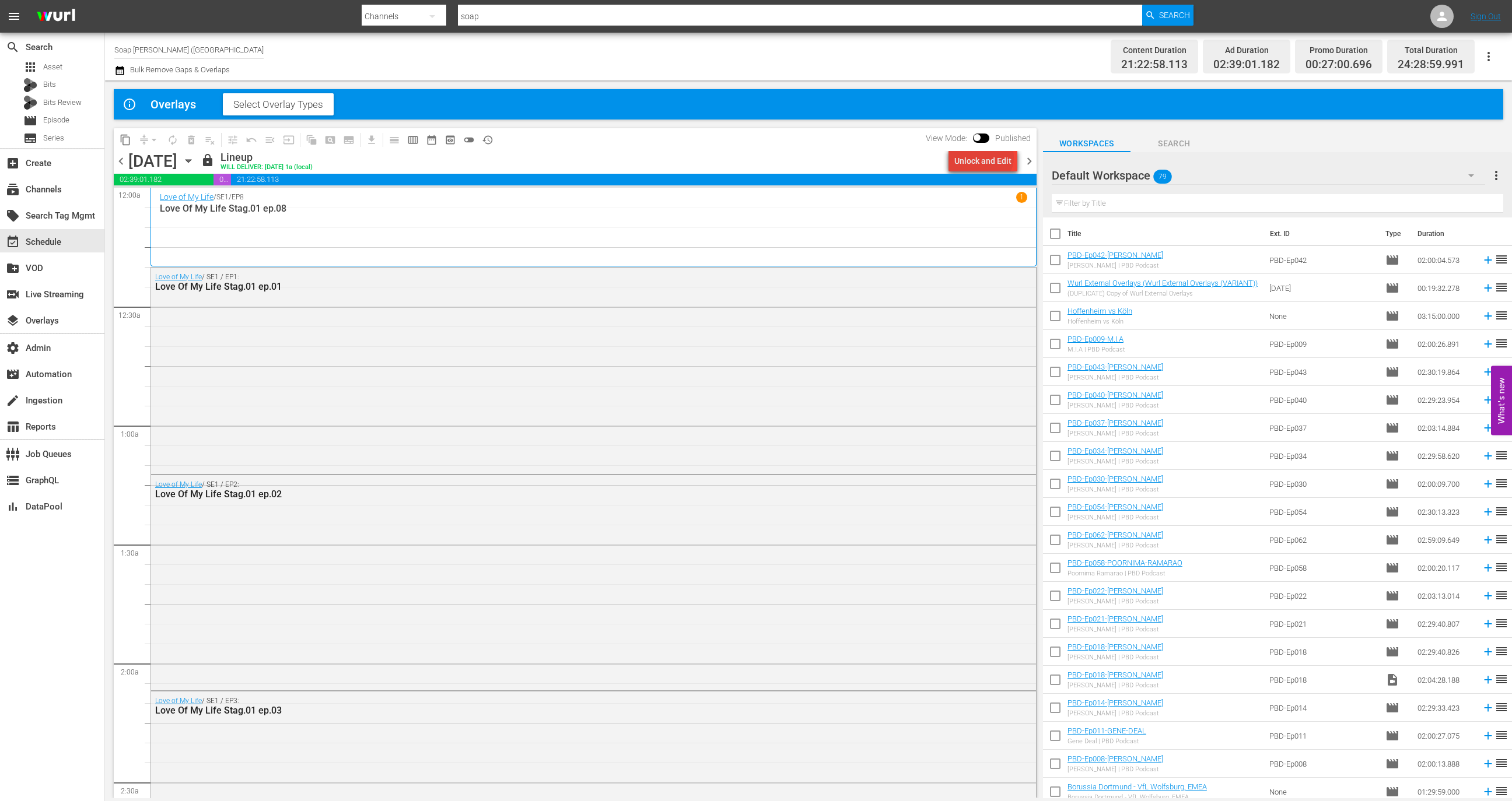
click at [986, 157] on div "Unlock and Edit" at bounding box center [983, 161] width 57 height 21
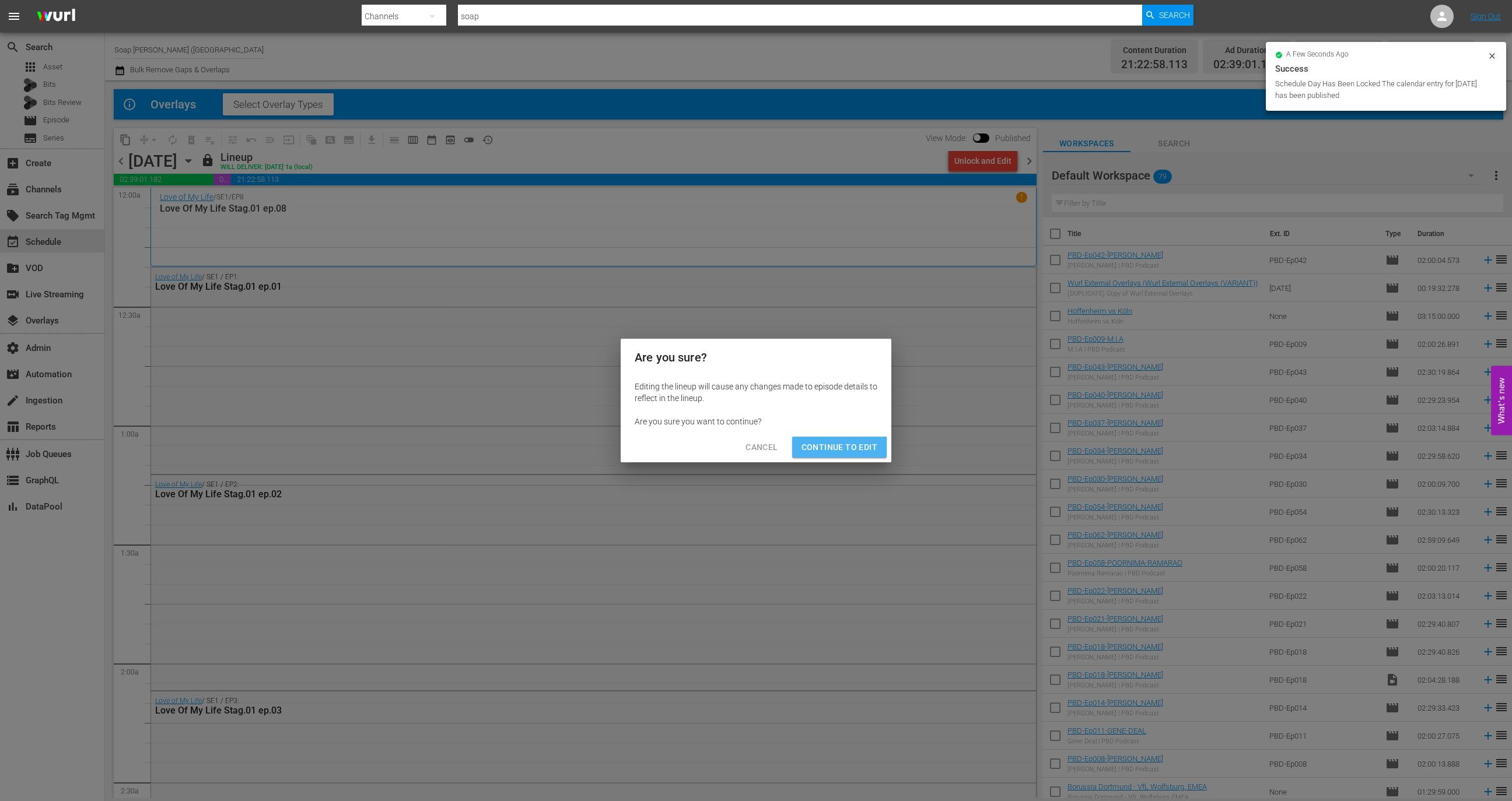
click at [827, 457] on button "Continue to Edit" at bounding box center [839, 447] width 94 height 22
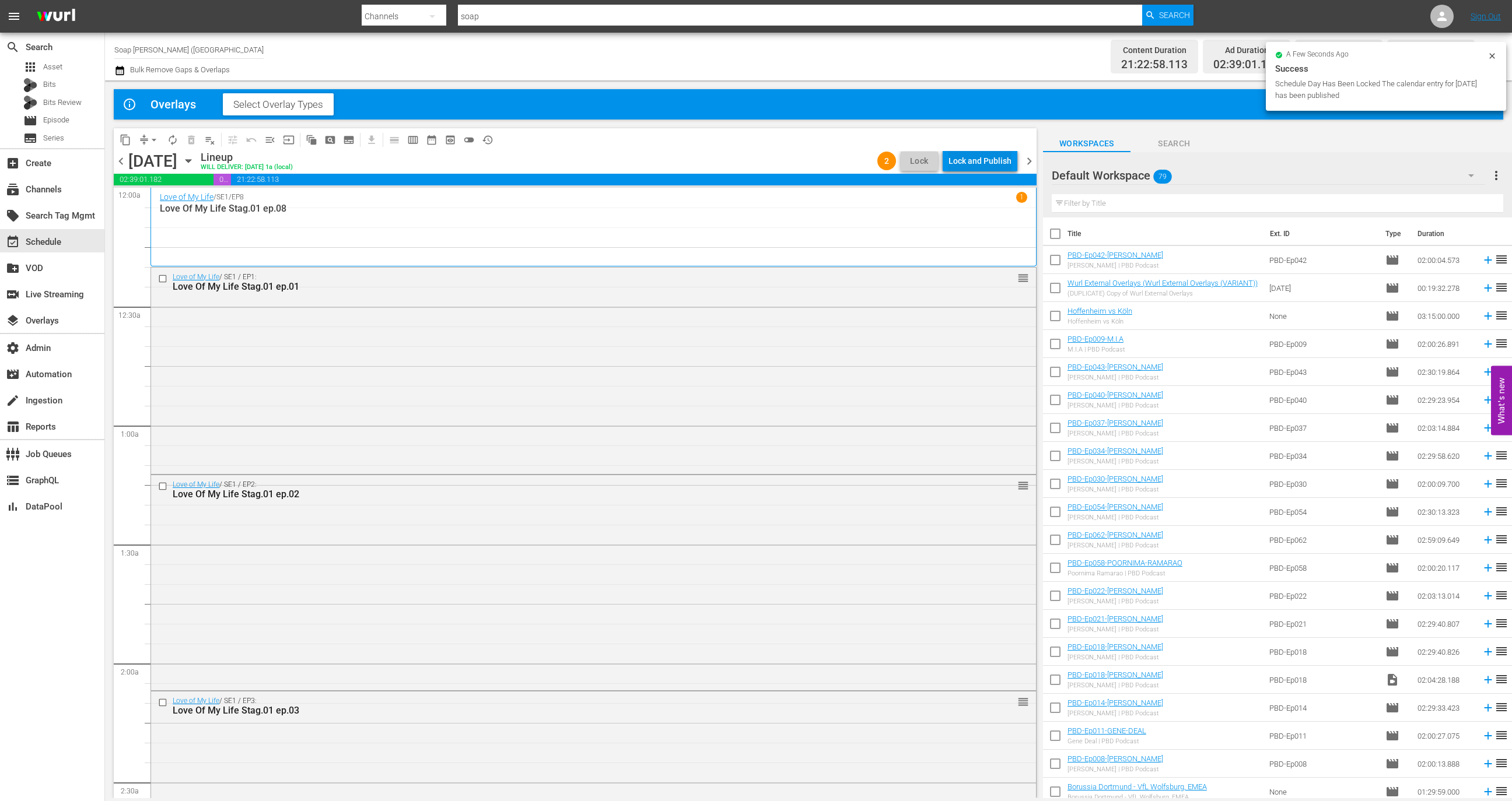
click at [990, 157] on div "Lock and Publish" at bounding box center [980, 161] width 63 height 21
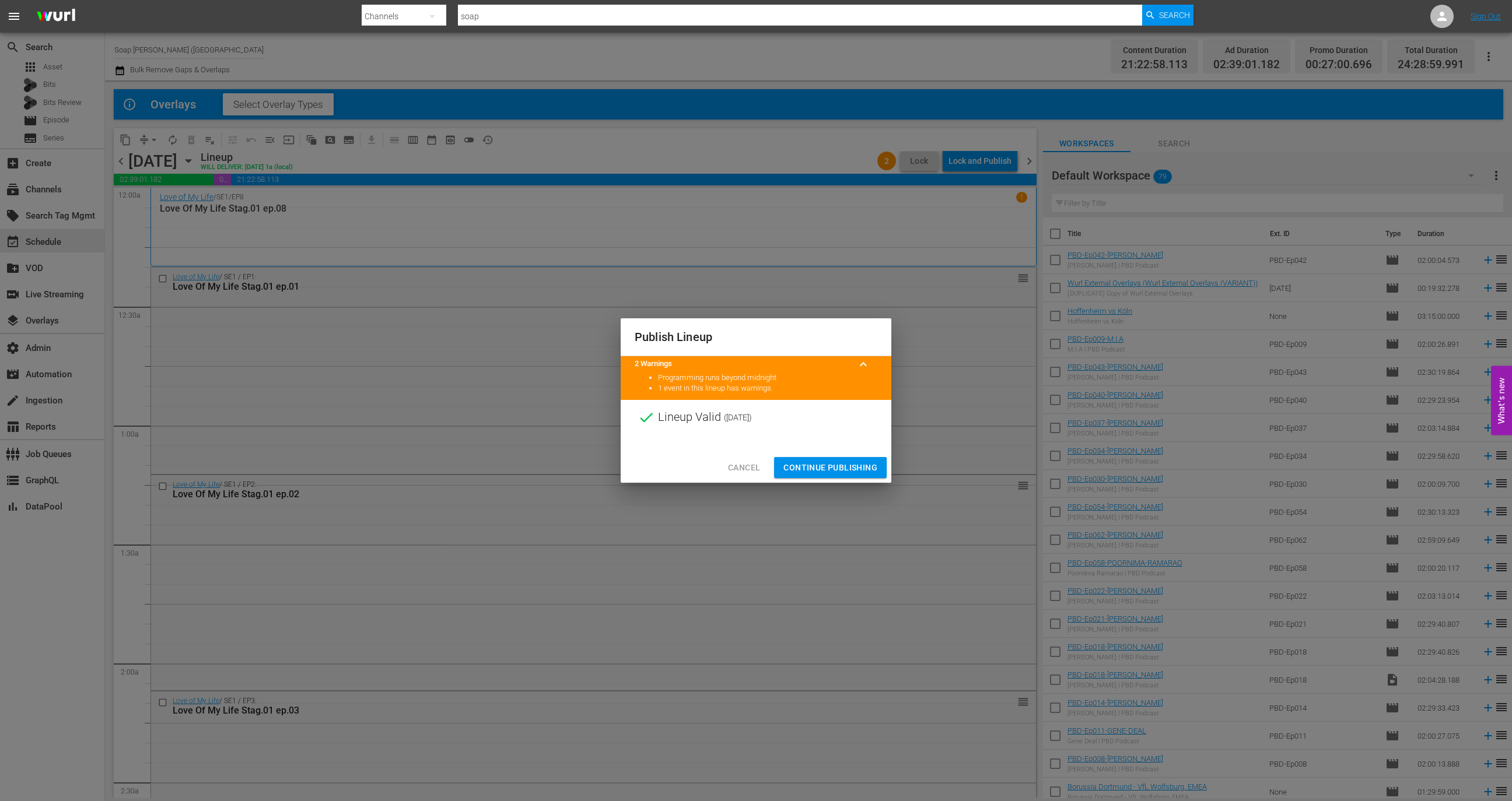
click at [822, 468] on span "Continue Publishing" at bounding box center [831, 468] width 94 height 15
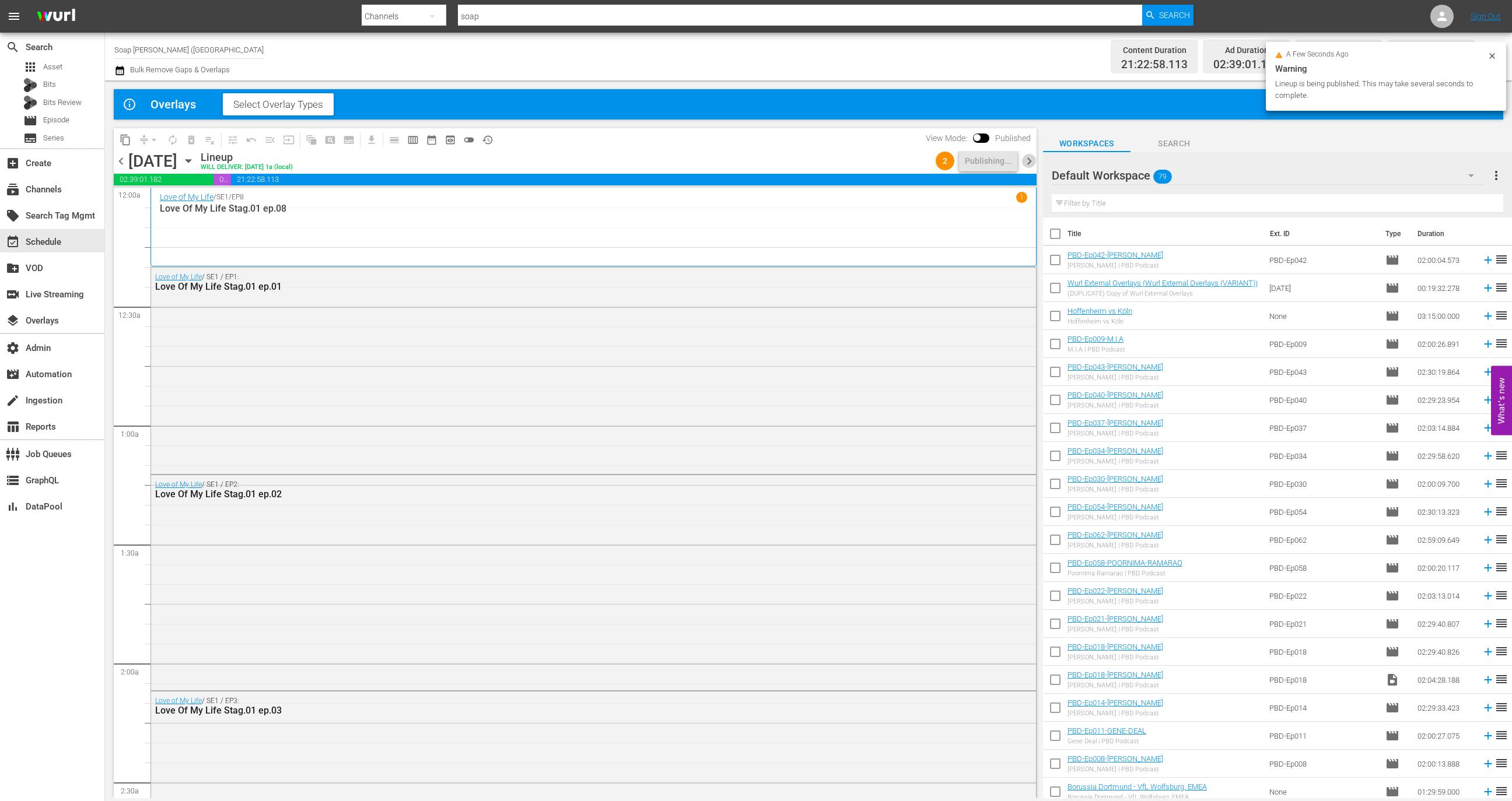
click at [1028, 164] on span "chevron_right" at bounding box center [1029, 161] width 15 height 15
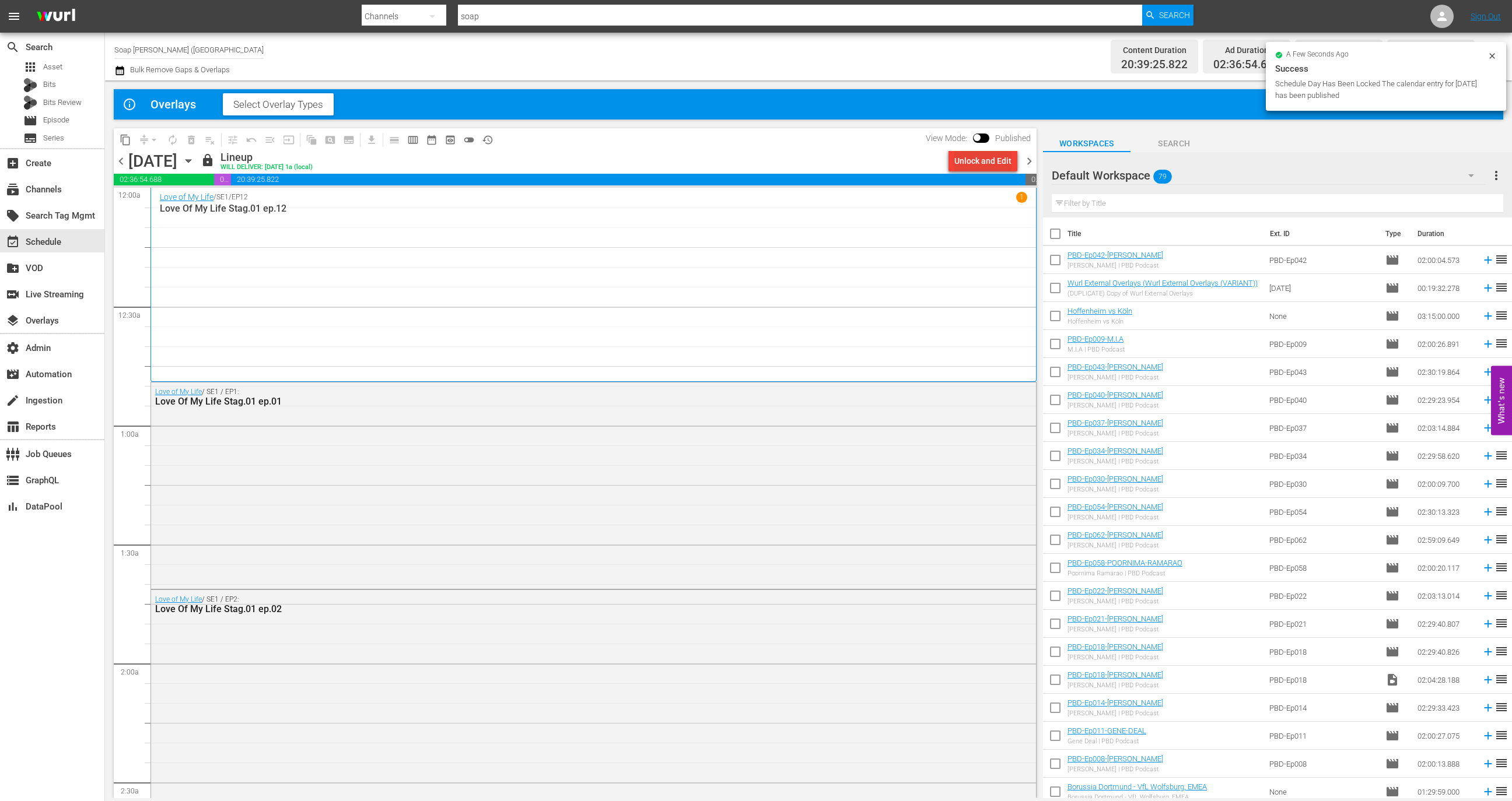
click at [997, 154] on div "Unlock and Edit" at bounding box center [983, 161] width 57 height 21
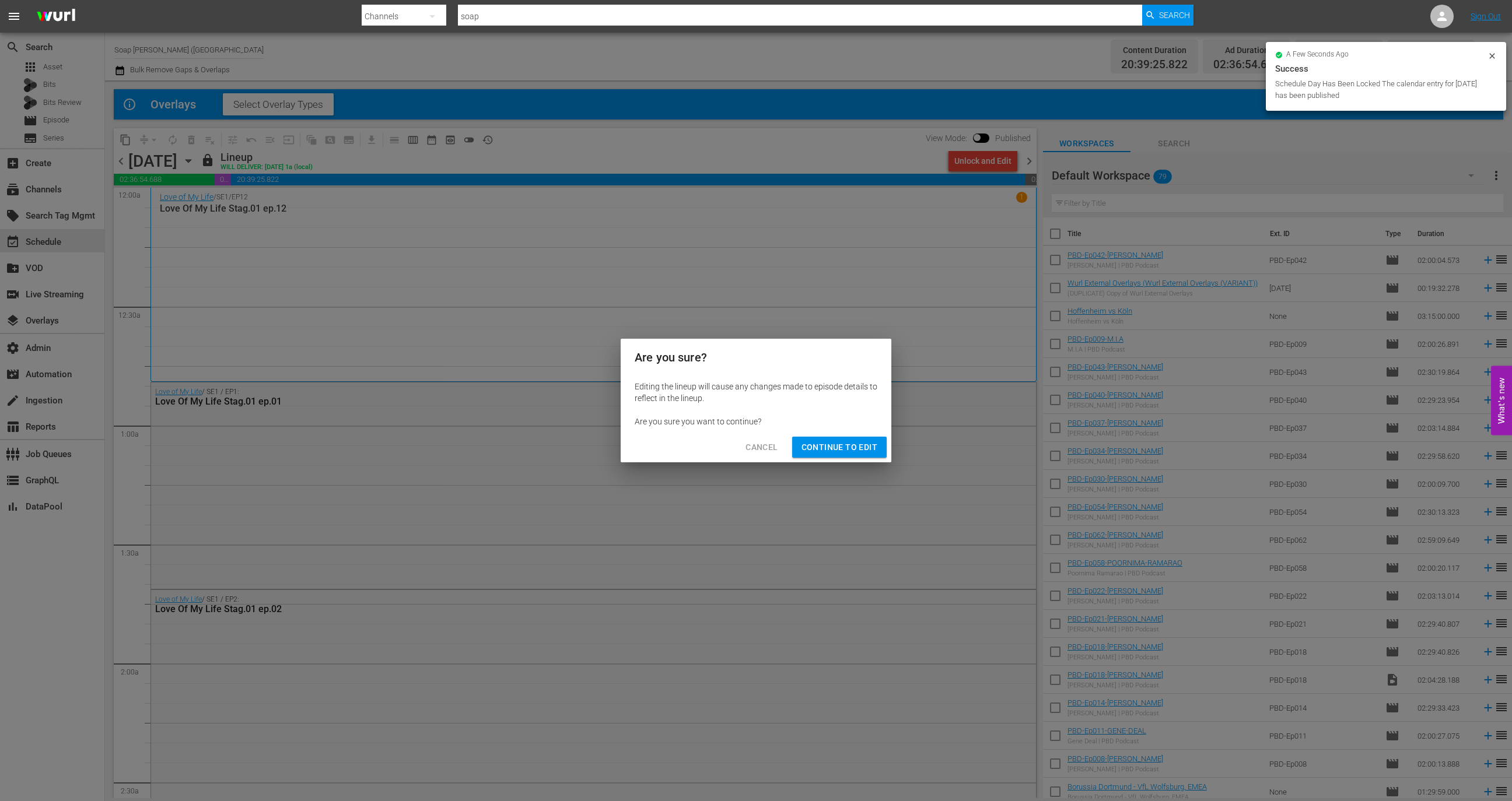
click at [863, 441] on span "Continue to Edit" at bounding box center [839, 448] width 76 height 15
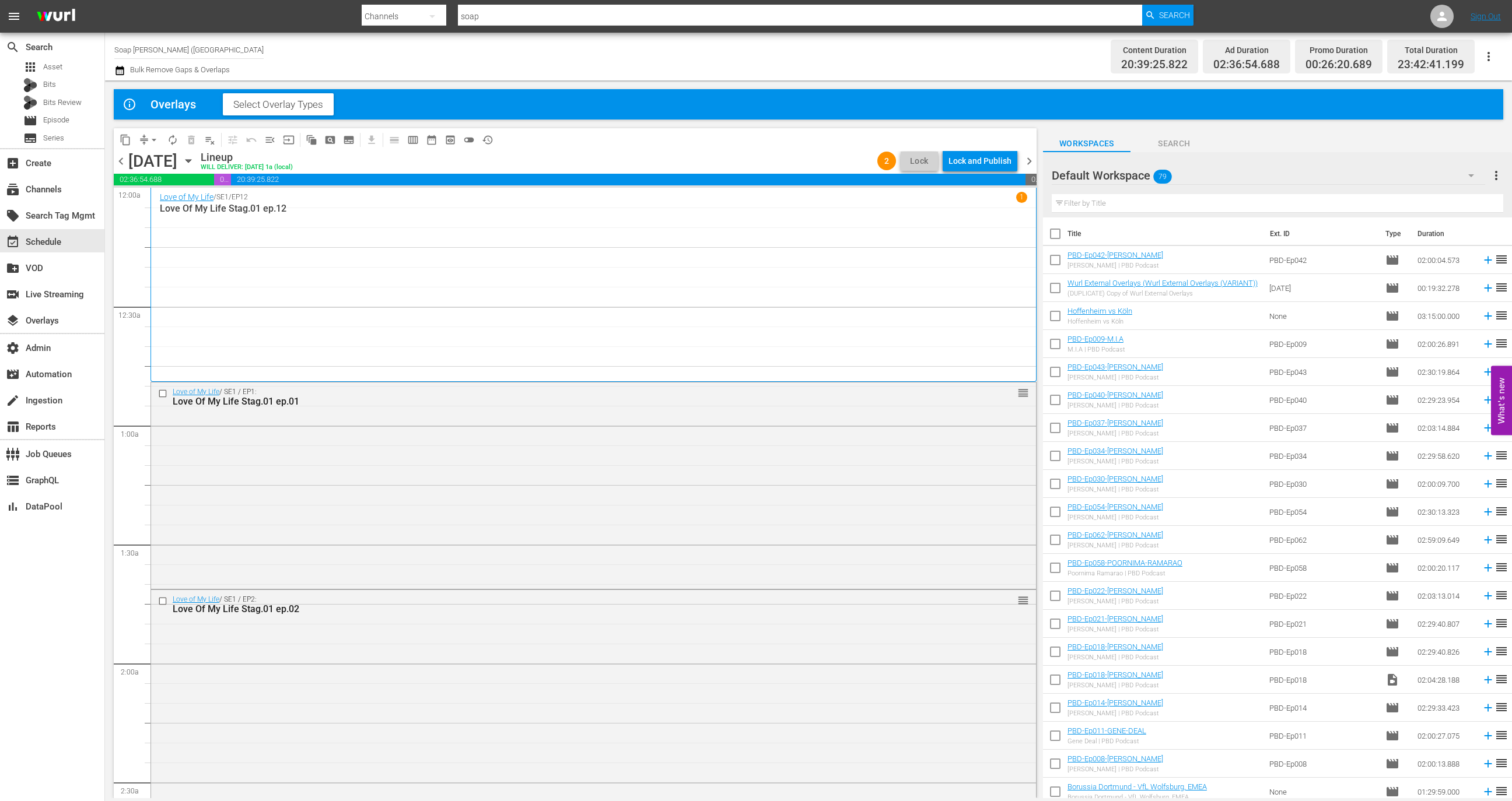
click at [994, 160] on div "Lock and Publish" at bounding box center [980, 161] width 63 height 21
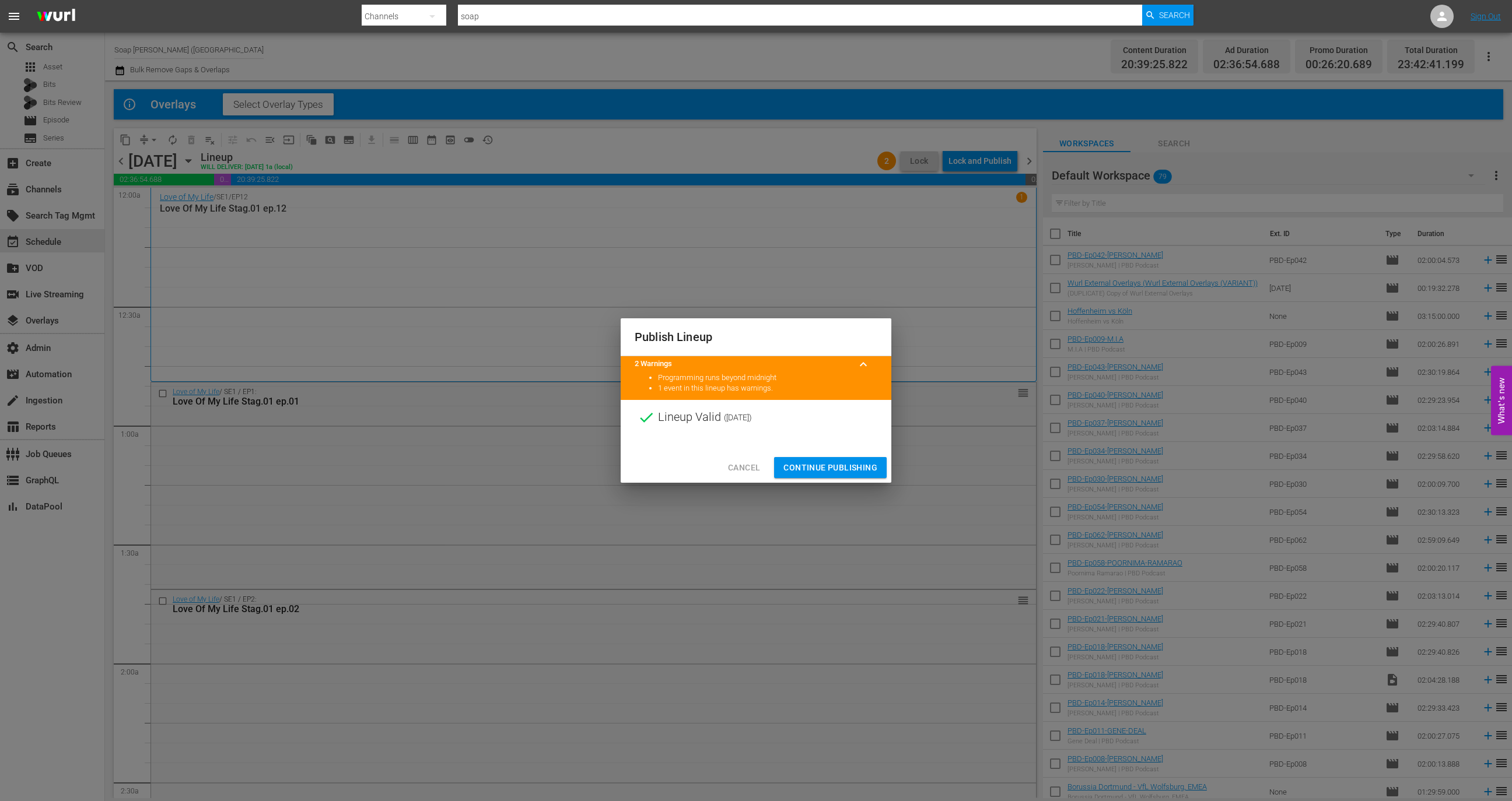
click at [837, 465] on span "Continue Publishing" at bounding box center [831, 468] width 94 height 15
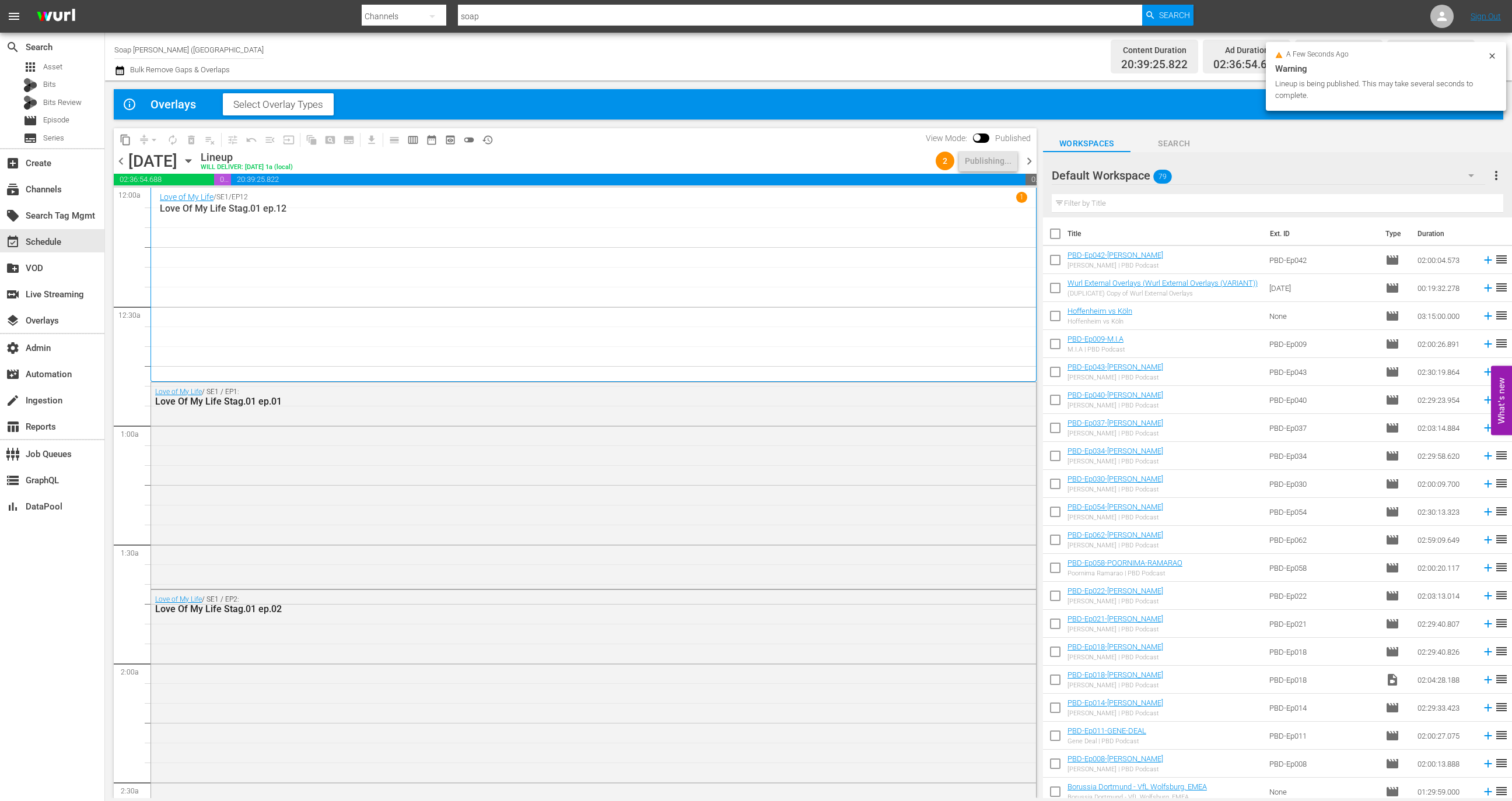
click at [1027, 158] on span "chevron_right" at bounding box center [1029, 161] width 15 height 15
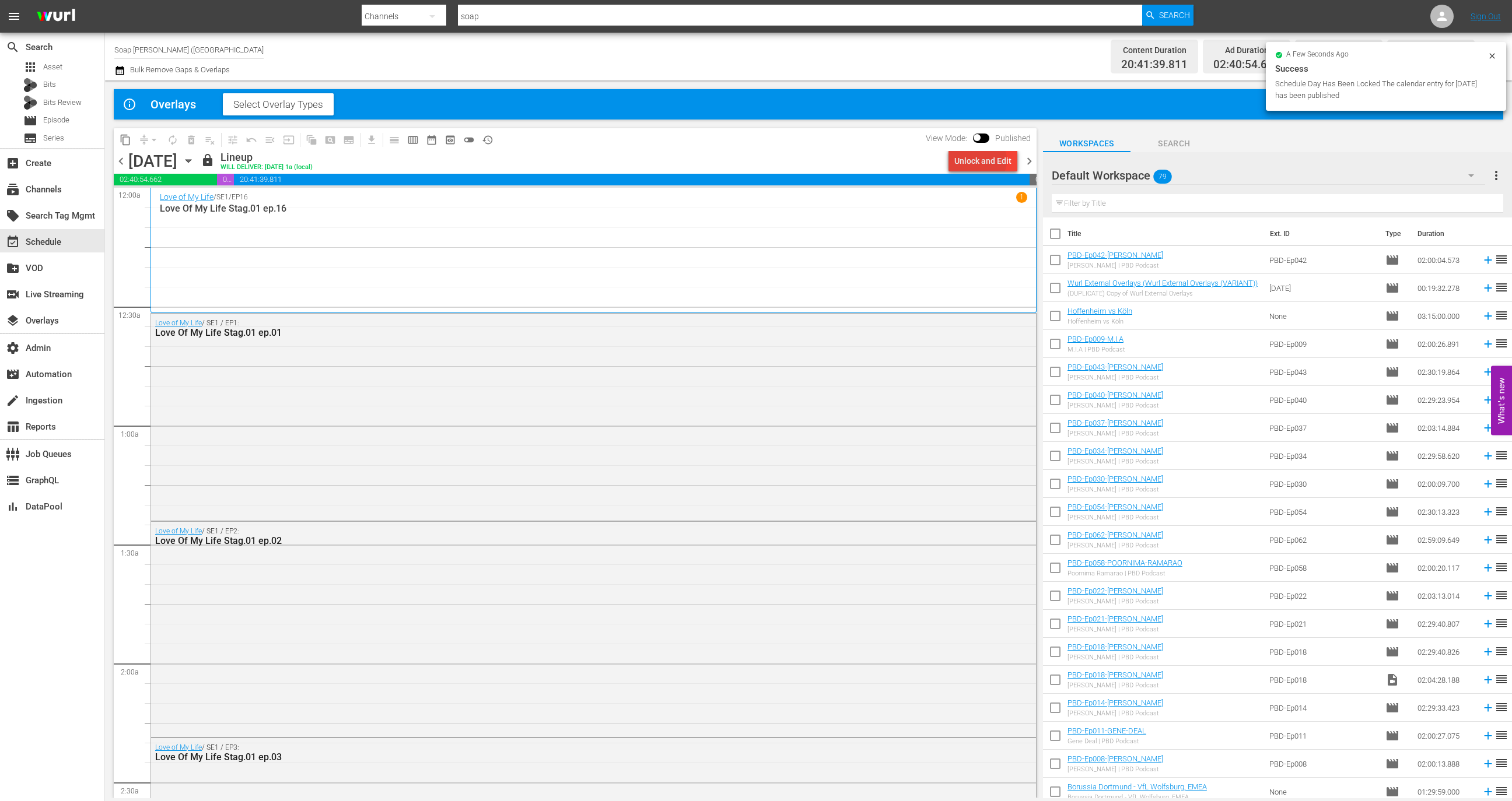
click at [981, 160] on div "Unlock and Edit" at bounding box center [983, 161] width 57 height 21
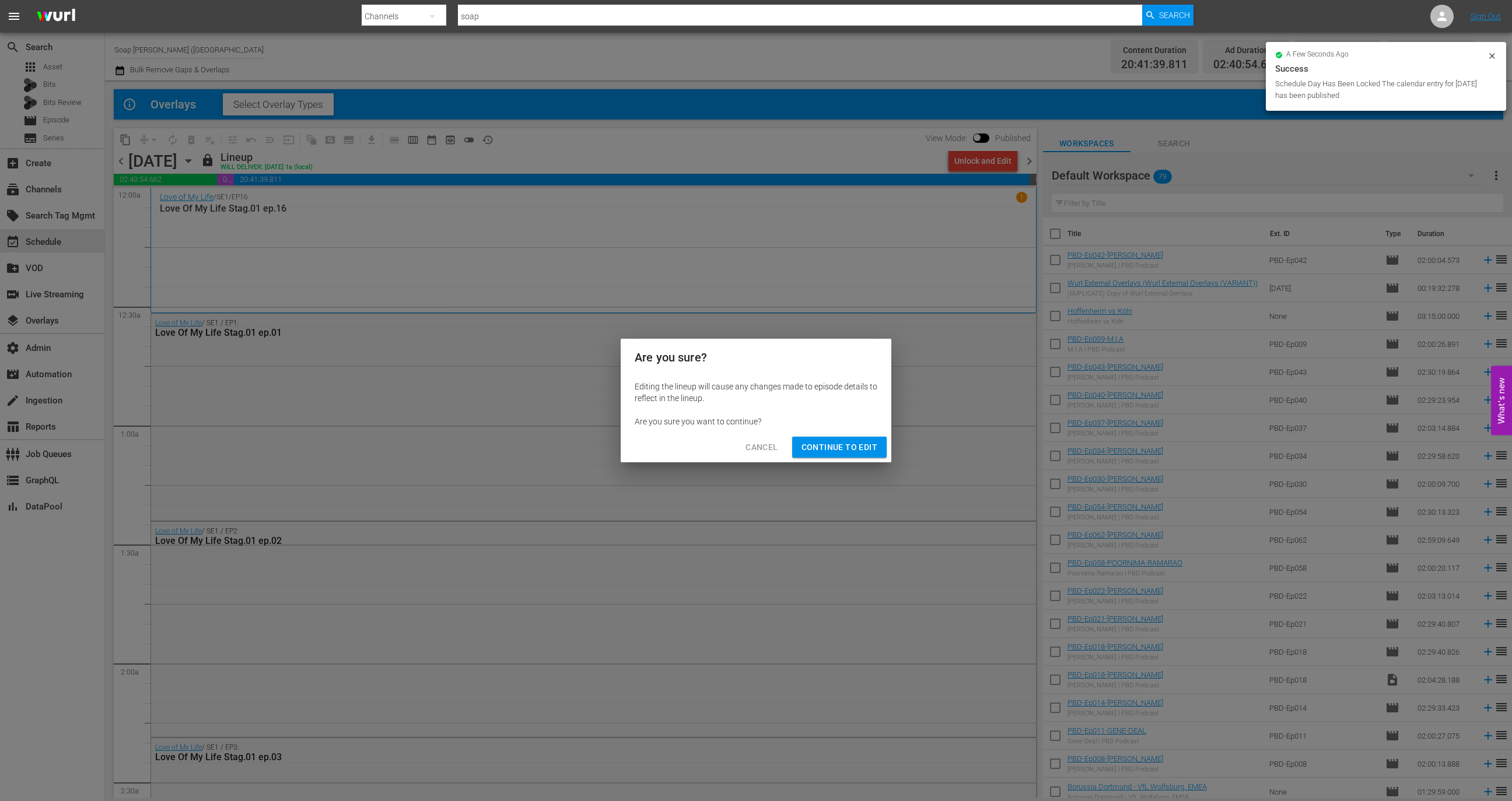
click at [858, 451] on span "Continue to Edit" at bounding box center [839, 448] width 76 height 15
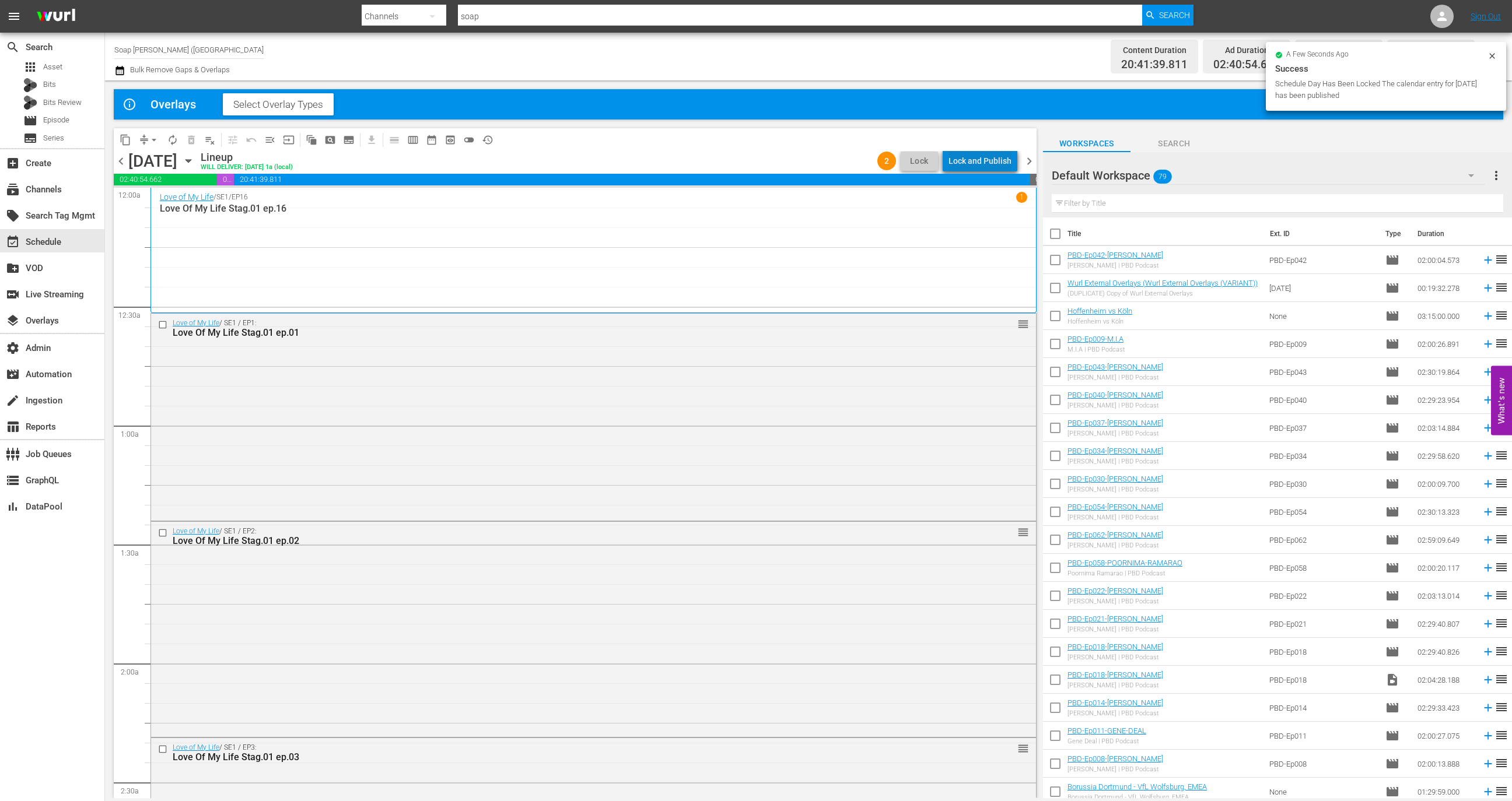
click at [987, 163] on div "Lock and Publish" at bounding box center [980, 161] width 63 height 21
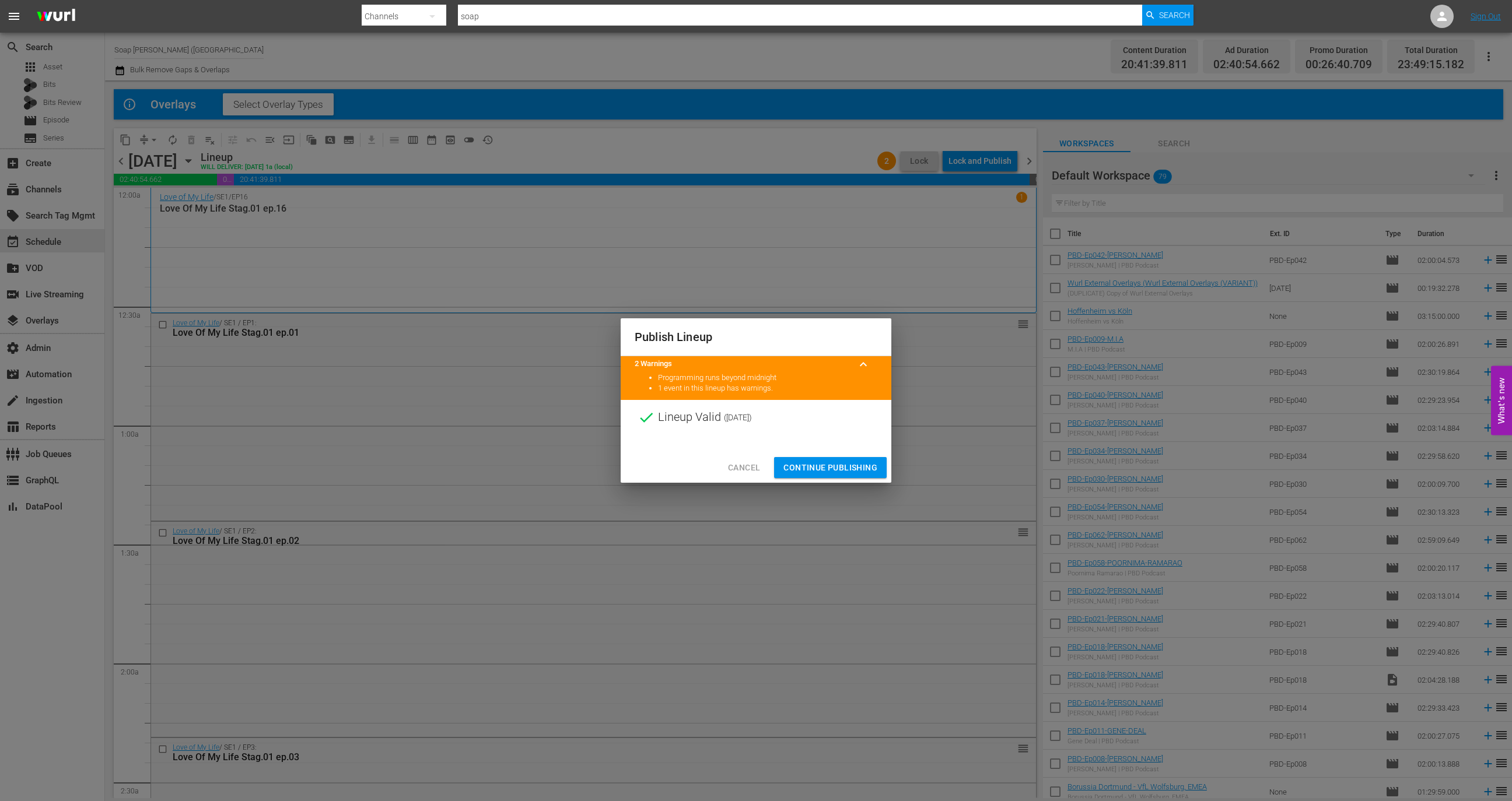
click at [825, 463] on span "Continue Publishing" at bounding box center [831, 468] width 94 height 15
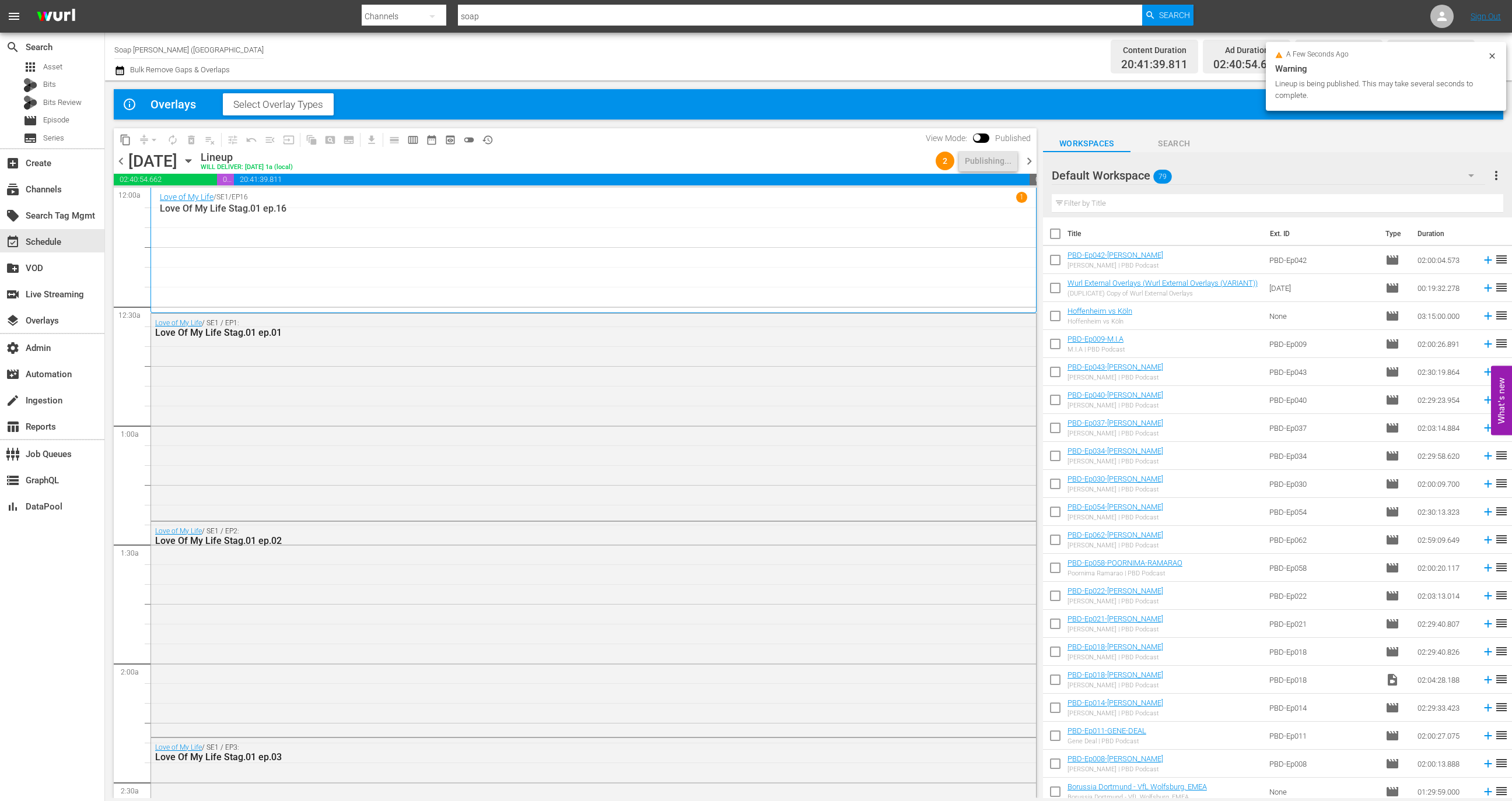
click at [1027, 151] on div "chevron_left Friday, October 17th October 17th Lineup WILL DELIVER: 10/16 @ 1a …" at bounding box center [575, 163] width 923 height 23
click at [1028, 157] on span "chevron_right" at bounding box center [1029, 161] width 15 height 15
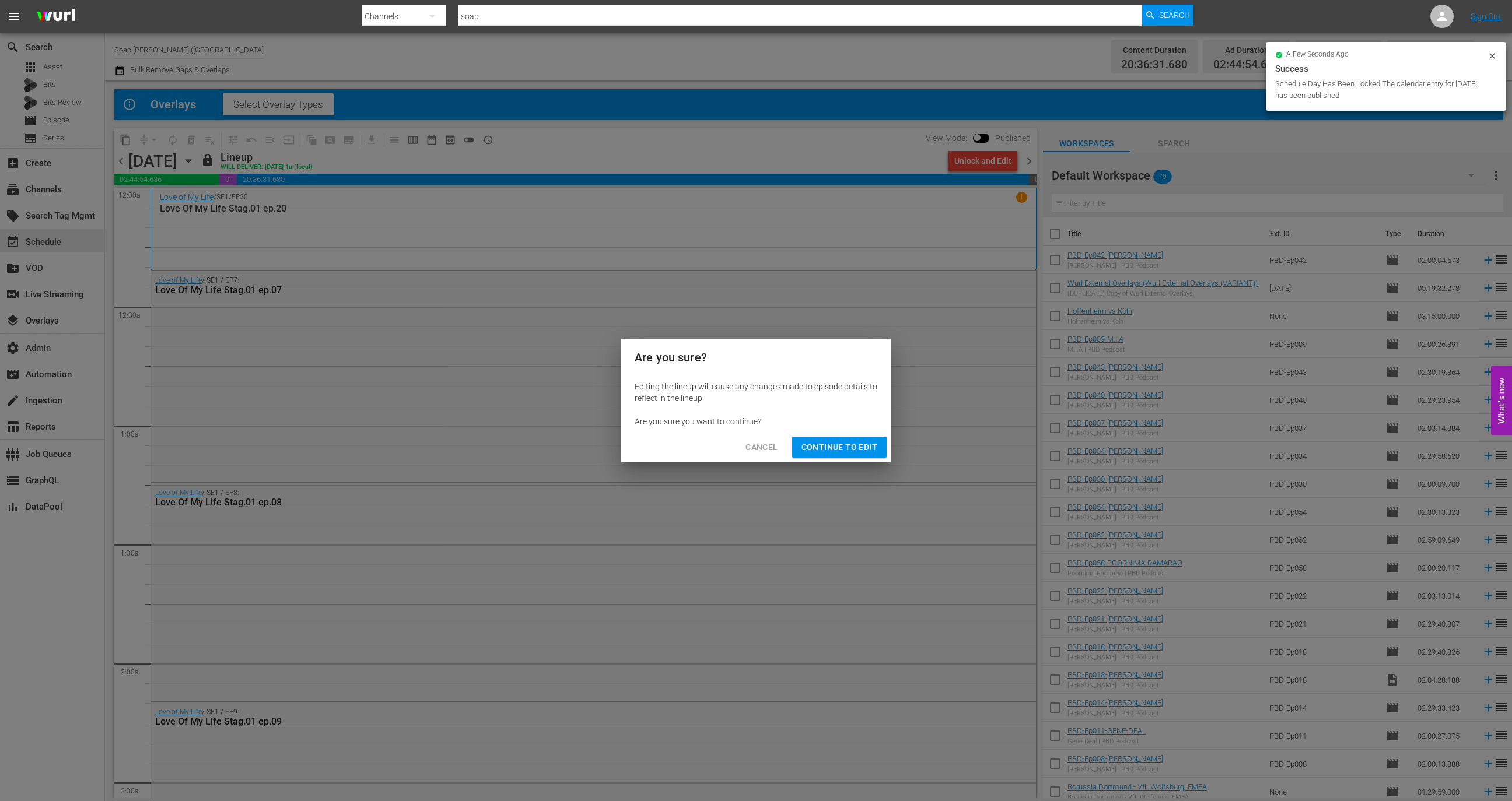
click at [993, 160] on div "Are you sure? Editing the lineup will cause any changes made to episode details…" at bounding box center [756, 400] width 1512 height 801
click at [837, 445] on span "Continue to Edit" at bounding box center [839, 448] width 76 height 15
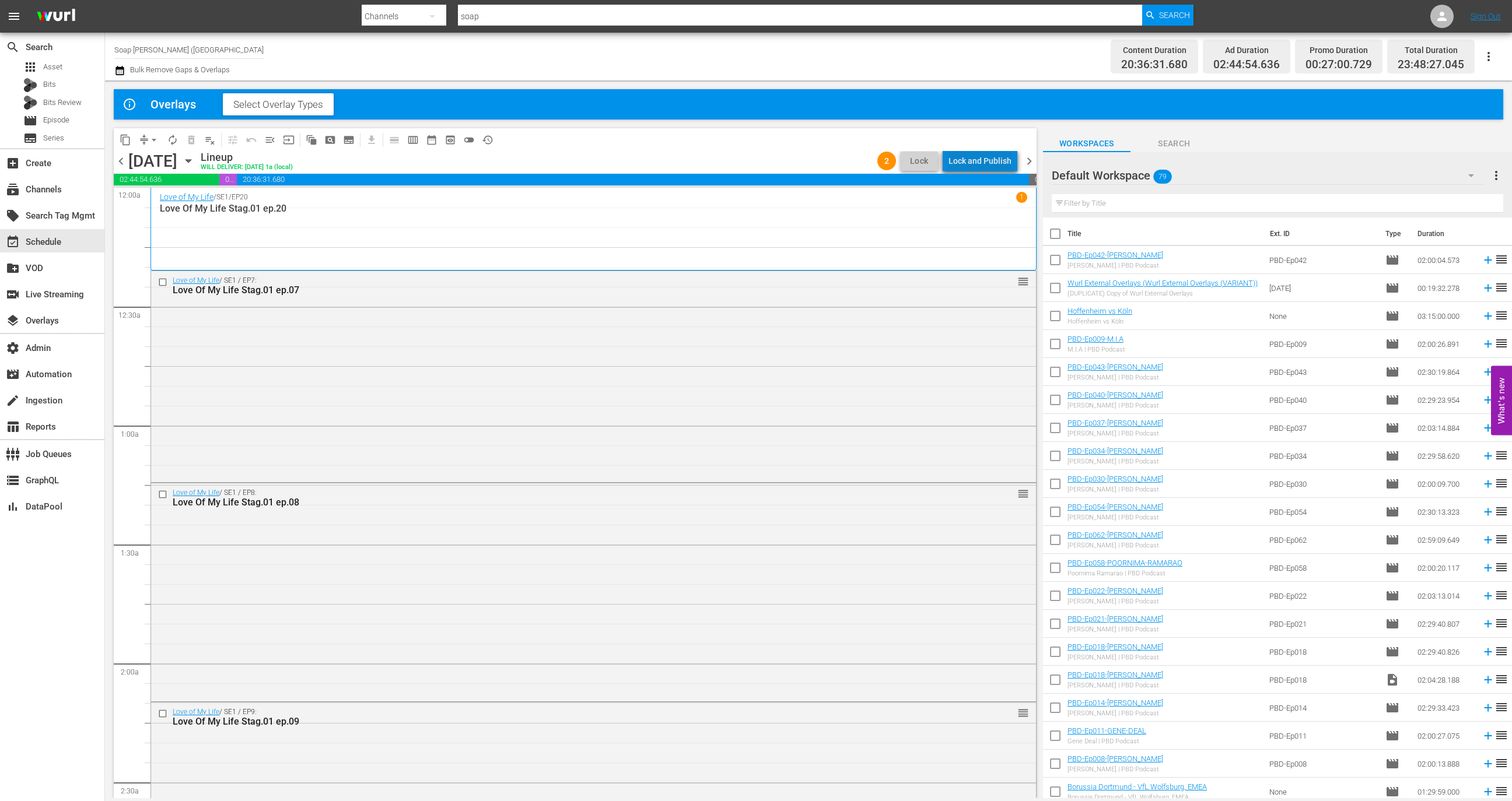
click at [986, 157] on div "Lock and Publish" at bounding box center [980, 161] width 63 height 21
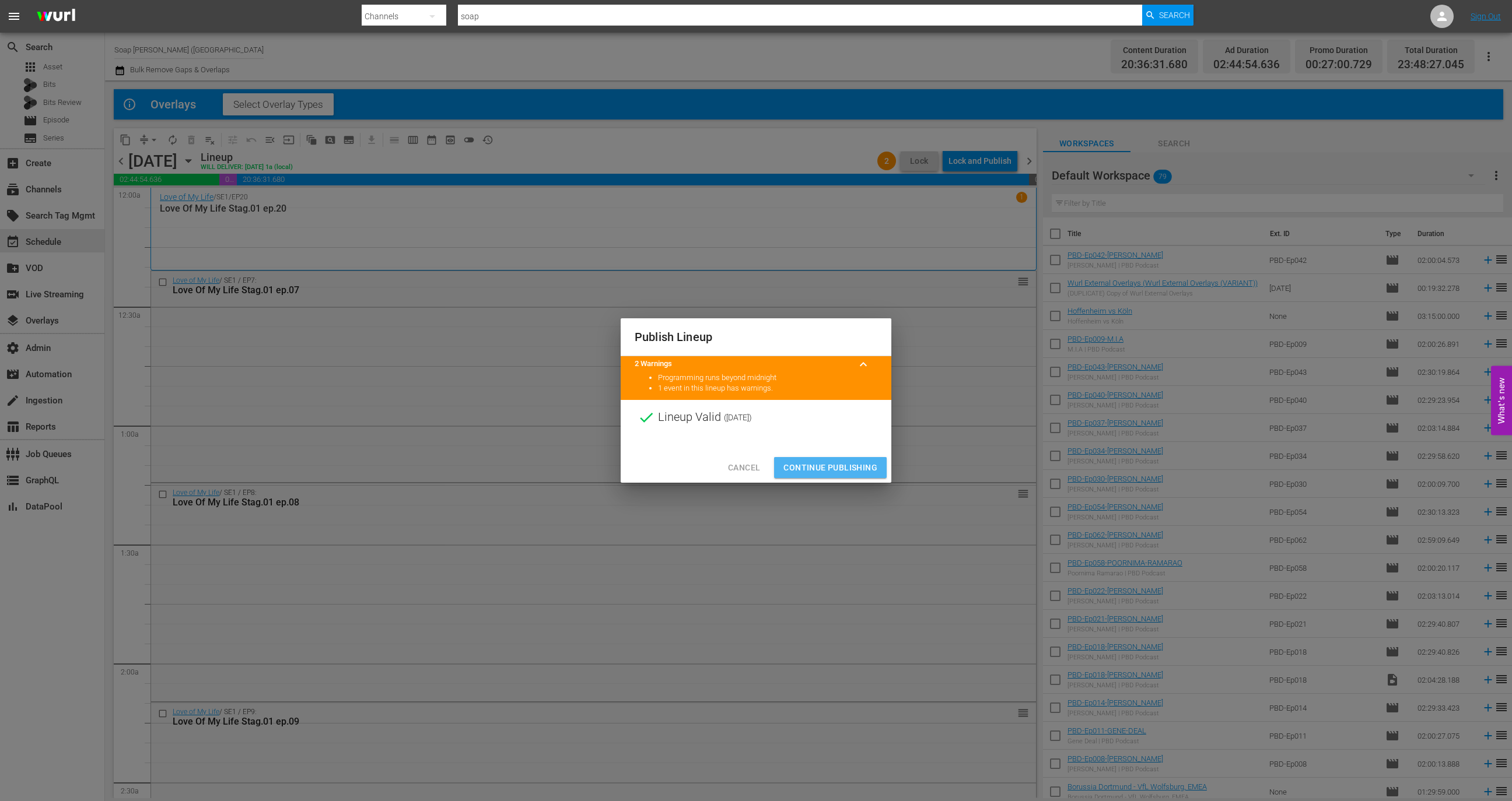
click at [832, 468] on span "Continue Publishing" at bounding box center [831, 468] width 94 height 15
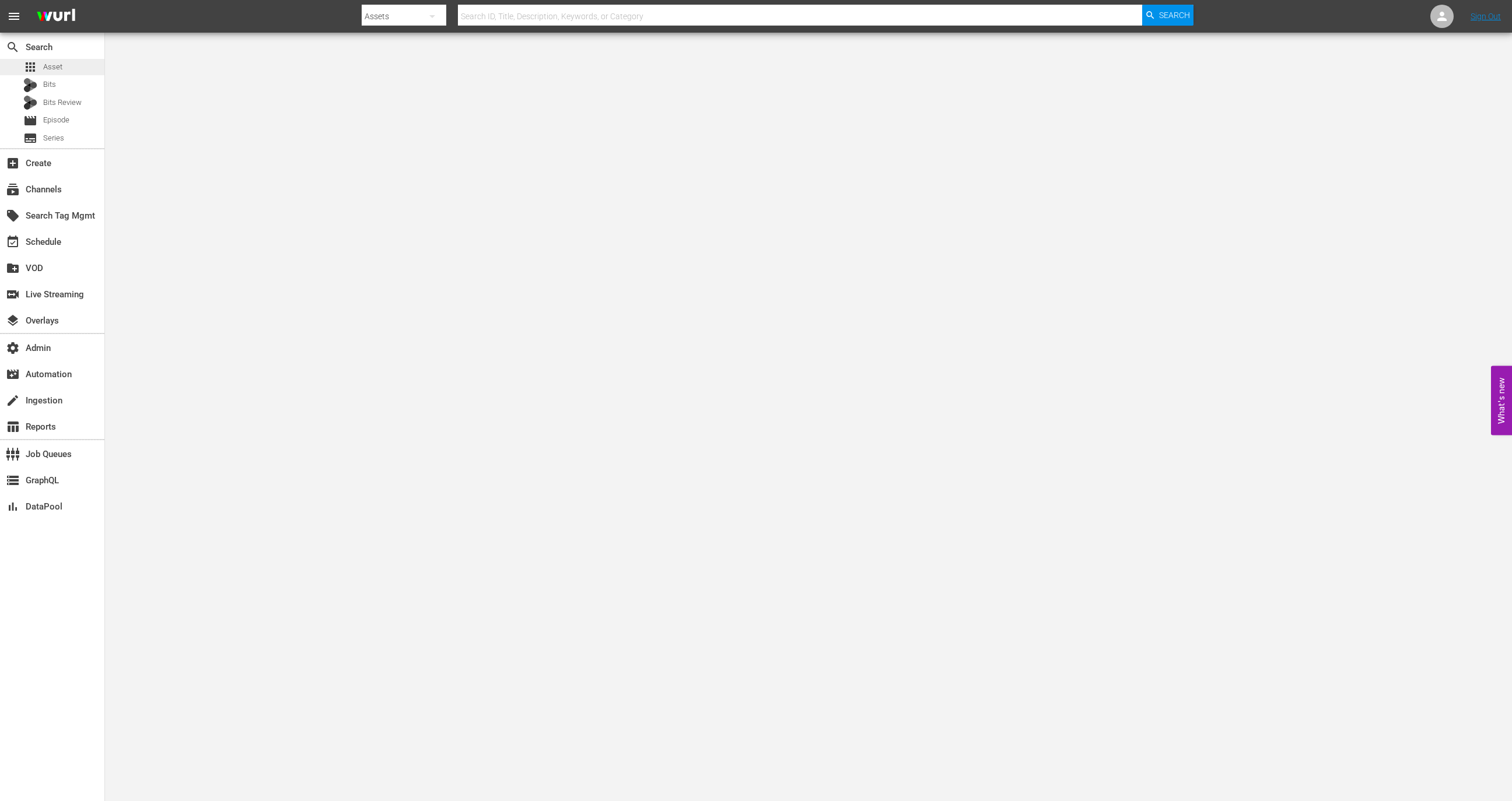
click at [22, 70] on div "apps Asset" at bounding box center [31, 67] width 63 height 16
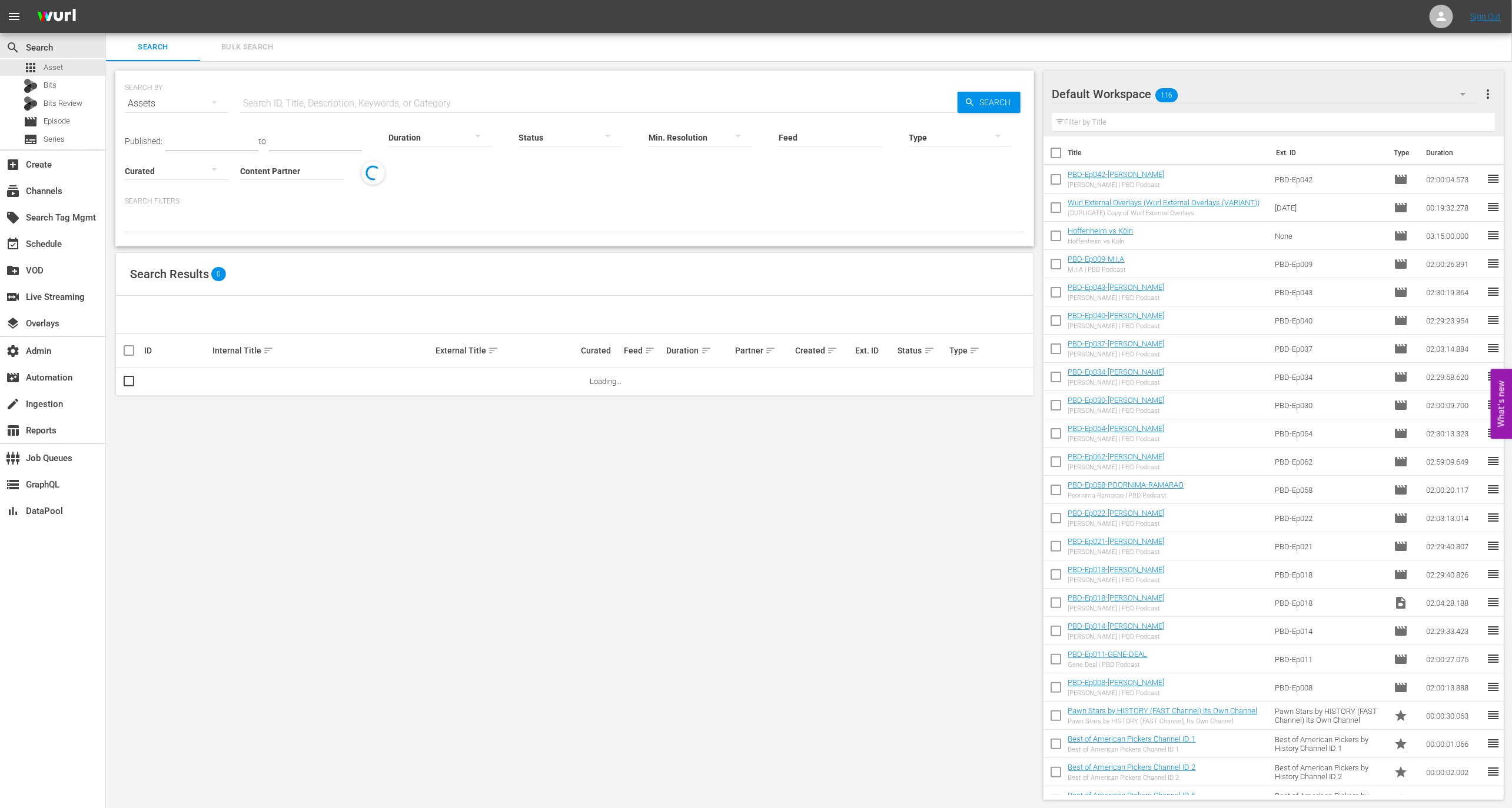
click at [322, 173] on input "Content Partner" at bounding box center [292, 172] width 104 height 42
click at [330, 193] on div "Wurl - External (327)" at bounding box center [336, 204] width 172 height 28
type input "Wurl - External (327)"
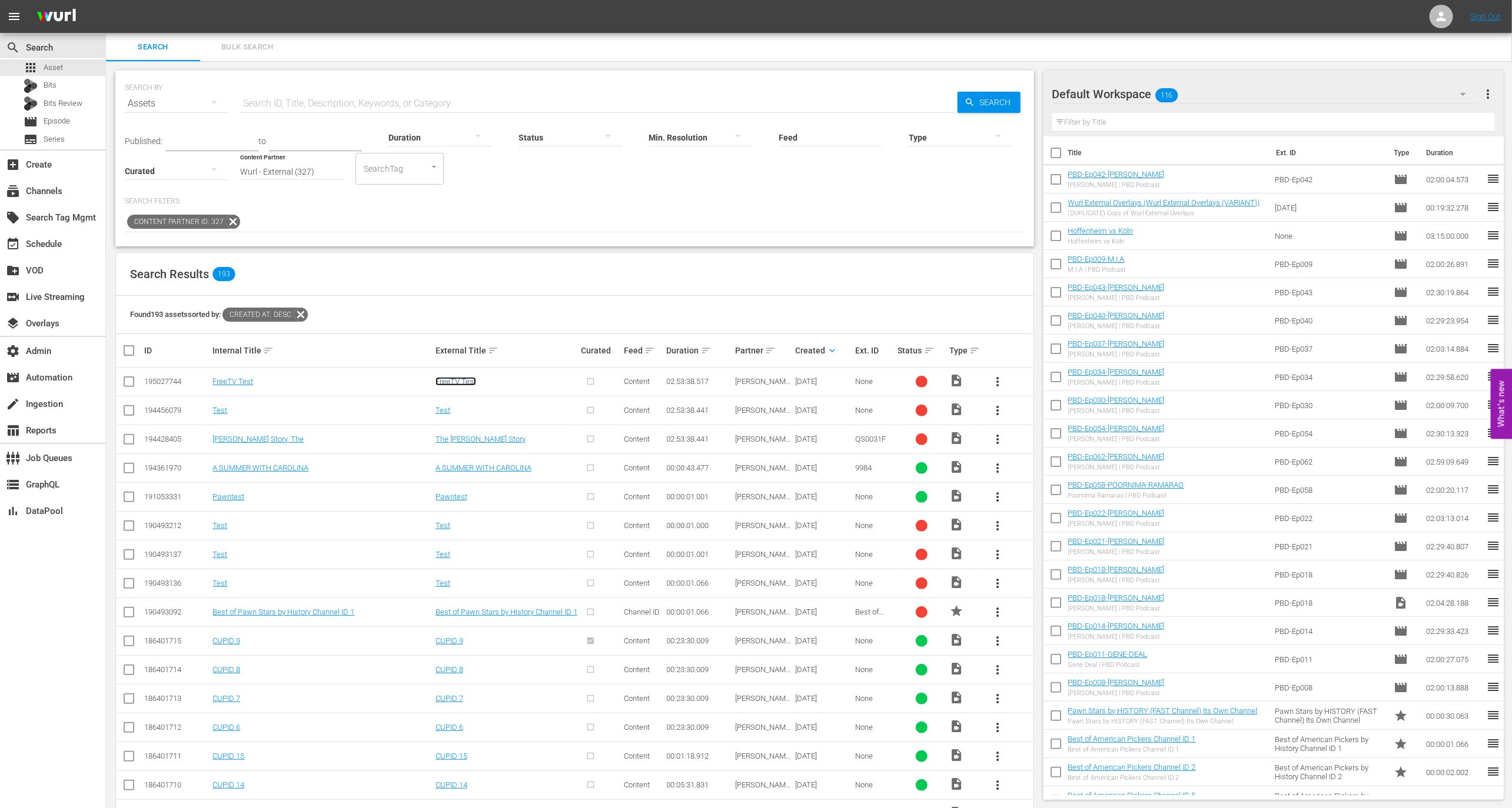
click at [463, 383] on link "FreeTV Test" at bounding box center [456, 381] width 41 height 9
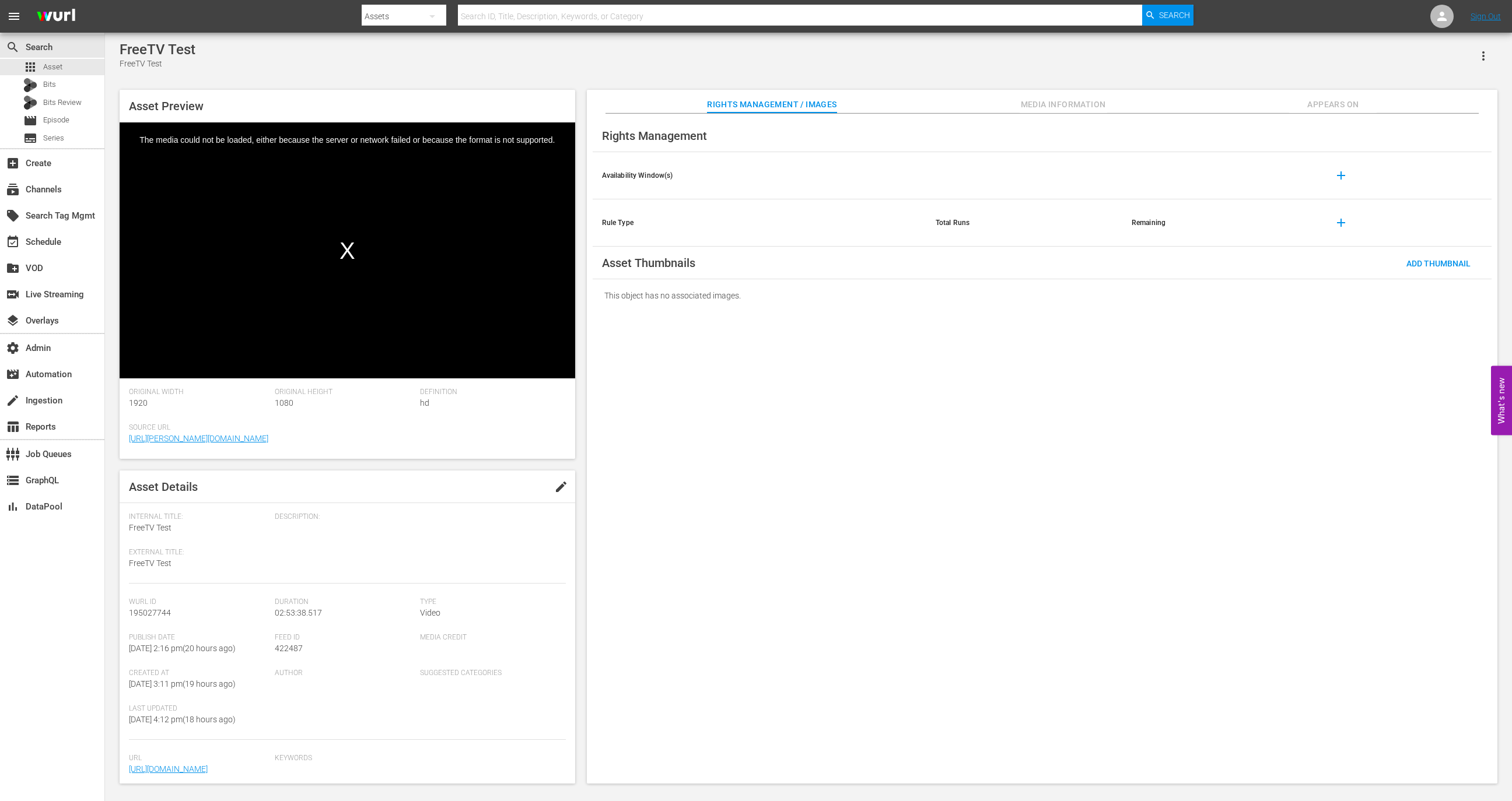
click at [299, 647] on span "422487" at bounding box center [289, 648] width 28 height 9
click at [290, 649] on span "422487" at bounding box center [289, 648] width 28 height 9
copy span "422487"
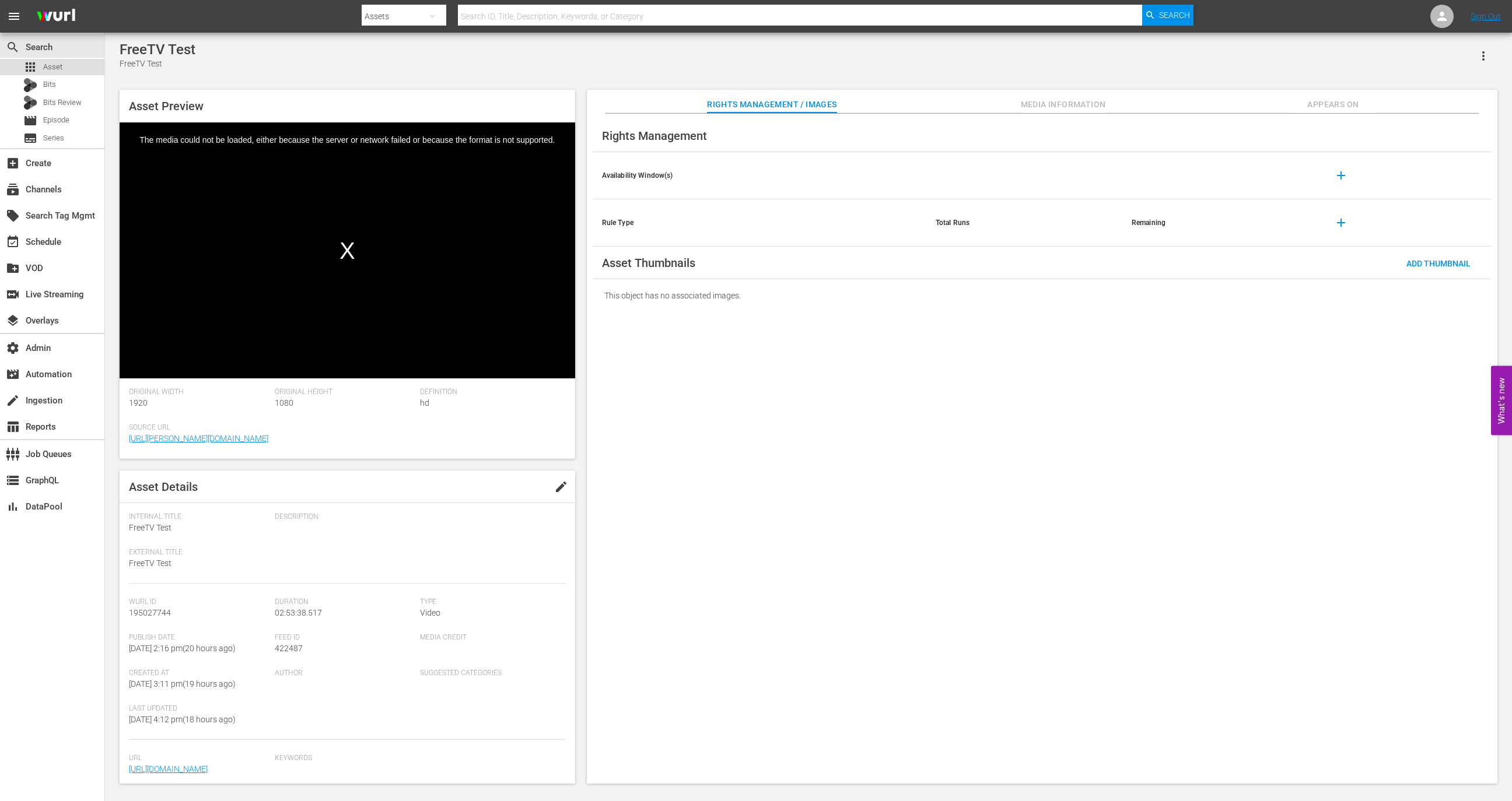
click at [82, 67] on div "apps Asset" at bounding box center [52, 67] width 104 height 16
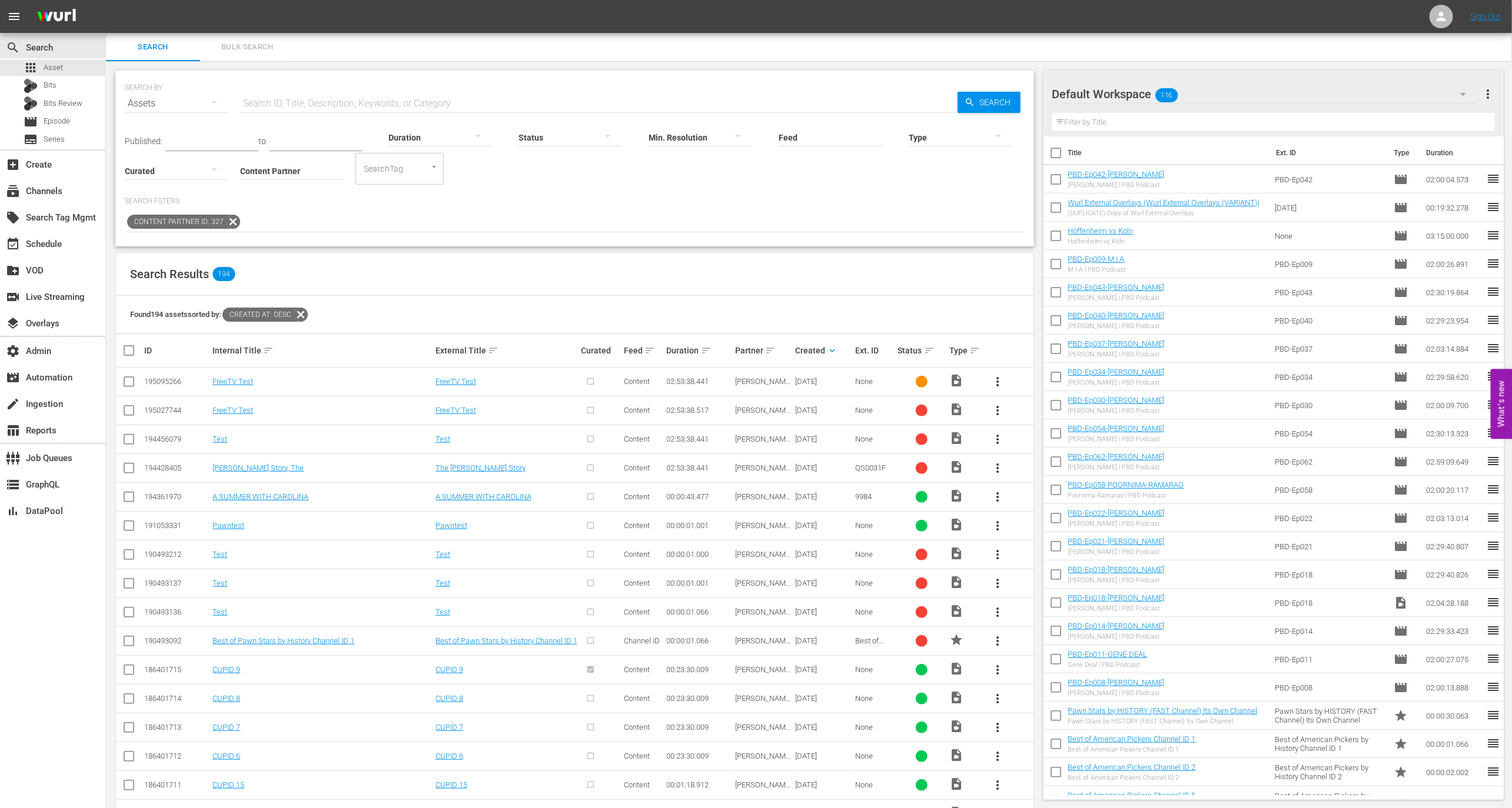
click at [157, 366] on th "ID" at bounding box center [176, 351] width 69 height 33
click at [157, 374] on td "195095266" at bounding box center [176, 382] width 69 height 28
copy div "195095266"
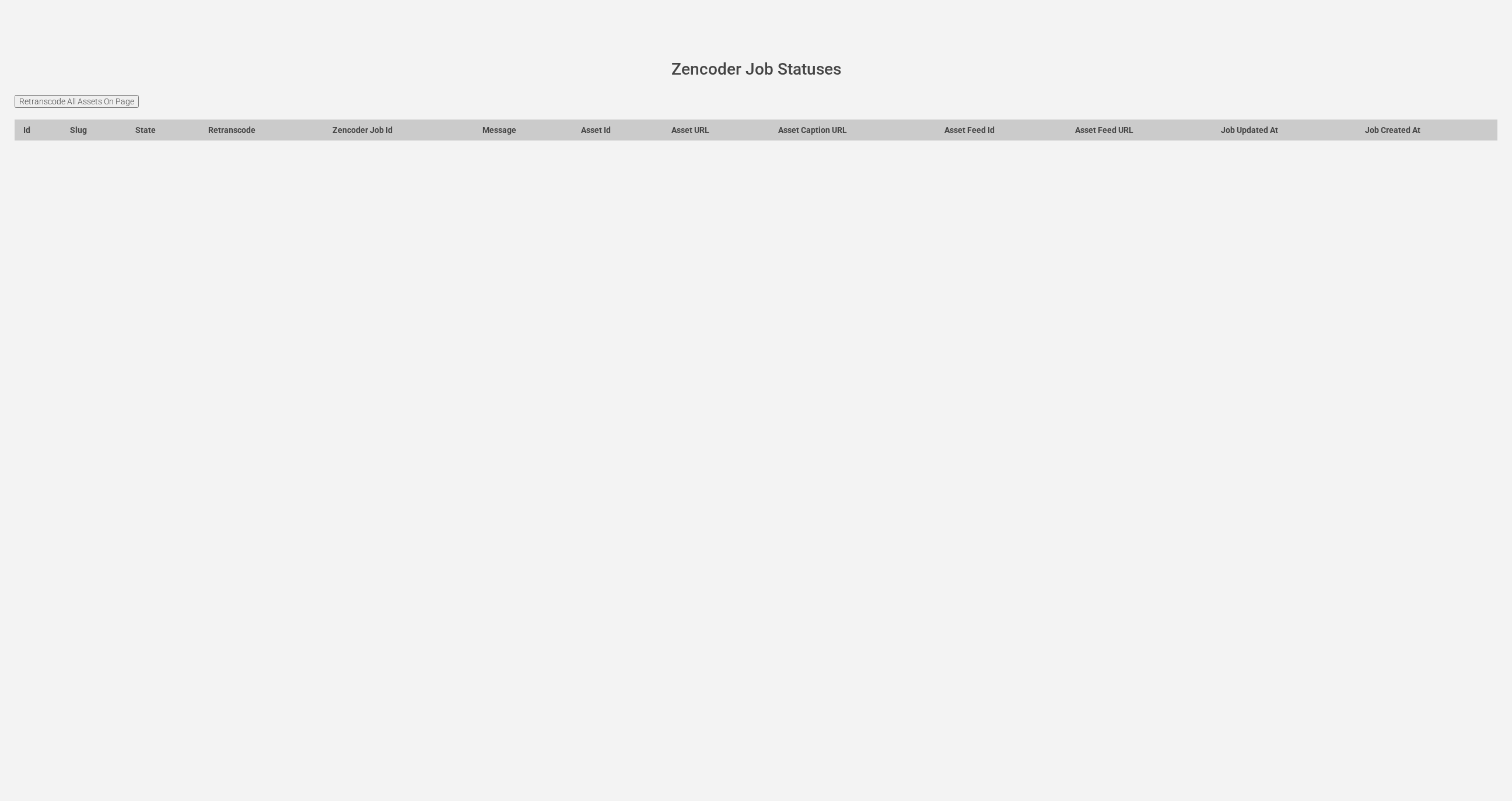
click at [90, 103] on input "Retranscode All Assets On Page" at bounding box center [77, 101] width 124 height 13
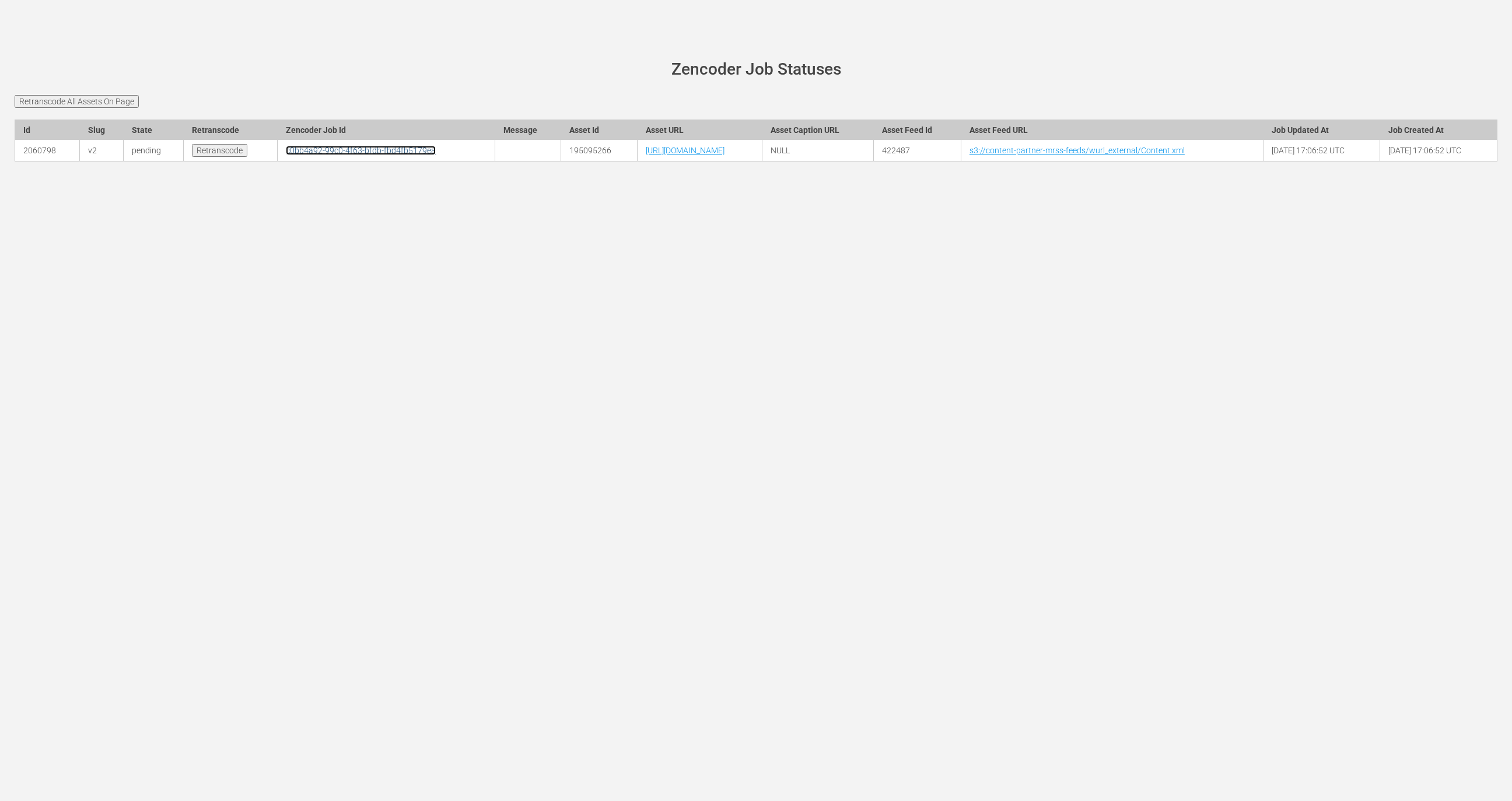
click at [332, 146] on link "c0bb4a92-99c0-4f63-bfdb-fbd4fb5179ea" at bounding box center [361, 151] width 150 height 9
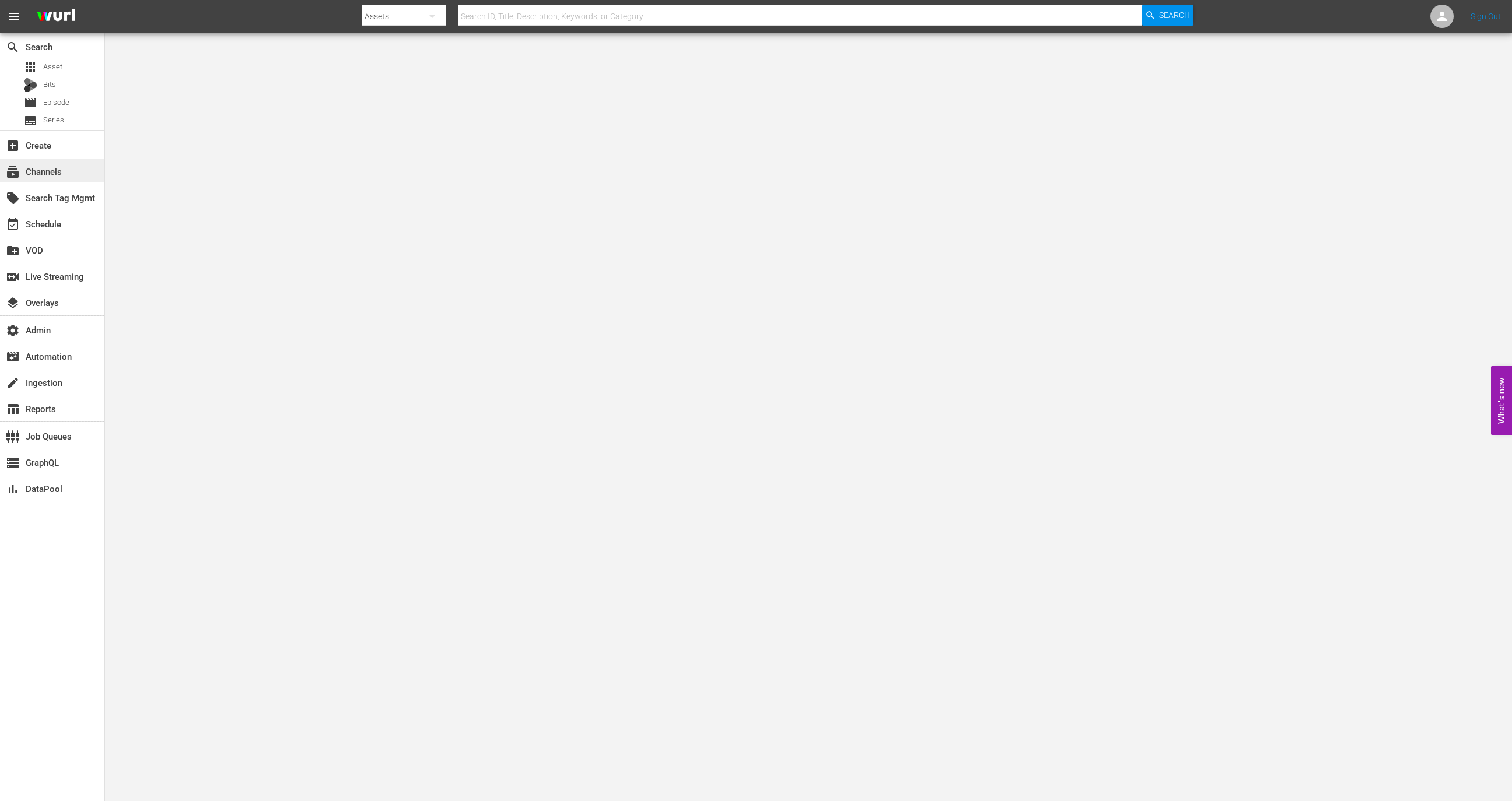
click at [82, 161] on div "subscriptions Channels" at bounding box center [52, 171] width 104 height 24
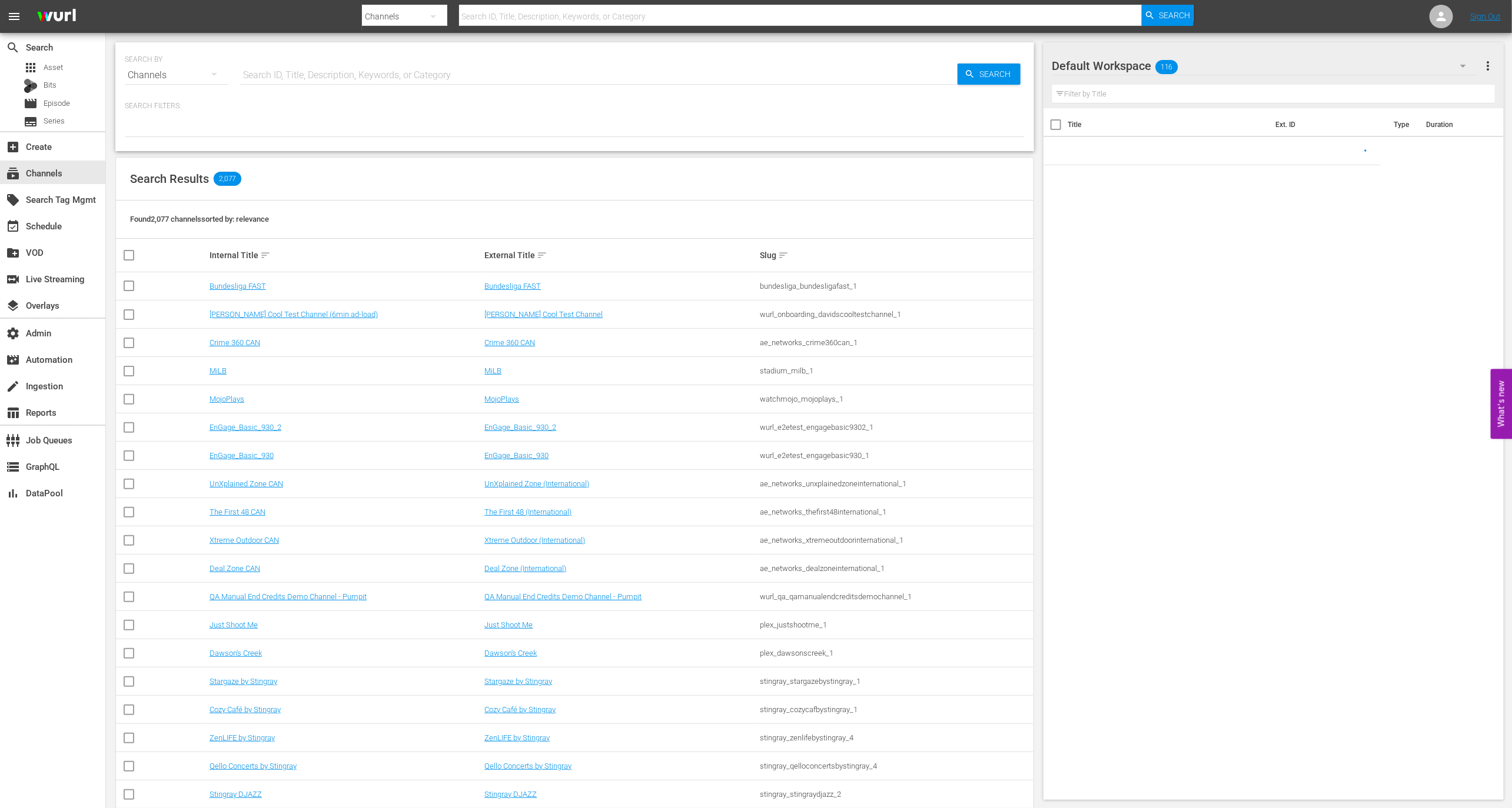
click at [303, 77] on input "text" at bounding box center [599, 75] width 717 height 28
paste input "tcl_fast_channels_network_soapturco_1_it_hls_wfo_hlsc.json"
type input "tcl_fast_channels_network_soapturco_1_it_hls_wfo_hlsc.json"
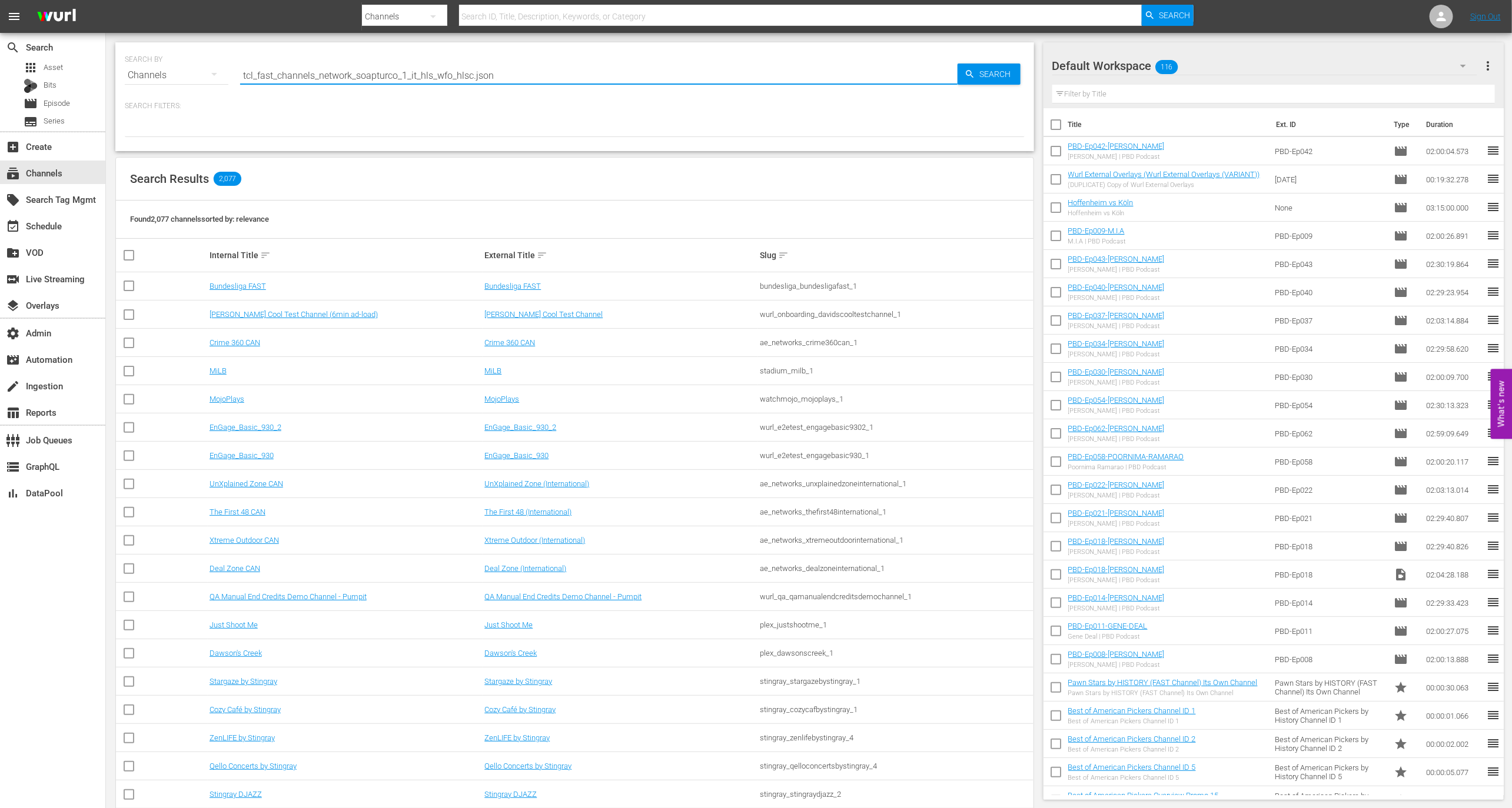
type input "tcl_fast_channels_network_soapturco_1_it_hls_wfo_hlsc.json"
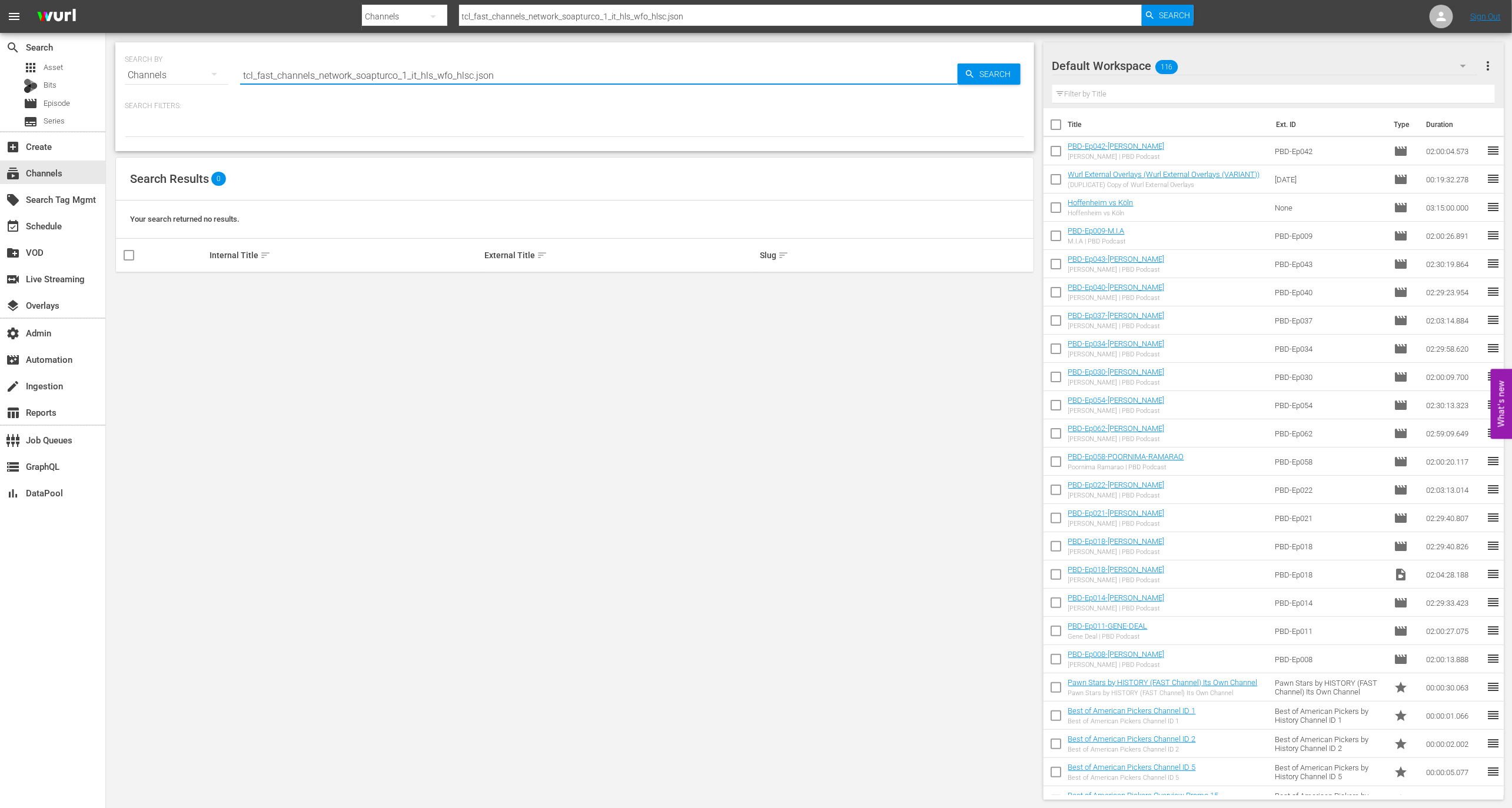
drag, startPoint x: 516, startPoint y: 75, endPoint x: 452, endPoint y: 74, distance: 64.0
click at [452, 74] on input "tcl_fast_channels_network_soapturco_1_it_hls_wfo_hlsc.json" at bounding box center [599, 75] width 717 height 28
type input "tcl_fast_channels_network_soapturco_1_it_hls_wfo"
click at [405, 73] on input "tcl_fast_channels_network_soapturco_1_it_hls_wfo" at bounding box center [599, 75] width 717 height 28
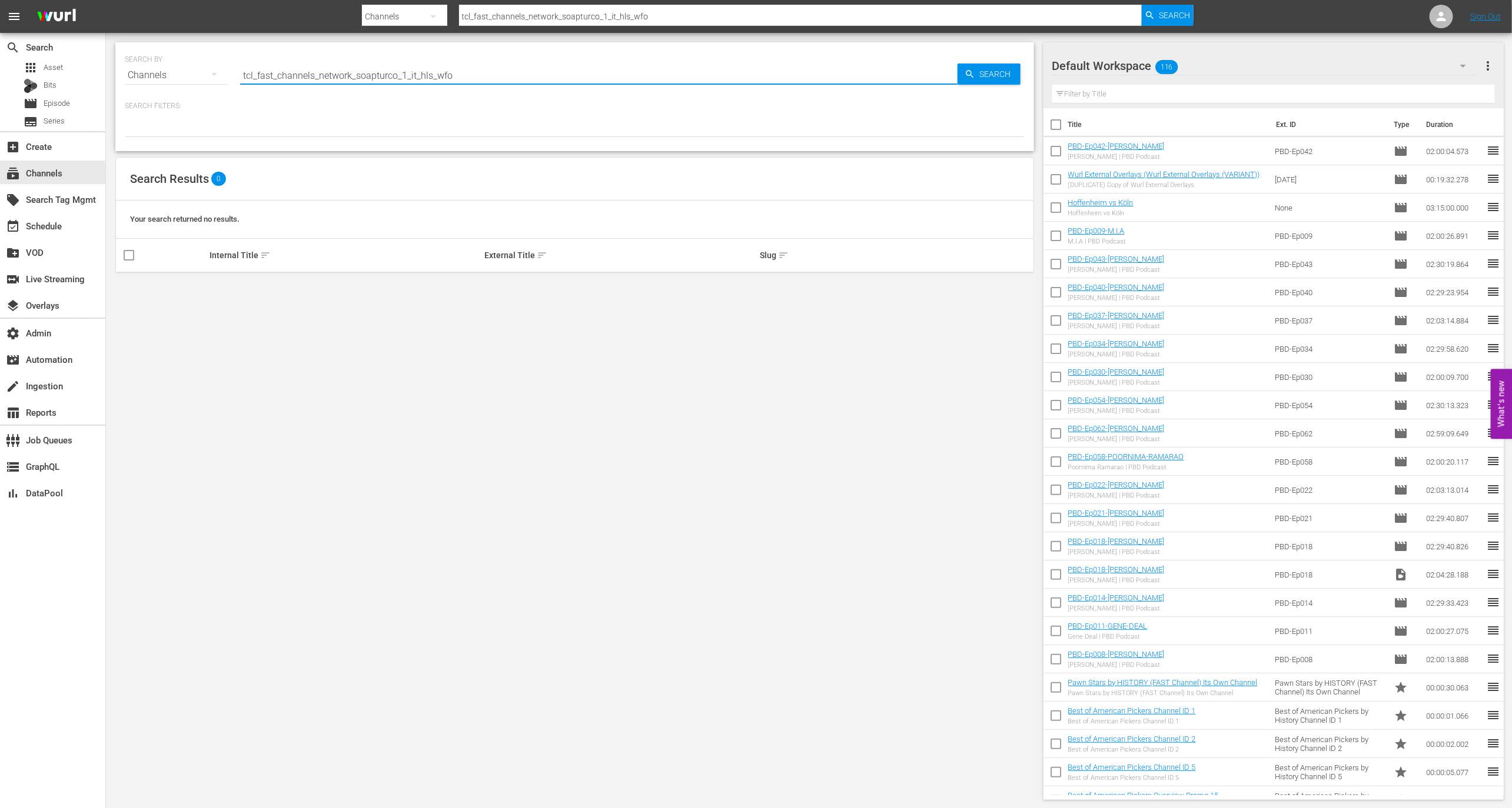
type input "tcl_fast_channels_network_soapturco_1"
click at [258, 77] on input "tcl_fast_channels_network_soapturco_1" at bounding box center [599, 75] width 717 height 28
type input "fast_channels_network_soapturco_1"
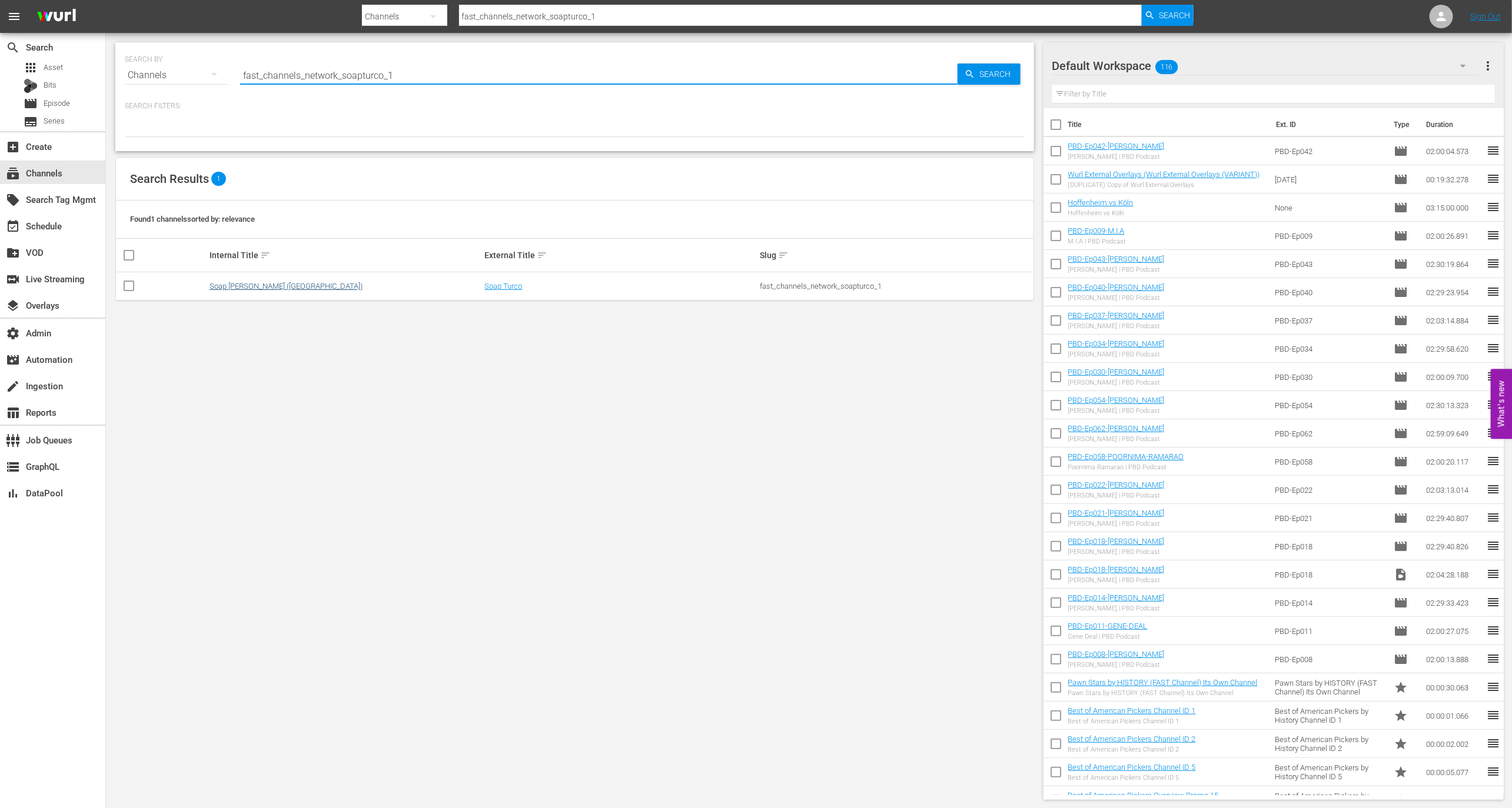
type input "fast_channels_network_soapturco_1"
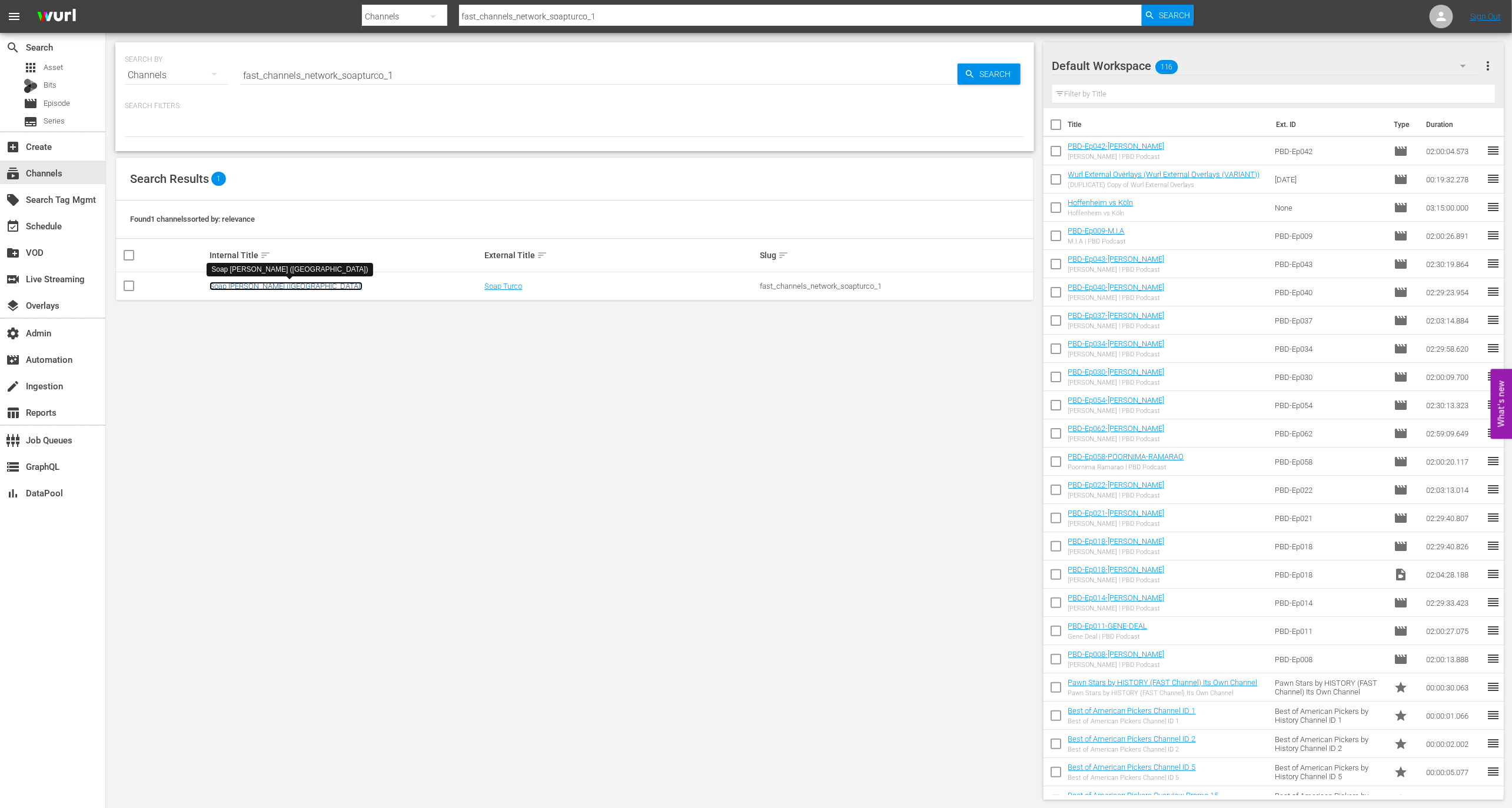
click at [251, 286] on link "Soap [PERSON_NAME] ([GEOGRAPHIC_DATA])" at bounding box center [286, 286] width 153 height 9
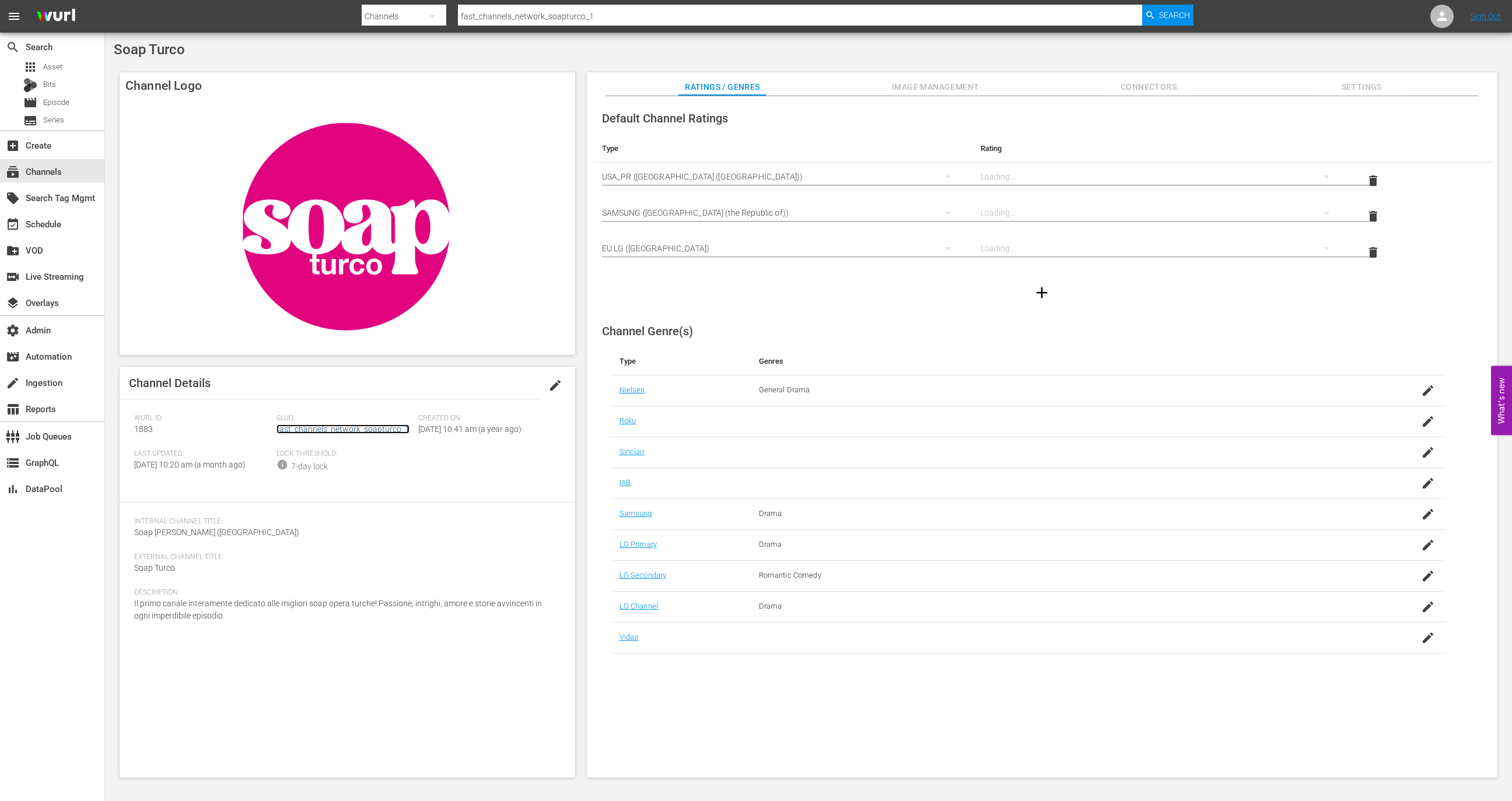
click at [307, 425] on link "fast_channels_network_soapturco_1" at bounding box center [343, 429] width 133 height 9
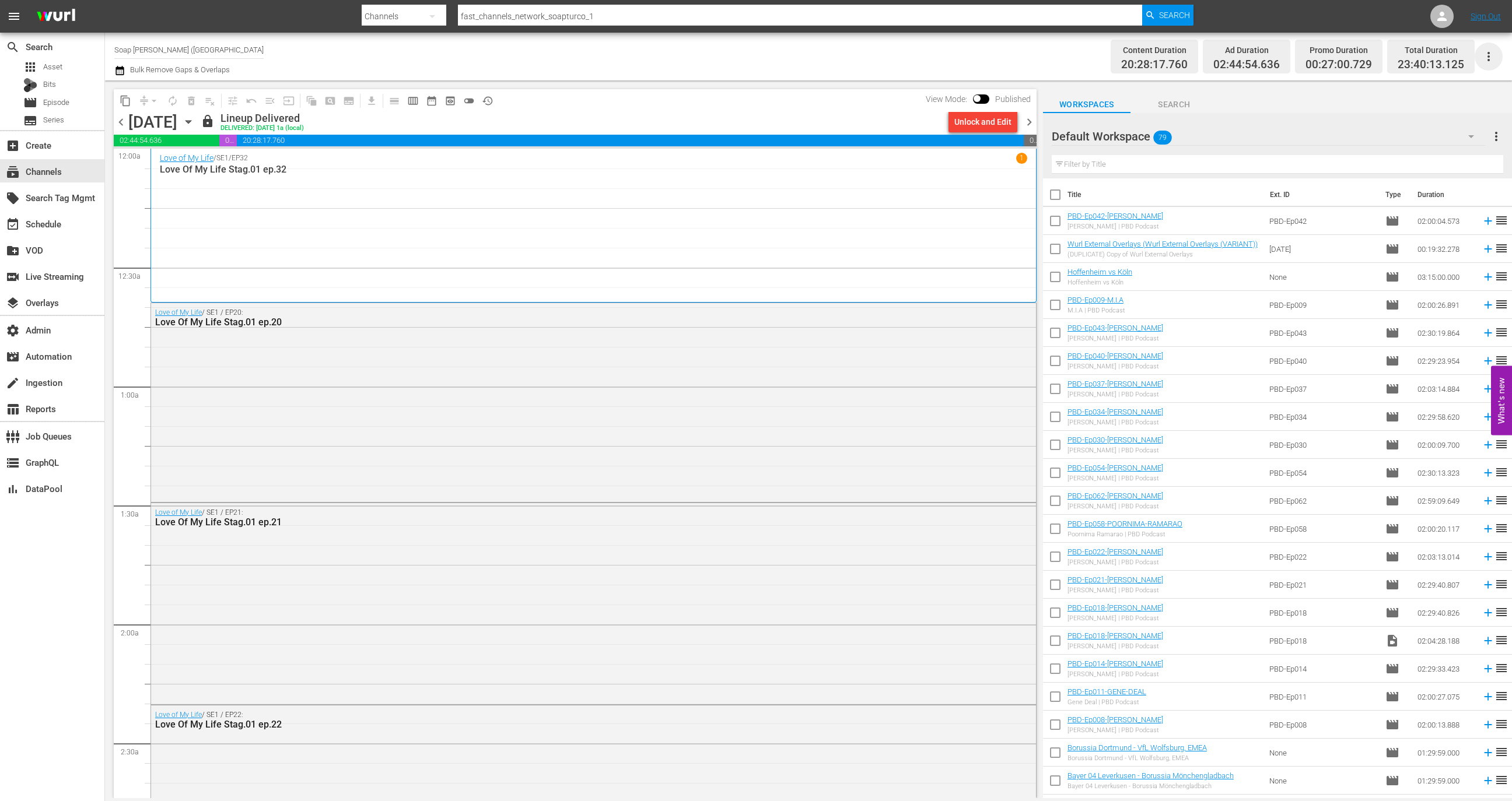
click at [1494, 57] on icon "button" at bounding box center [1488, 56] width 14 height 14
click at [1421, 116] on div "Channel JSON (S3Redir)" at bounding box center [1409, 120] width 112 height 21
click at [192, 48] on input "Soap Turco (Italy)" at bounding box center [189, 50] width 149 height 28
click at [73, 167] on div "subscriptions Channels" at bounding box center [52, 171] width 104 height 24
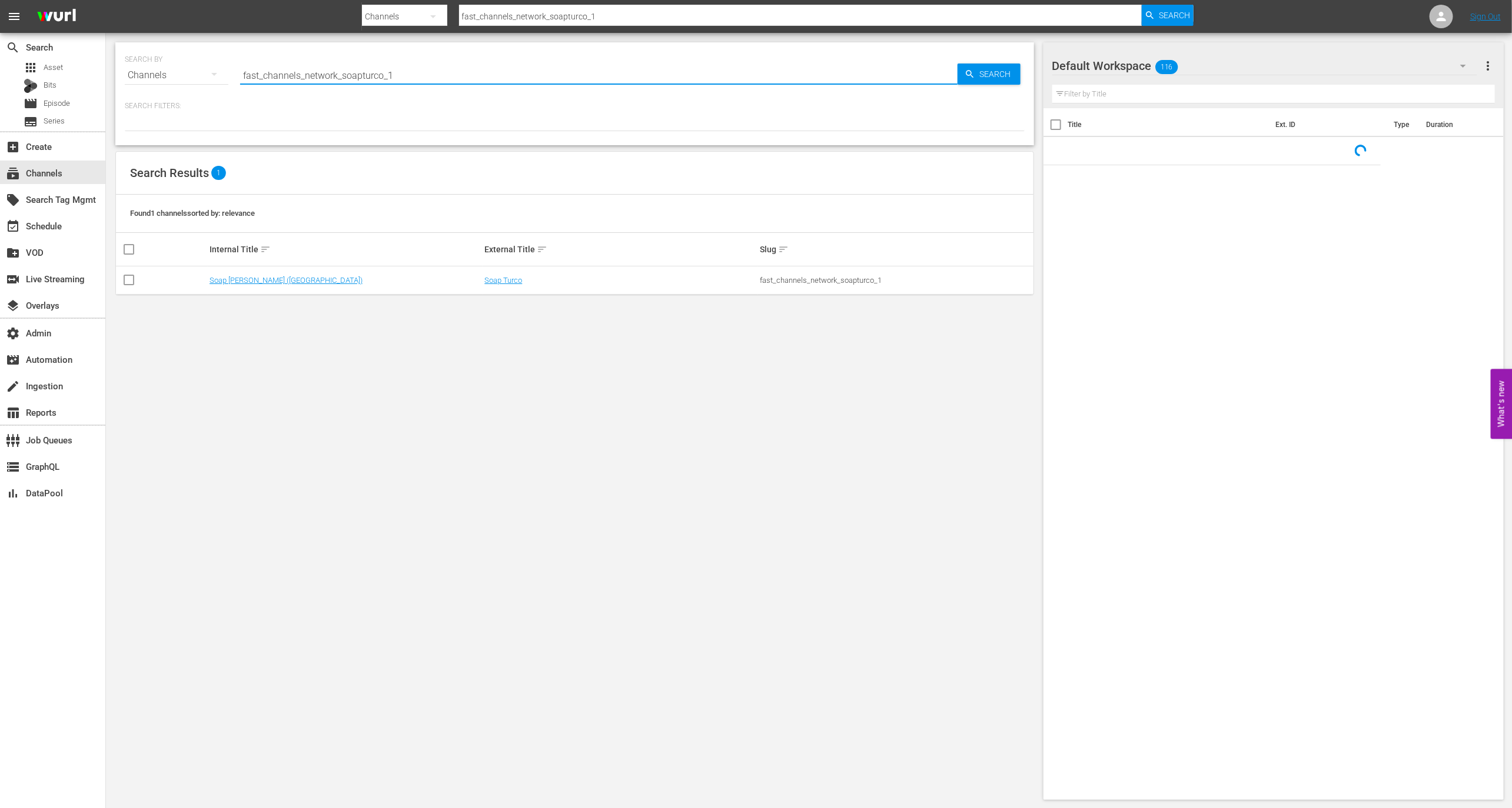
click at [321, 61] on input "fast_channels_network_soapturco_1" at bounding box center [599, 75] width 717 height 28
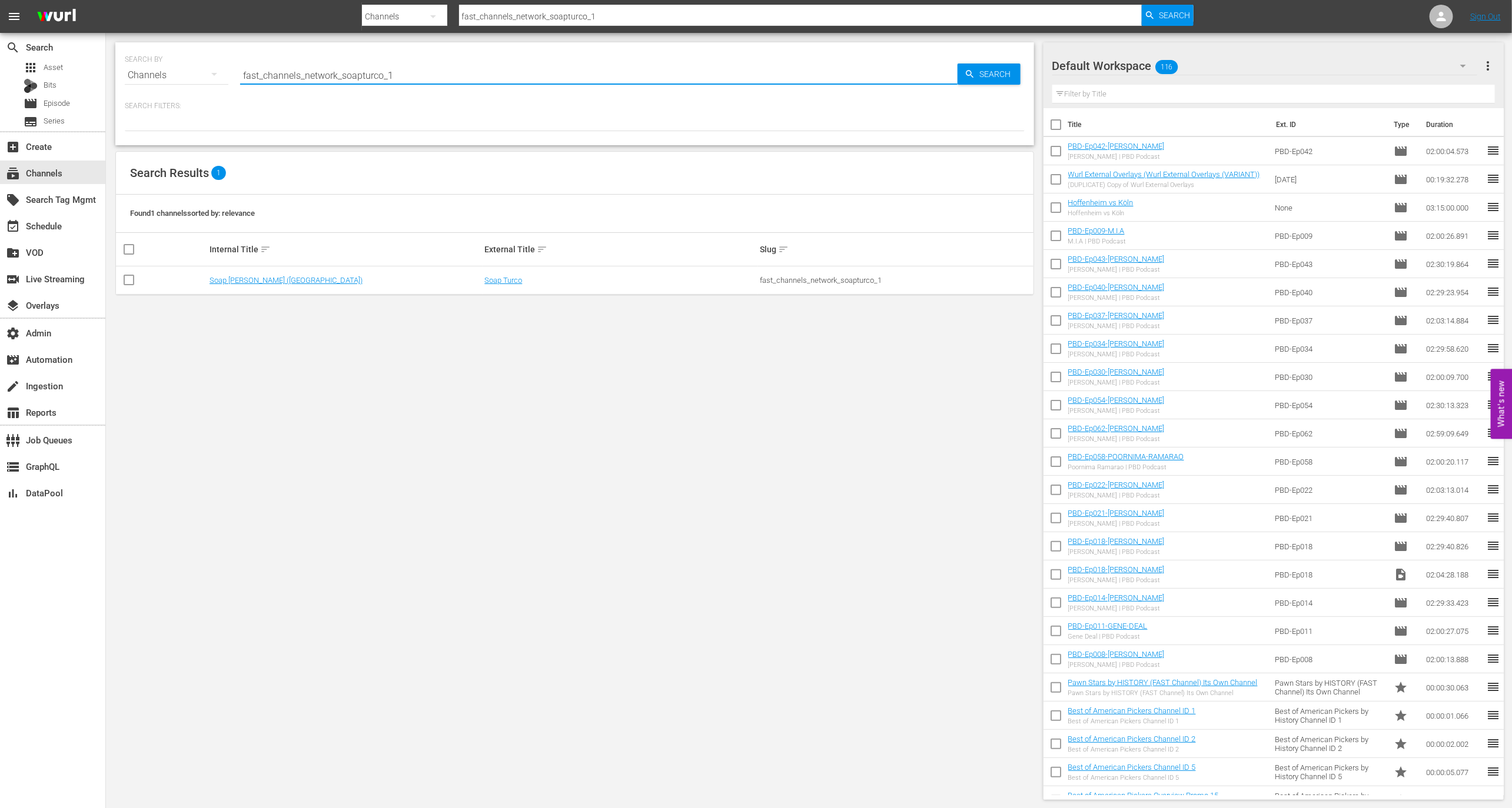
click at [321, 61] on input "fast_channels_network_soapturco_1" at bounding box center [599, 75] width 717 height 28
type input "soap"
click at [253, 277] on link "Soap Turco (Italy)" at bounding box center [286, 280] width 153 height 9
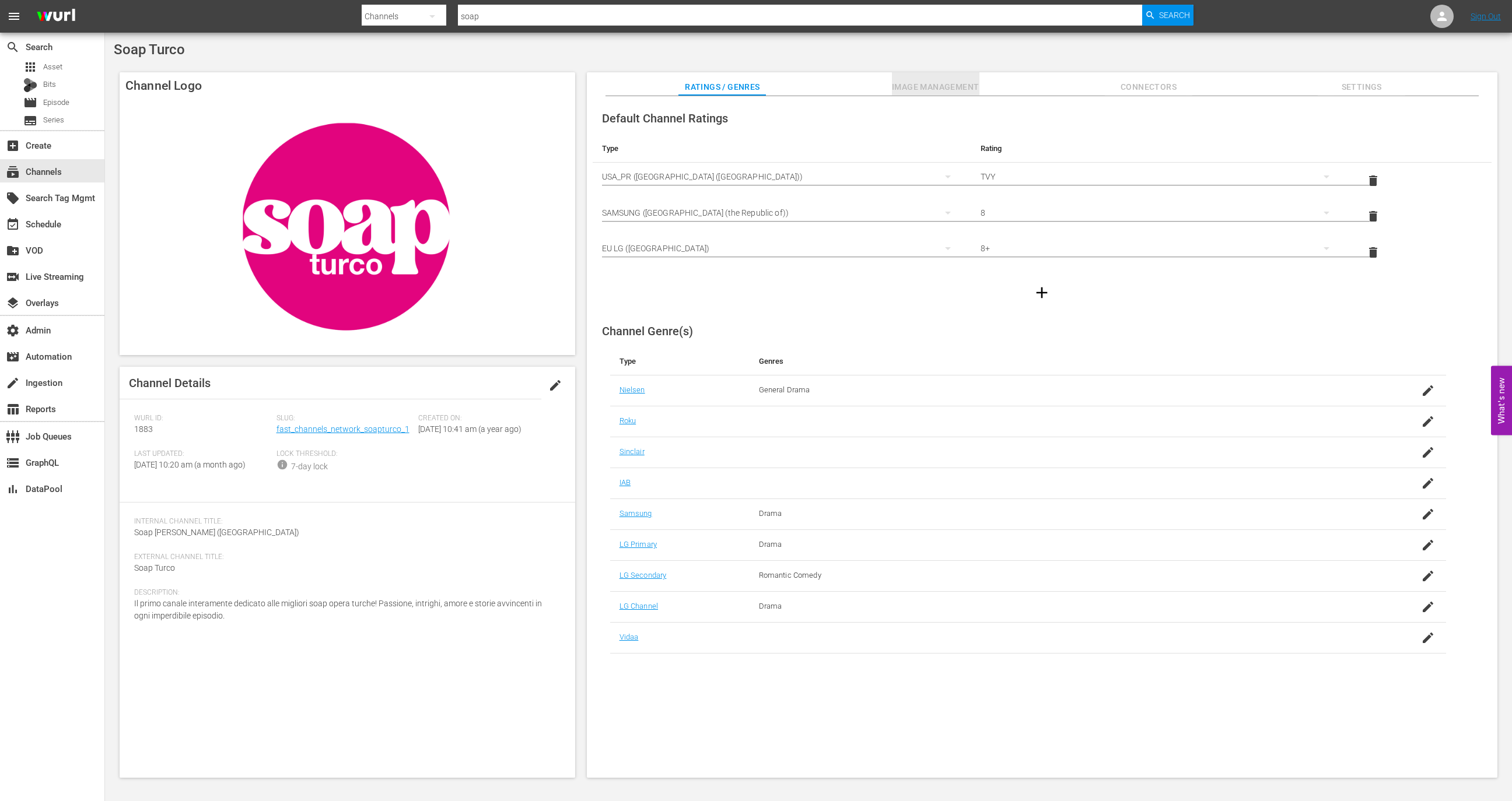
click at [952, 81] on span "Image Management" at bounding box center [936, 87] width 87 height 15
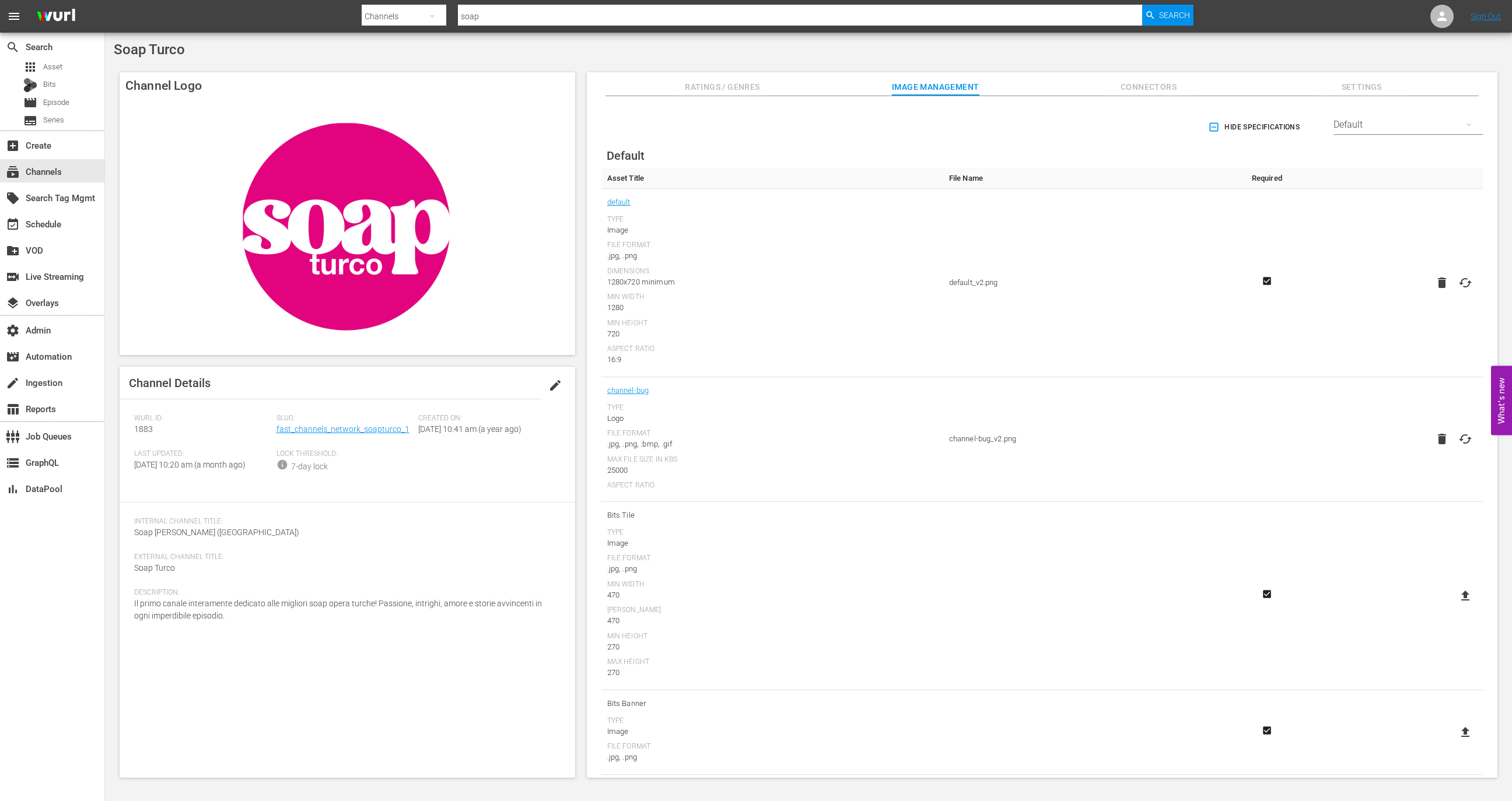
click at [1406, 126] on div "Default" at bounding box center [1408, 124] width 149 height 33
click at [1394, 198] on div "TCL Channel" at bounding box center [1404, 198] width 121 height 19
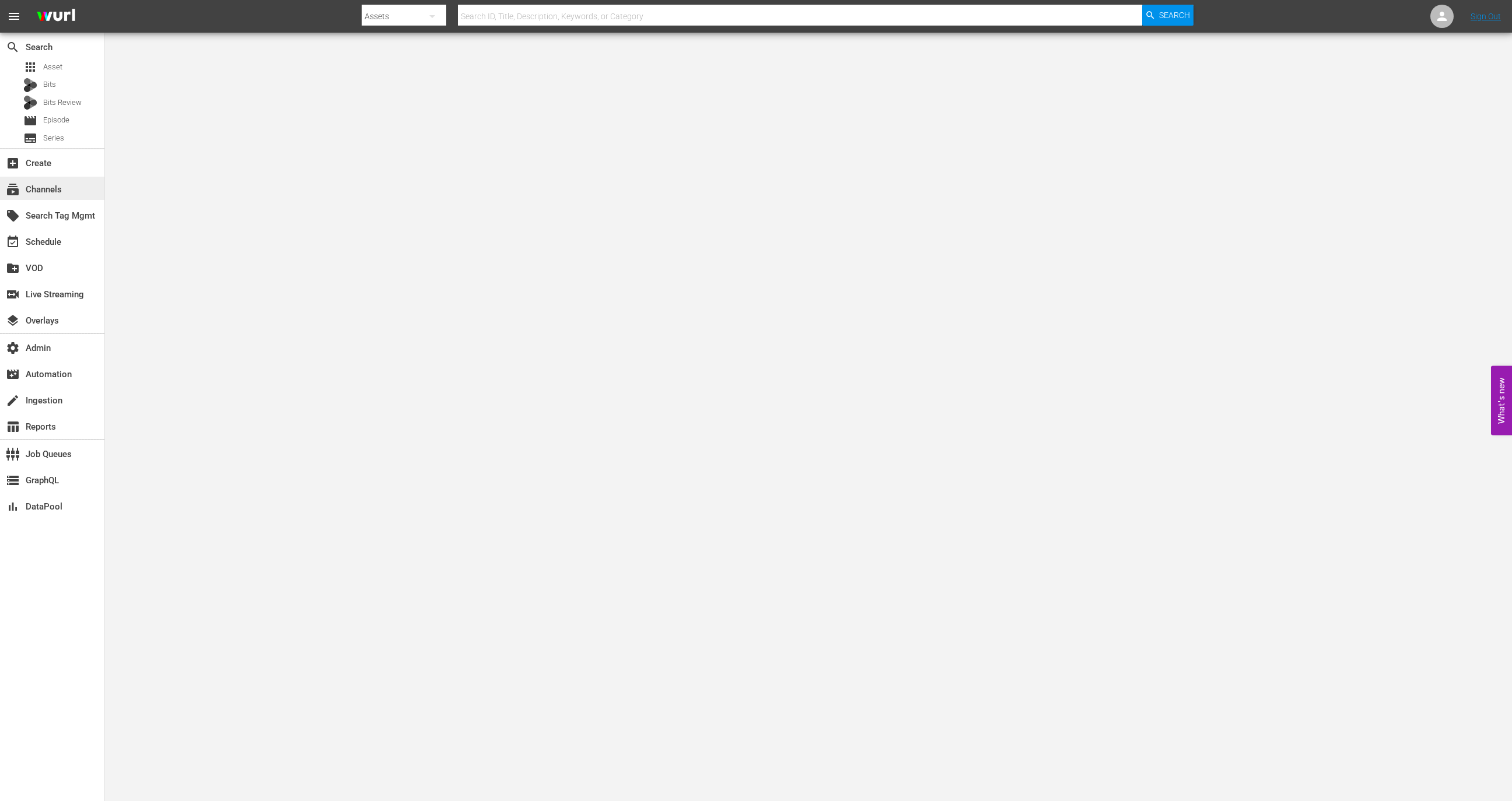
click at [61, 193] on div "subscriptions Channels" at bounding box center [32, 188] width 65 height 11
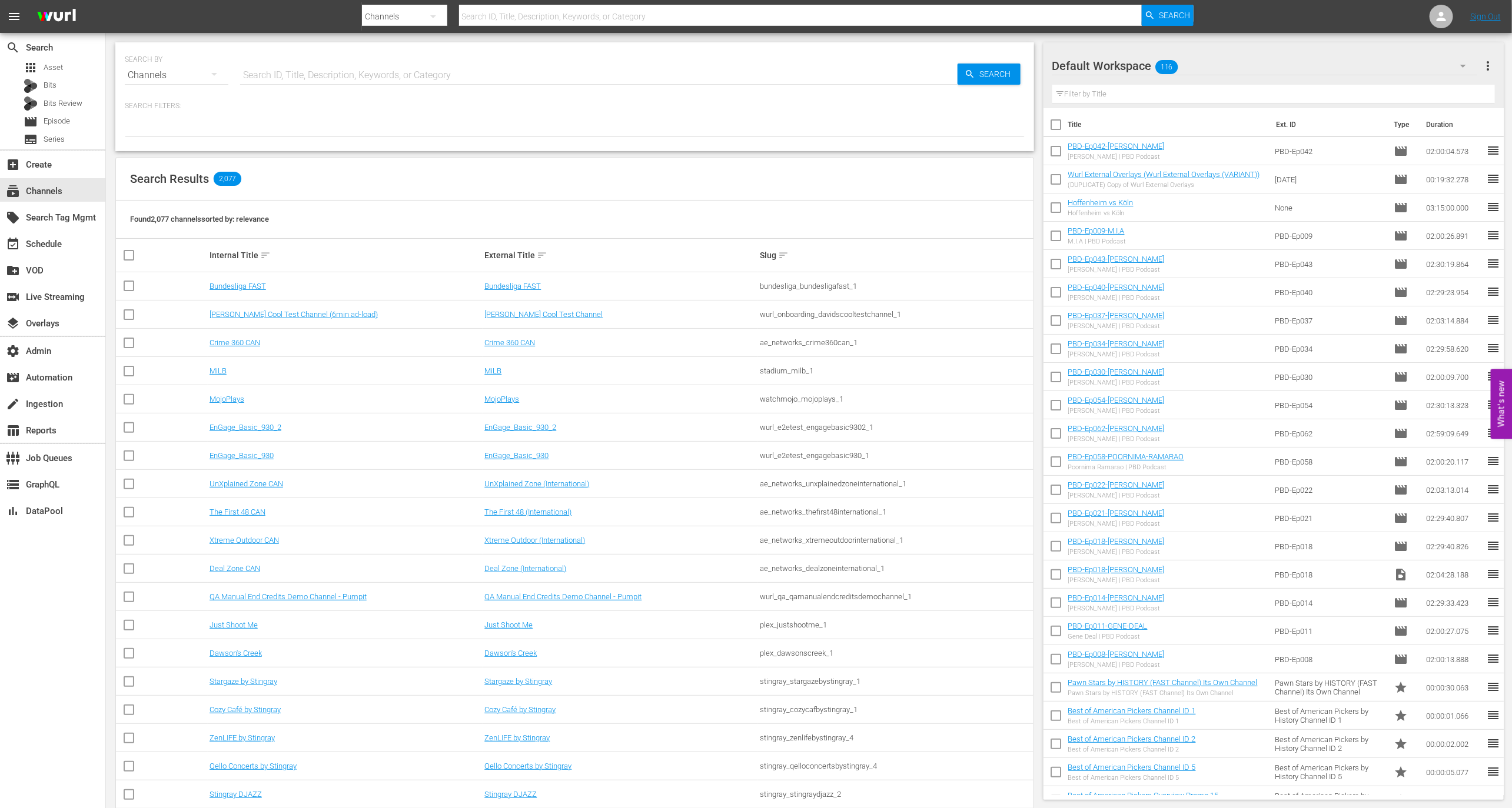
click at [314, 82] on input "text" at bounding box center [599, 75] width 717 height 28
type input "soap"
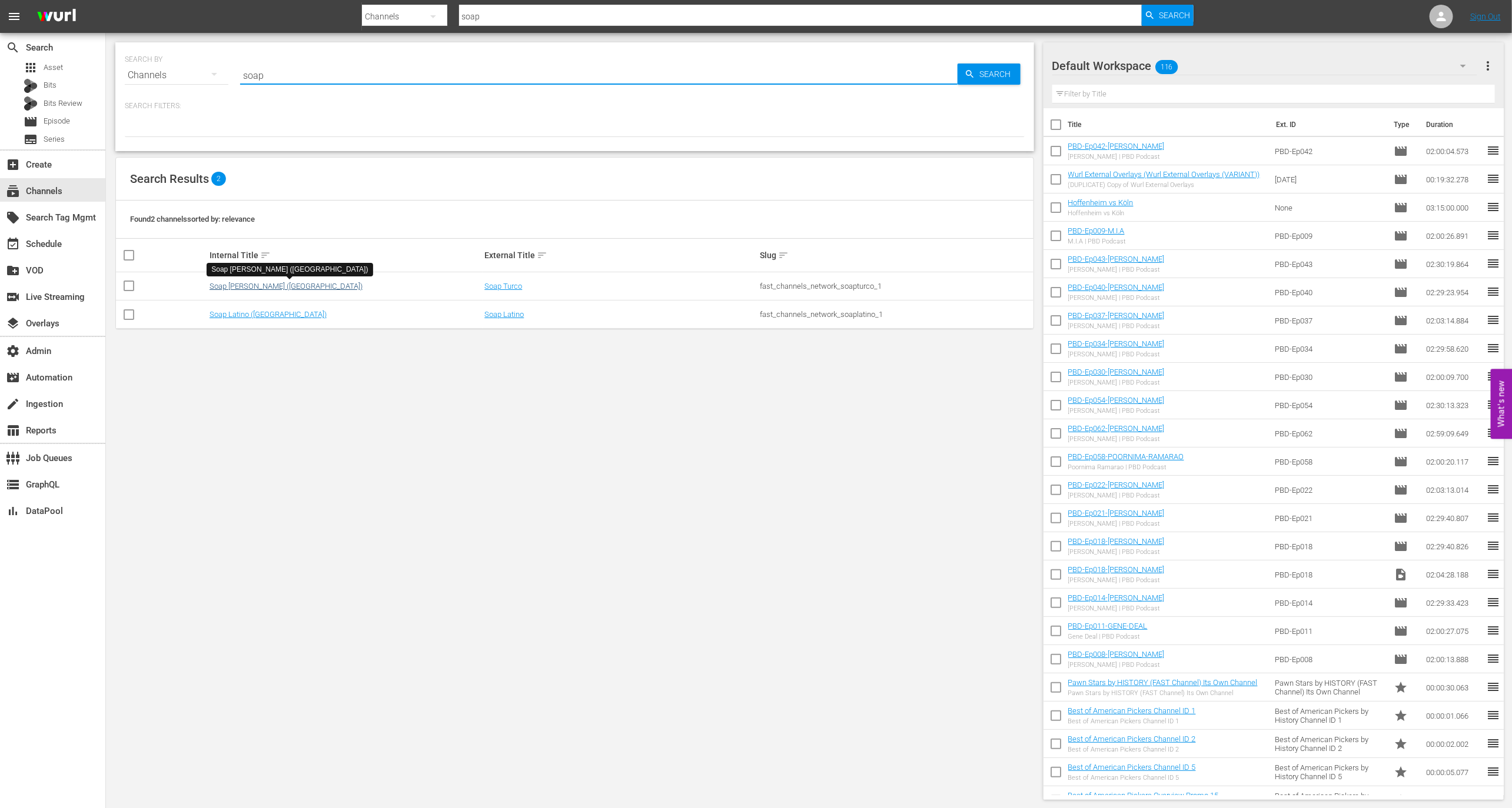
type input "soap"
click at [252, 282] on link "Soap [PERSON_NAME] ([GEOGRAPHIC_DATA])" at bounding box center [286, 286] width 153 height 9
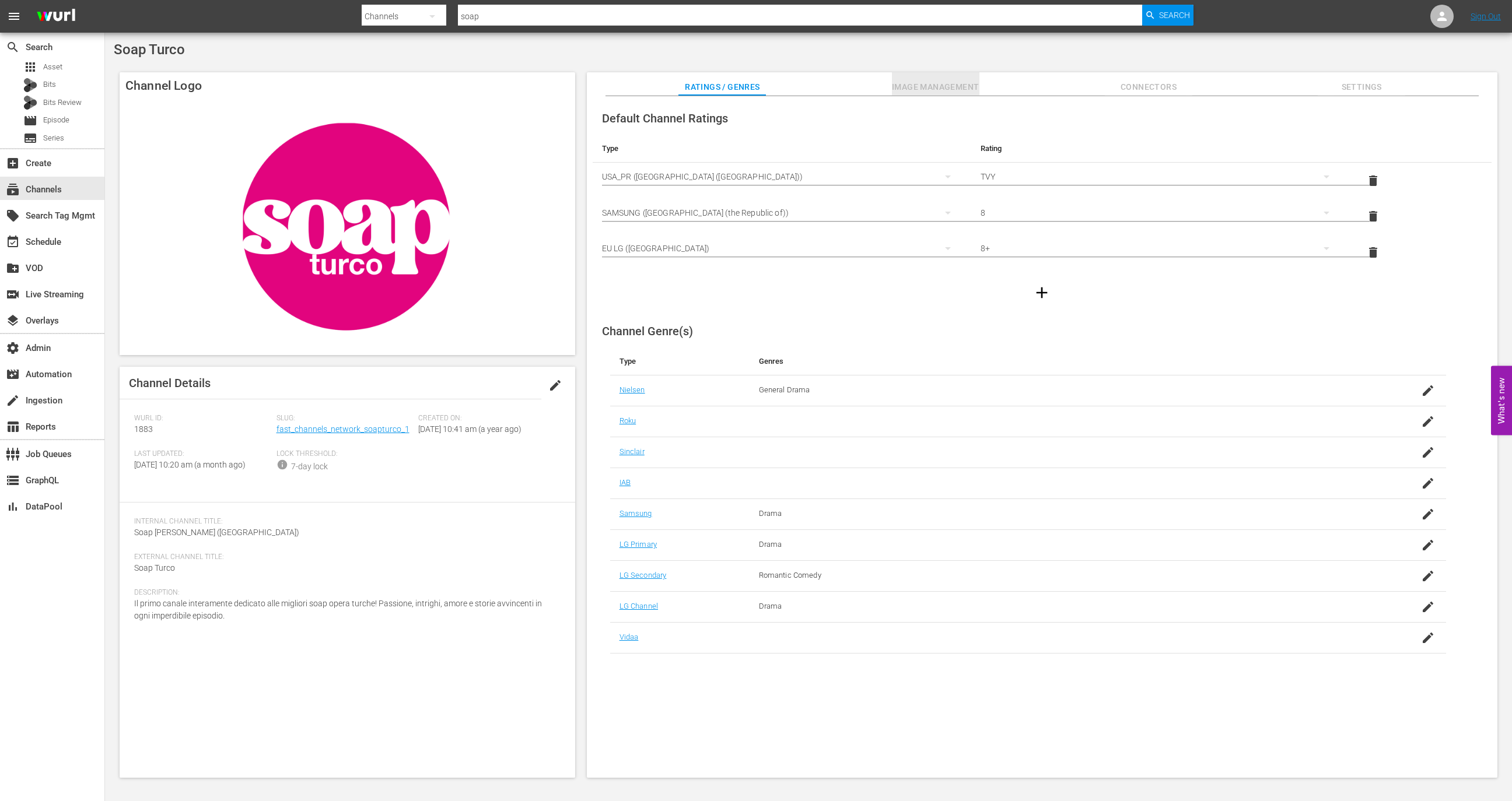
click at [954, 83] on span "Image Management" at bounding box center [936, 87] width 87 height 15
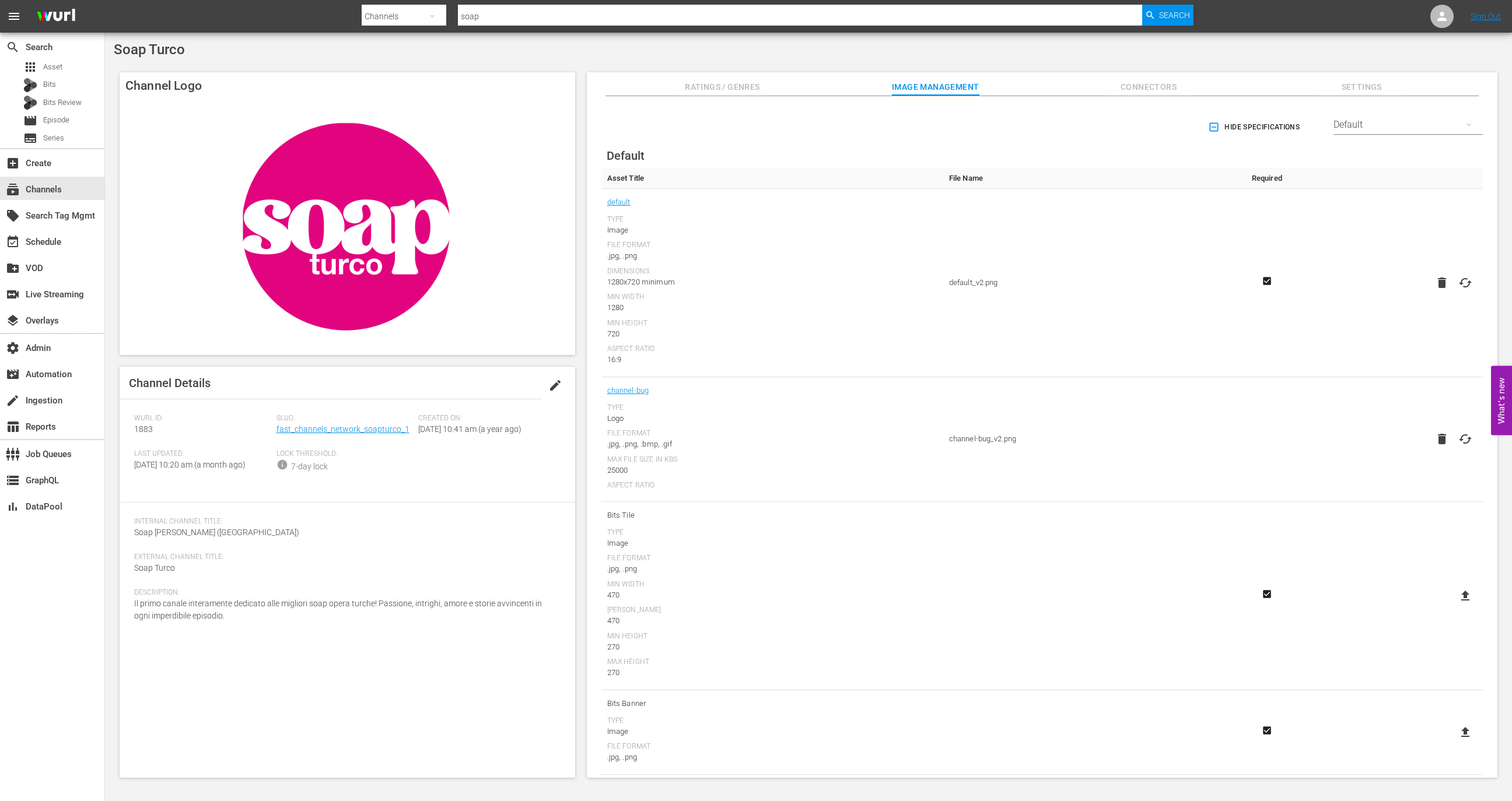
click at [1377, 121] on div "Default" at bounding box center [1408, 124] width 149 height 33
click at [1386, 274] on div "TCL Channel" at bounding box center [1404, 276] width 121 height 19
click at [655, 212] on td "TCL-Channel-Poster Type Image File Format .jpg, .png Dimensions 1280x720 Min Wi…" at bounding box center [772, 309] width 342 height 240
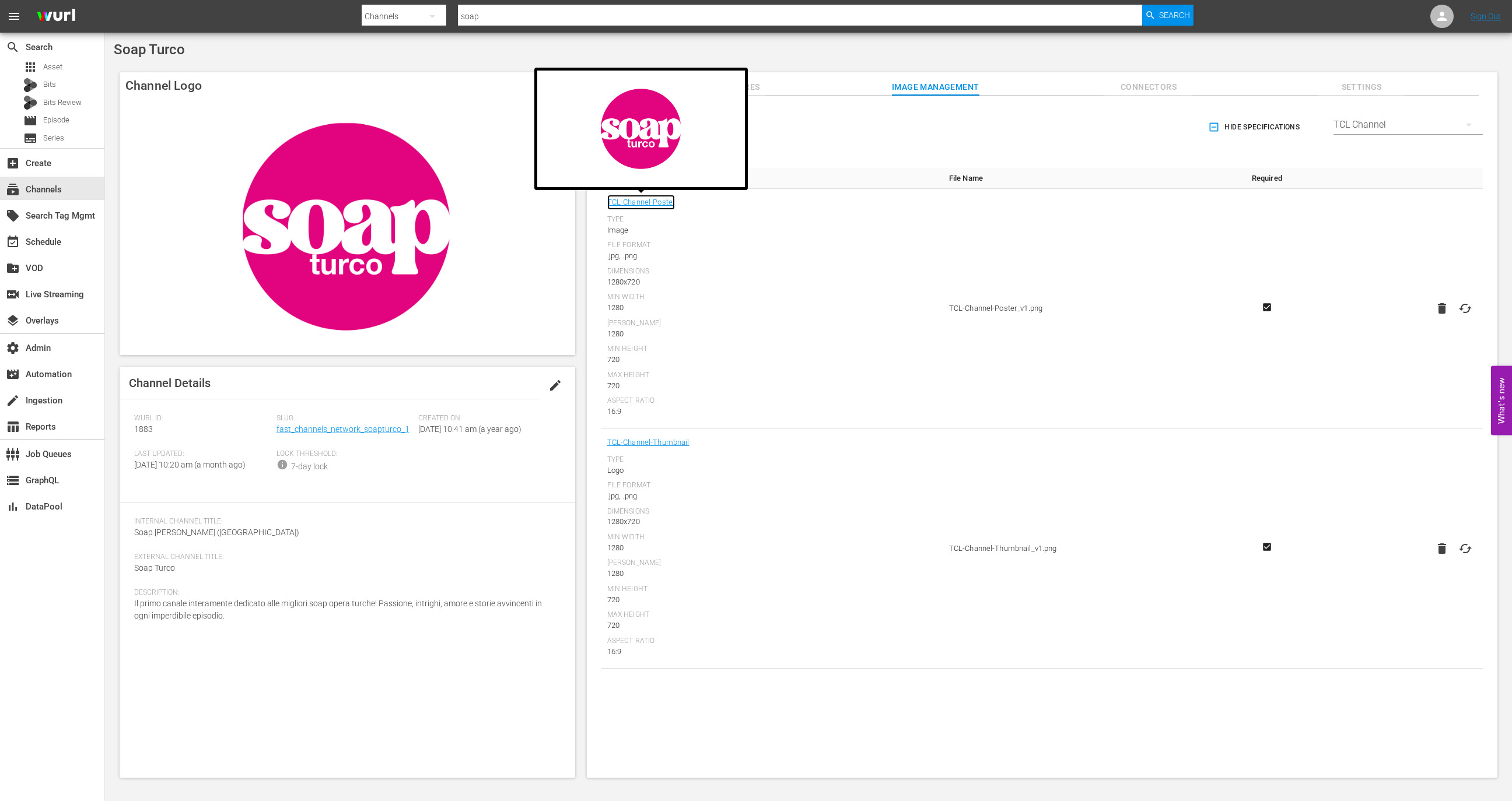
click at [655, 204] on link "TCL-Channel-Poster" at bounding box center [641, 202] width 68 height 15
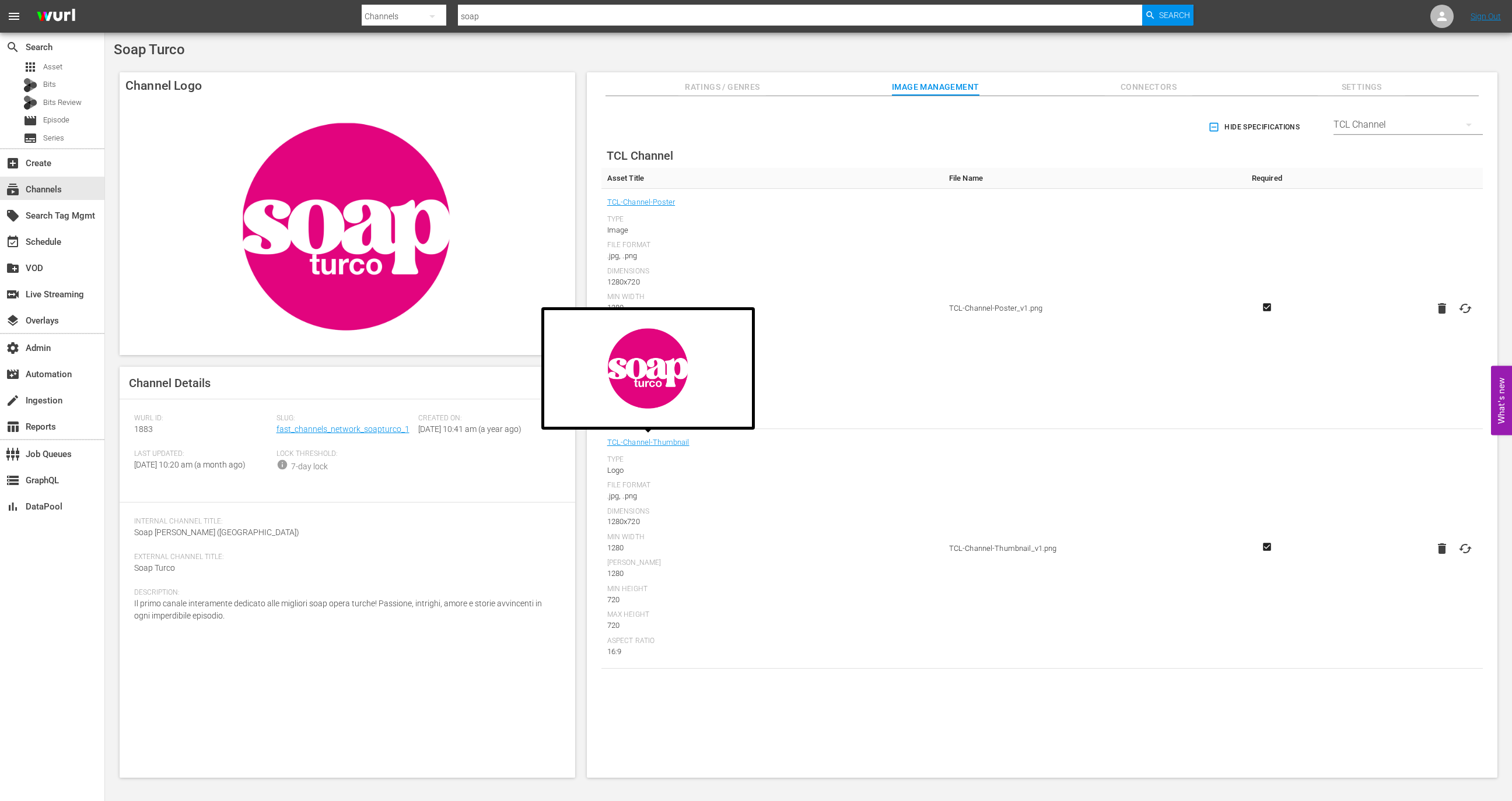
click at [682, 432] on td "TCL-Channel-Thumbnail Type Logo File Format .jpg, .png Dimensions 1280x720 Min …" at bounding box center [772, 549] width 342 height 240
click at [681, 443] on link "TCL-Channel-Thumbnail" at bounding box center [648, 443] width 82 height 15
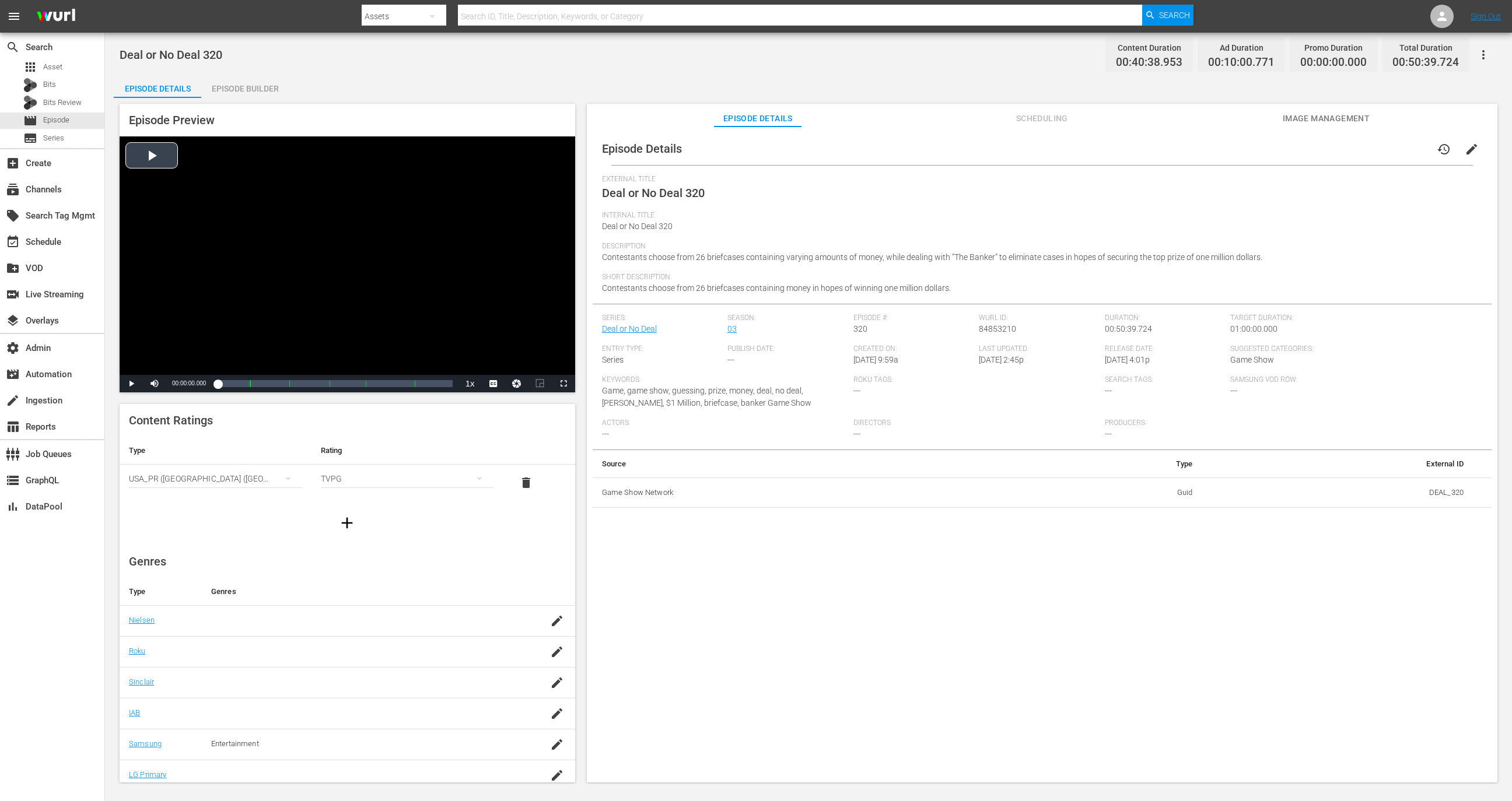
click at [347, 318] on div "Video Player" at bounding box center [347, 256] width 455 height 239
click at [131, 384] on span "Video Player" at bounding box center [131, 384] width 0 height 0
click at [260, 93] on div "Episode Builder" at bounding box center [245, 89] width 87 height 28
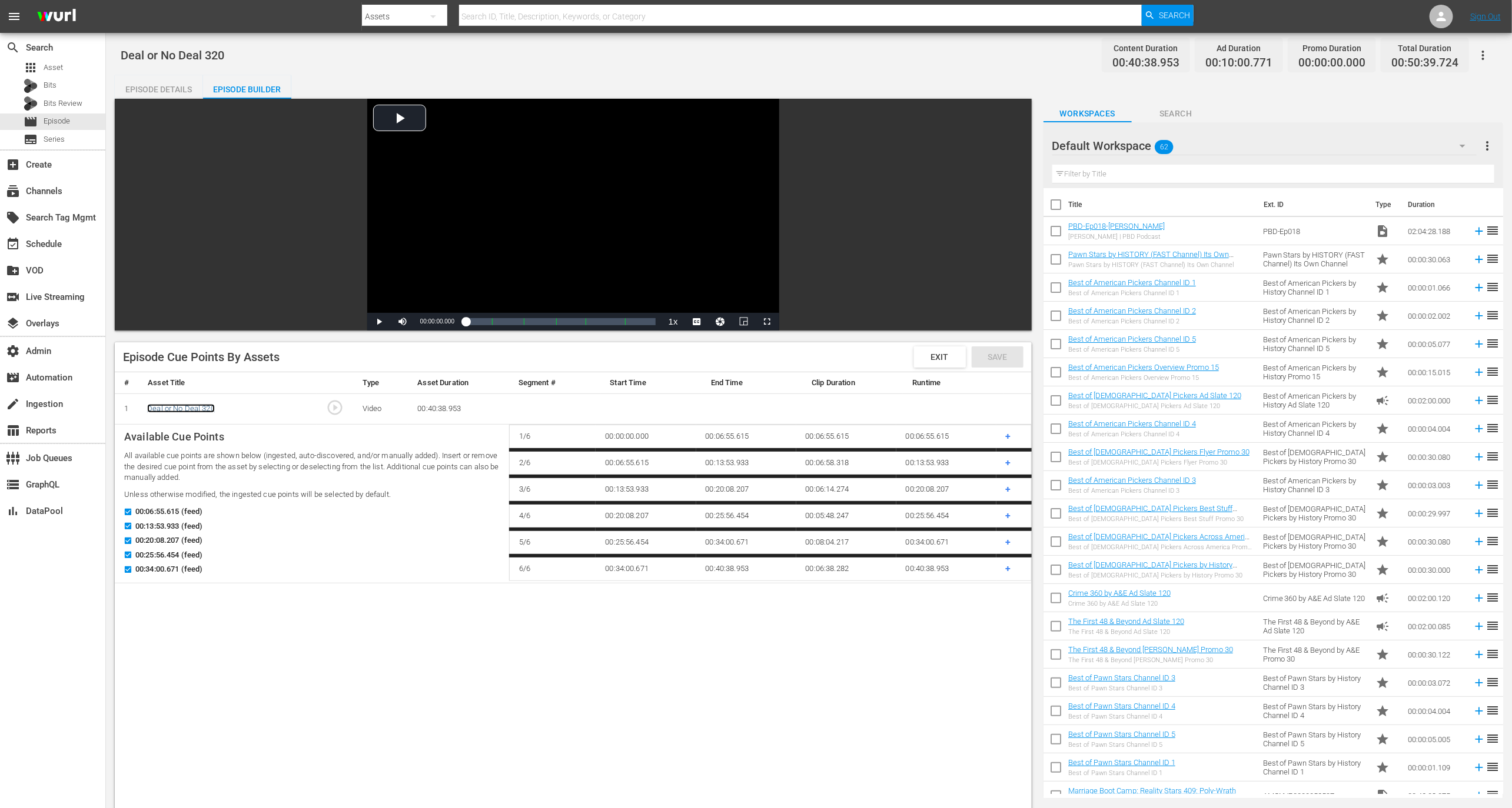
click at [188, 410] on link "Deal or No Deal 320" at bounding box center [181, 408] width 68 height 9
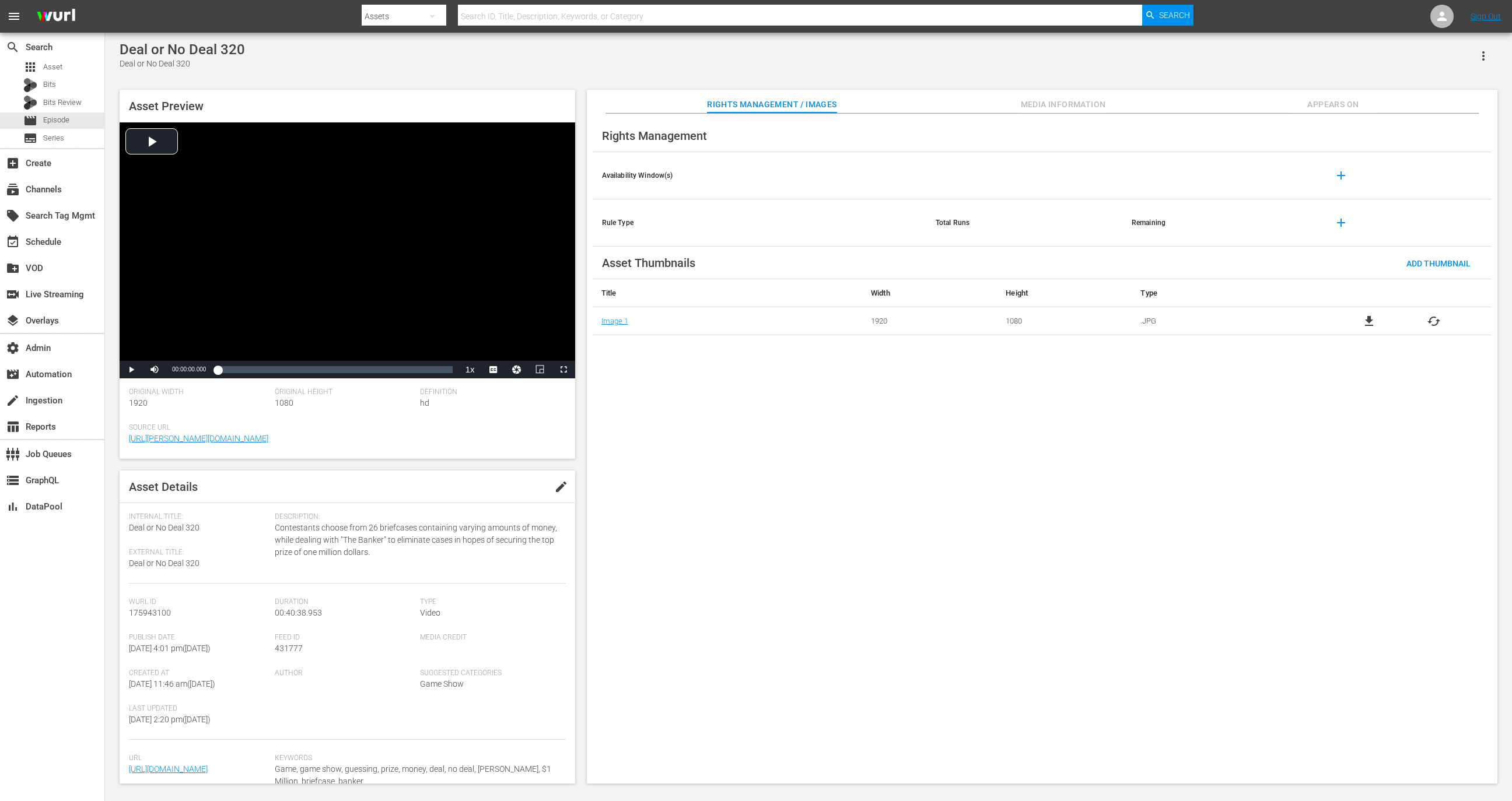
click at [213, 51] on div "Deal or No Deal 320" at bounding box center [182, 50] width 125 height 16
copy div "Deal or No Deal 320"
click at [171, 50] on div "Deal or No Deal 320" at bounding box center [182, 50] width 125 height 16
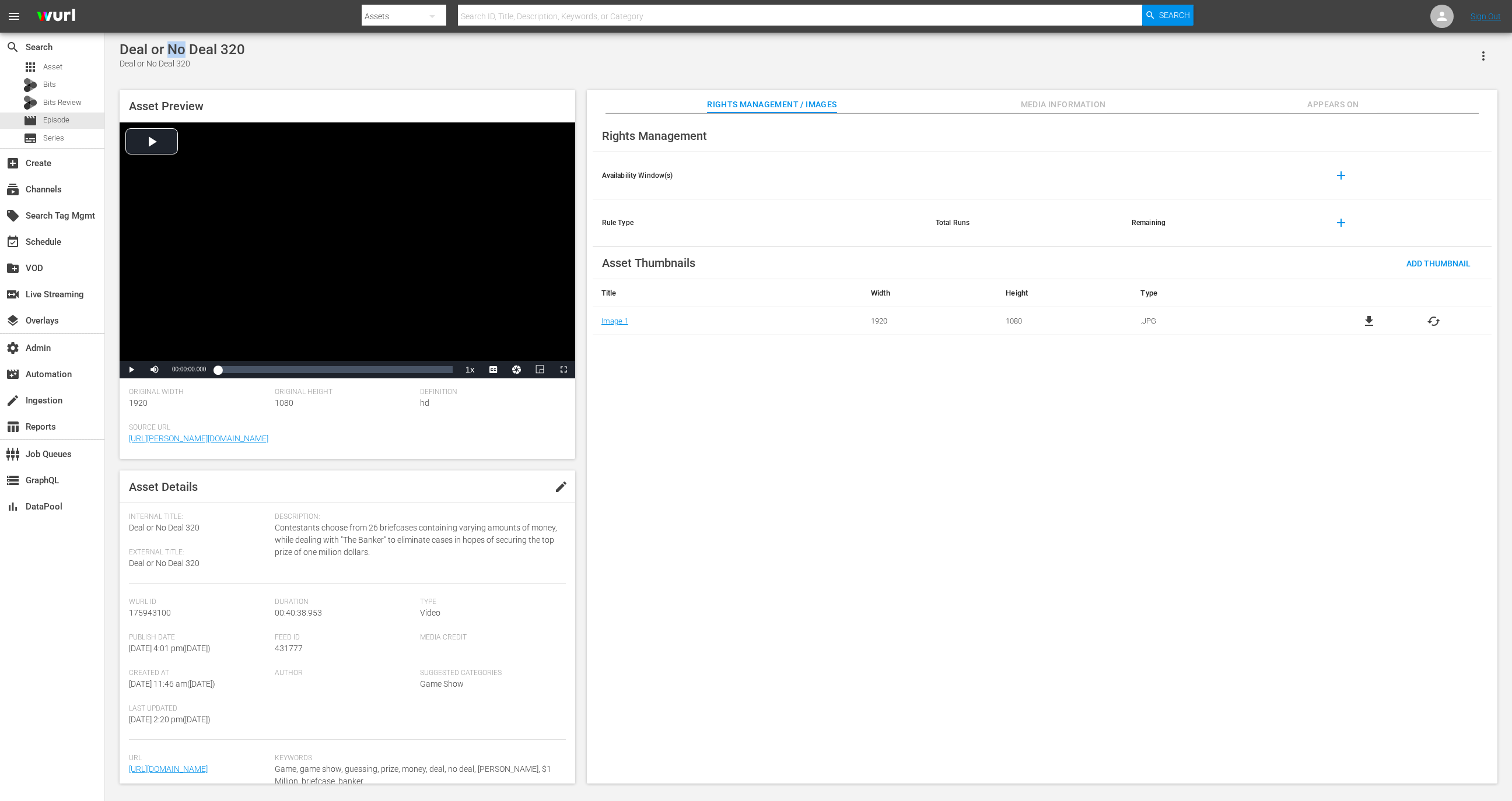
click at [171, 50] on div "Deal or No Deal 320" at bounding box center [182, 50] width 125 height 16
